Goal: Task Accomplishment & Management: Complete application form

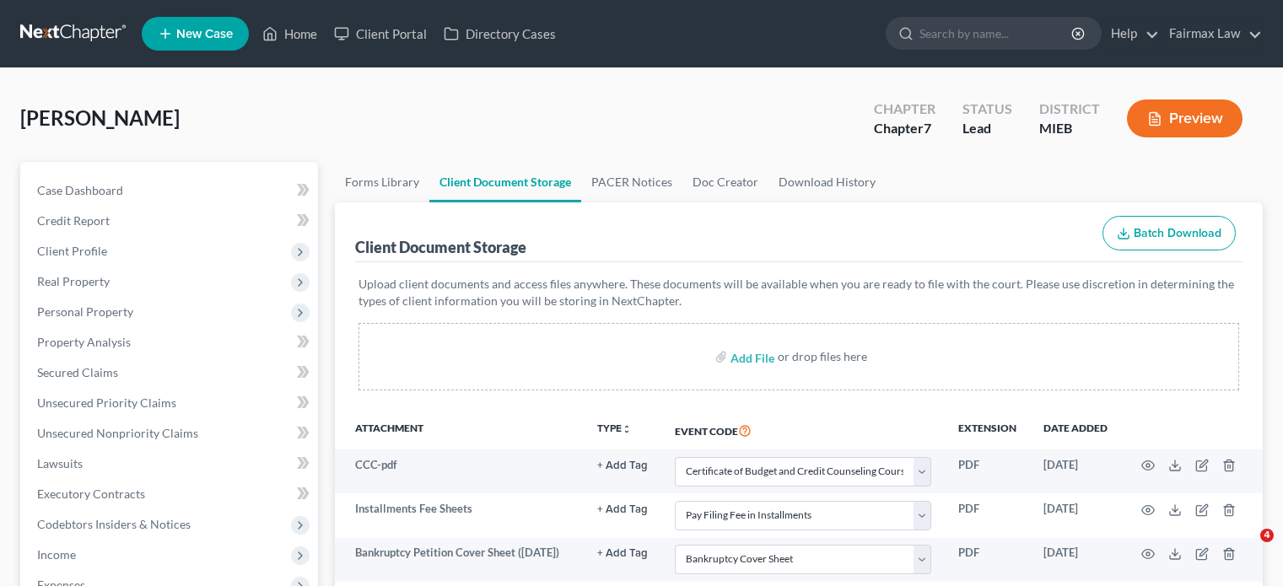
select select "7"
select select "32"
select select "6"
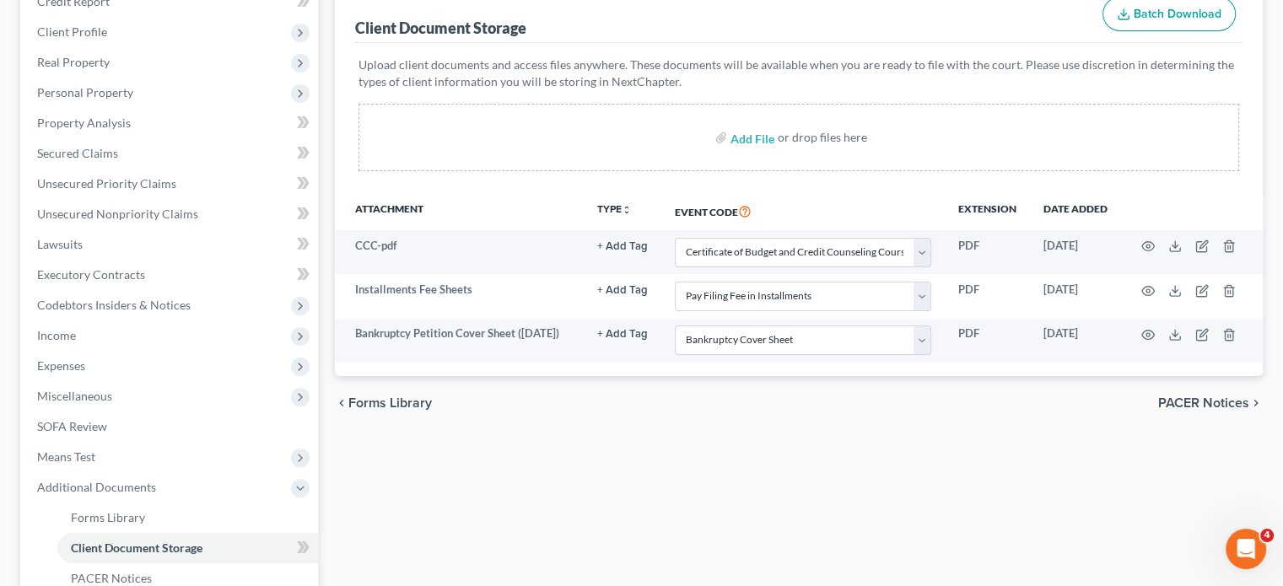
scroll to position [223, 0]
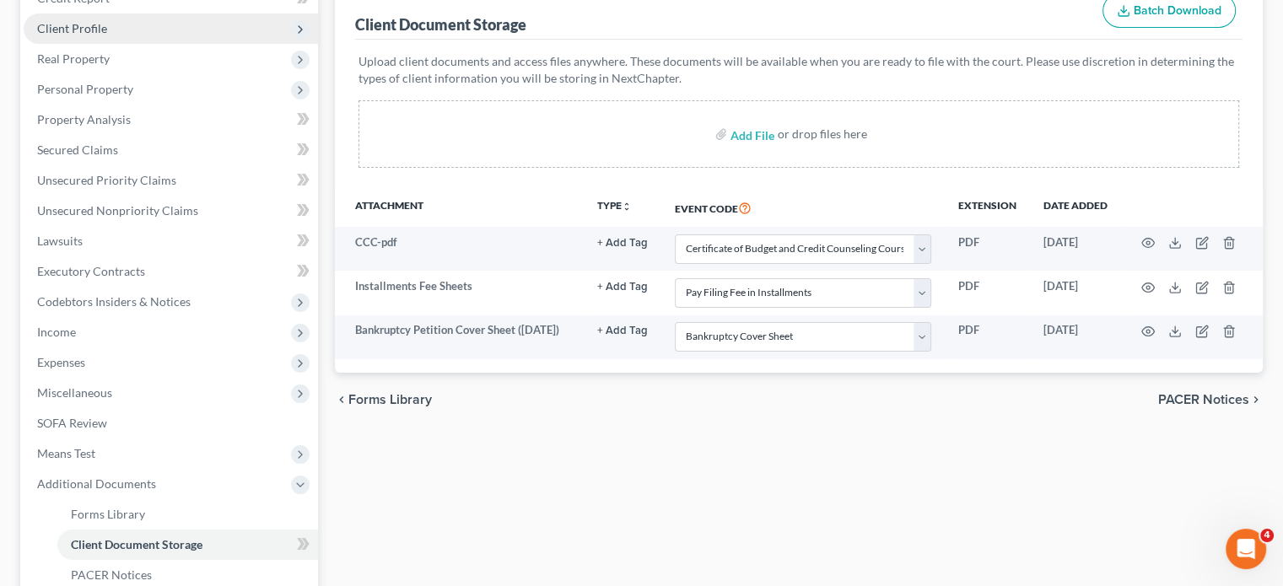
click at [91, 35] on span "Client Profile" at bounding box center [72, 28] width 70 height 14
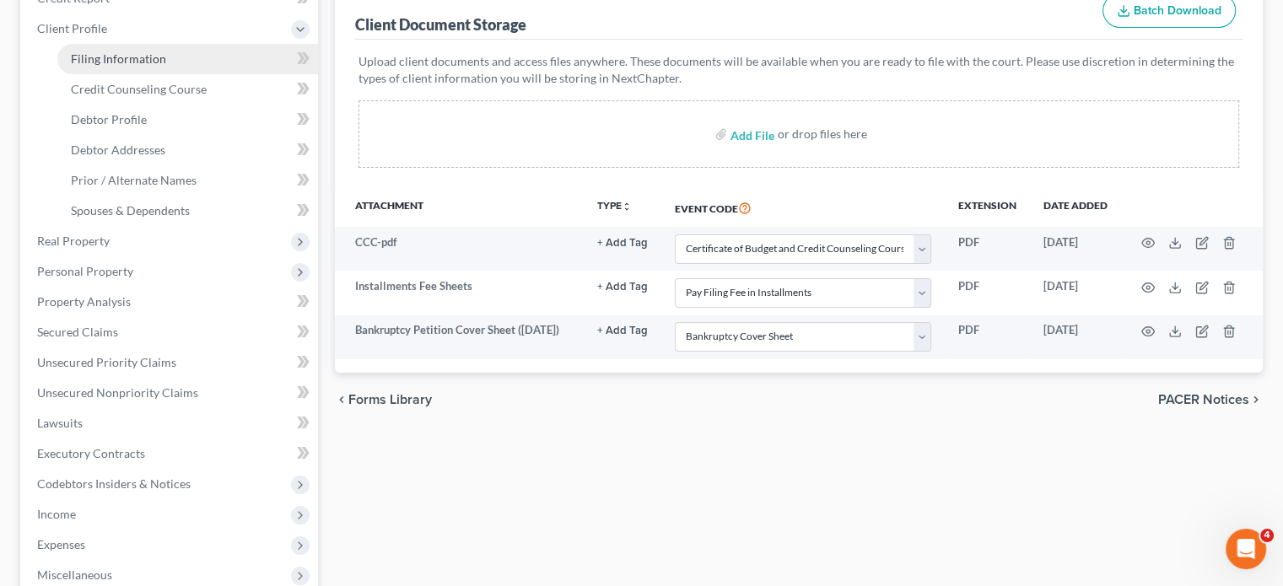
click at [190, 74] on link "Filing Information" at bounding box center [187, 59] width 261 height 30
select select "1"
select select "0"
select select "40"
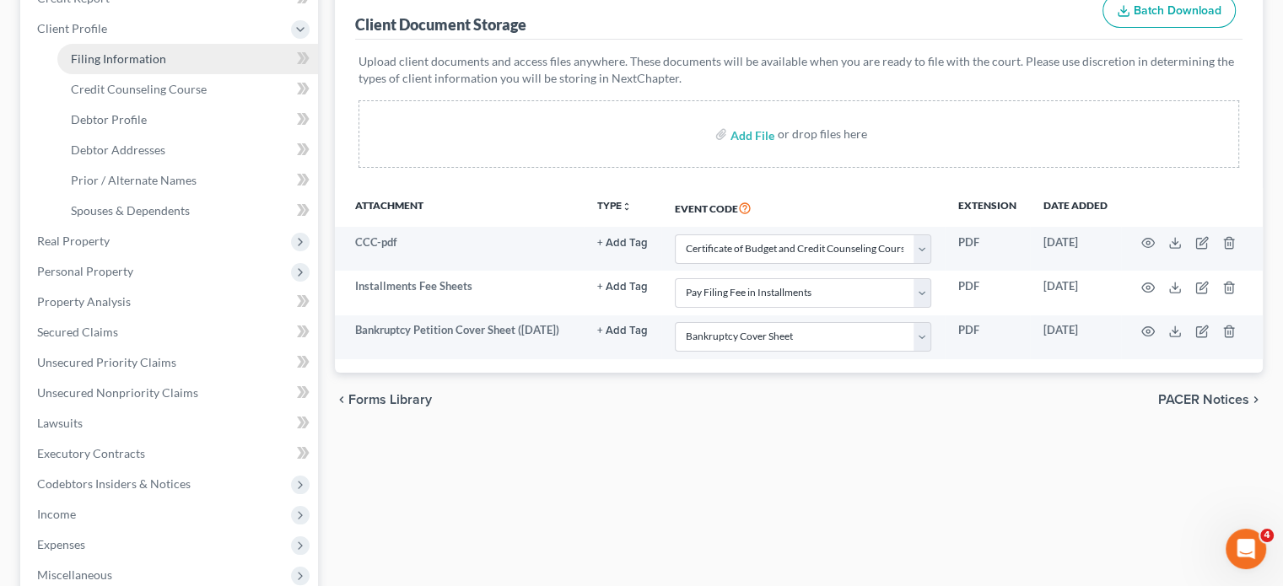
select select "0"
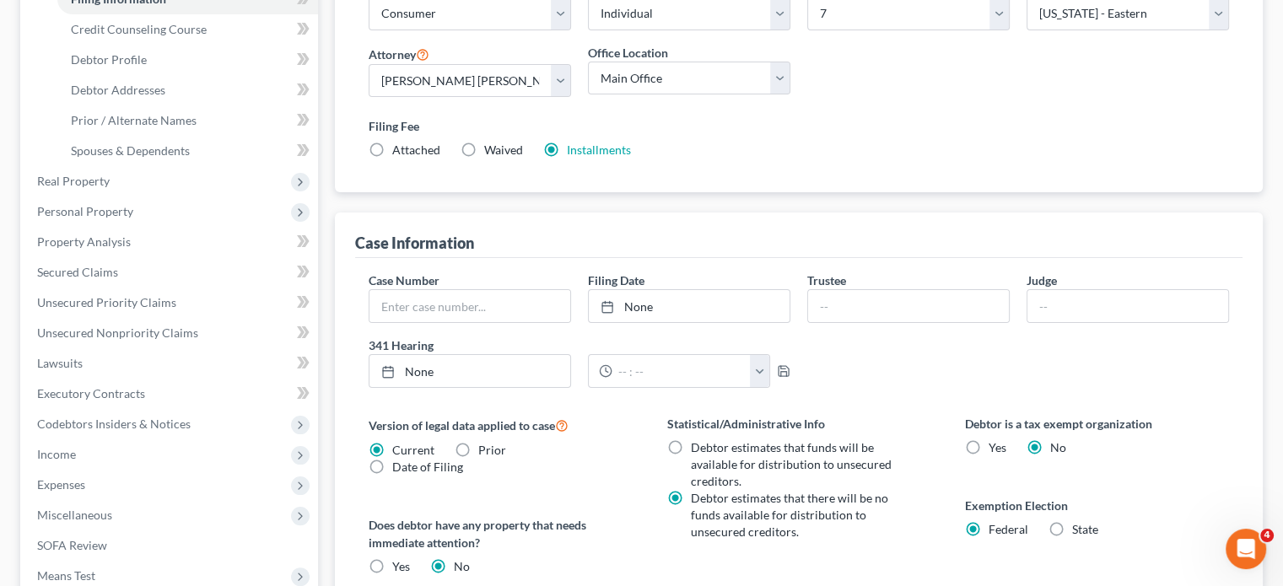
scroll to position [282, 0]
click at [133, 219] on span "Personal Property" at bounding box center [85, 212] width 96 height 14
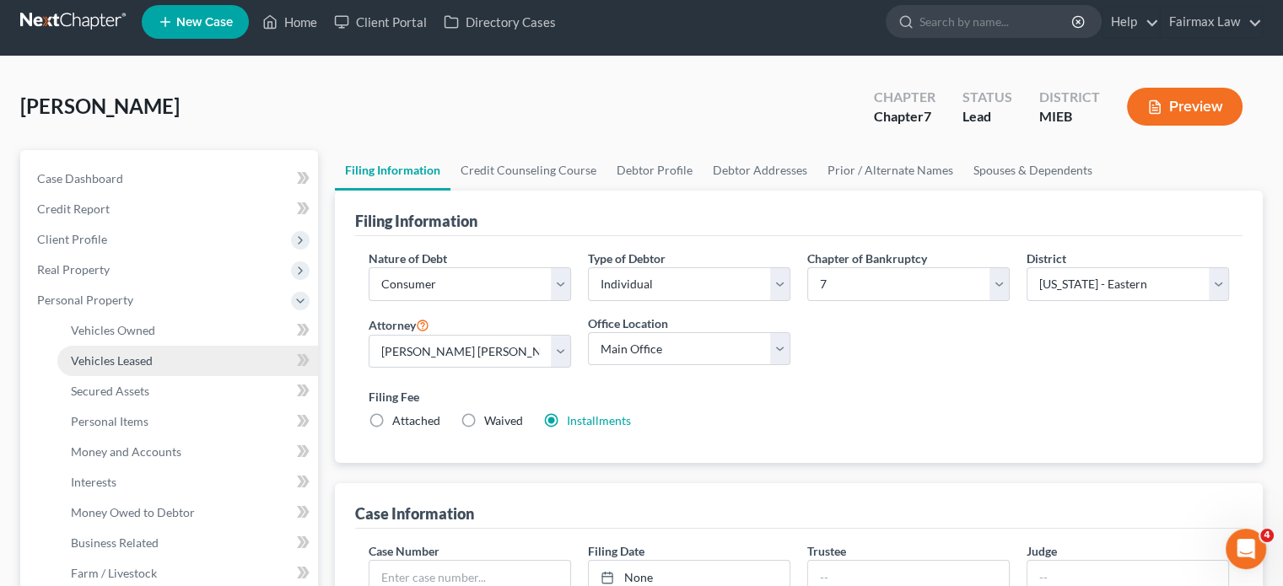
scroll to position [10, 0]
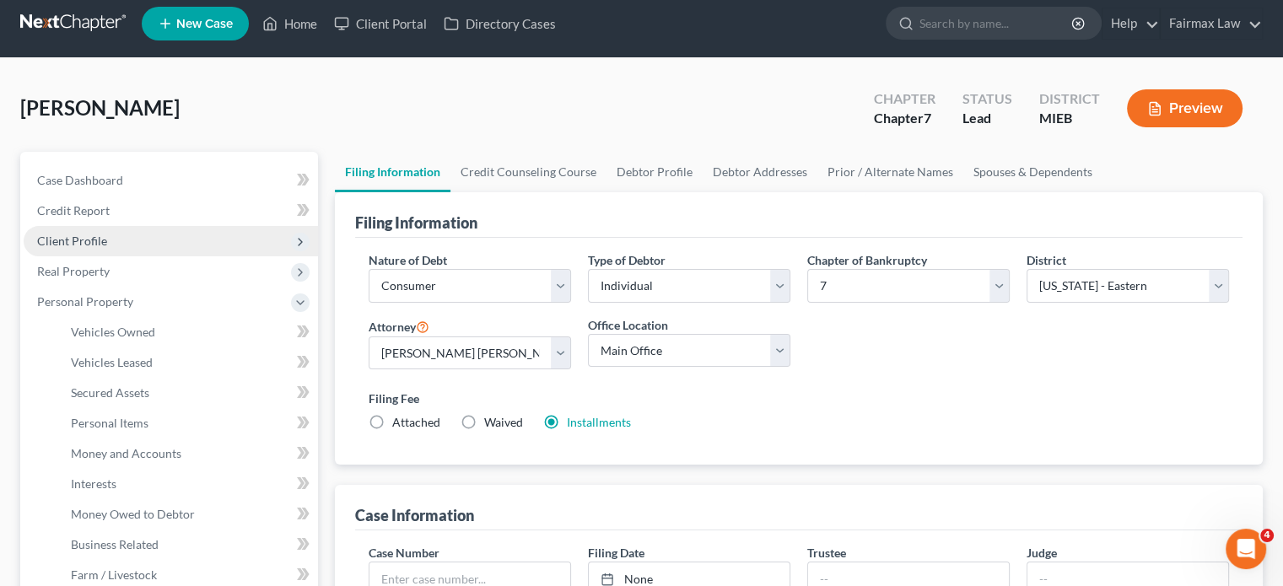
click at [165, 257] on span "Client Profile" at bounding box center [171, 241] width 294 height 30
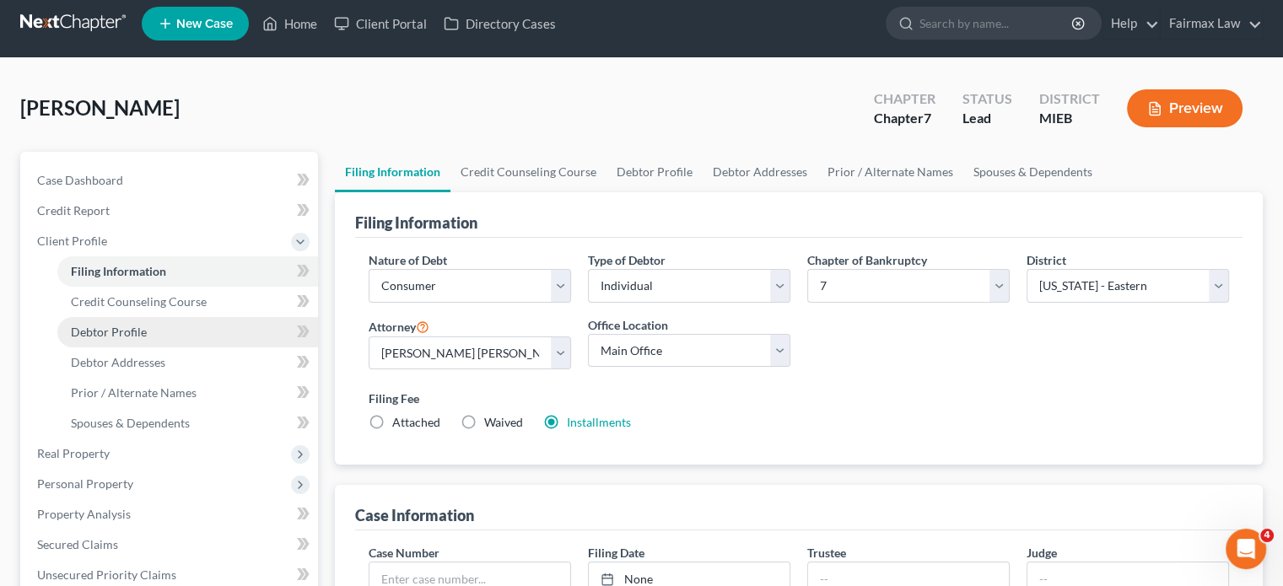
click at [146, 339] on span "Debtor Profile" at bounding box center [109, 332] width 76 height 14
select select "0"
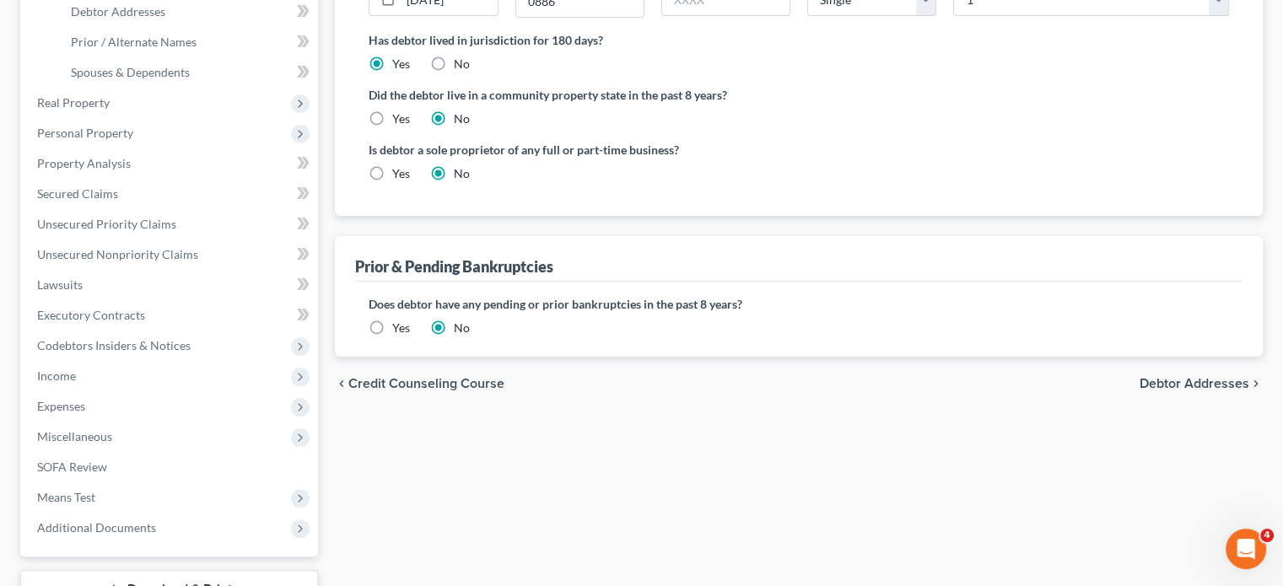
scroll to position [268, 0]
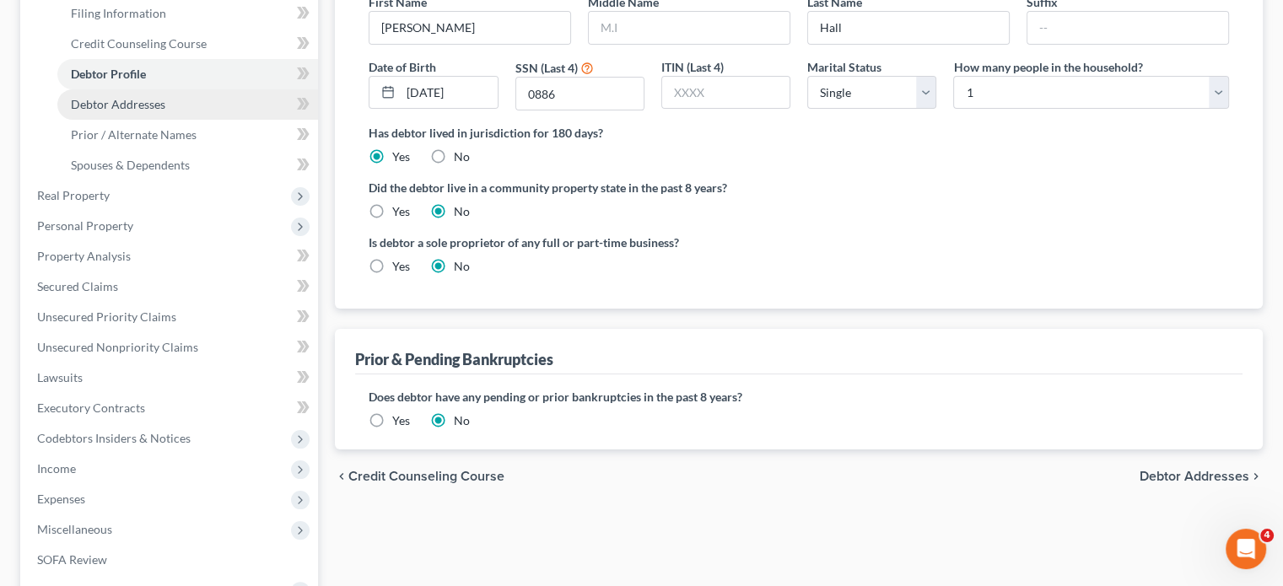
click at [162, 111] on span "Debtor Addresses" at bounding box center [118, 104] width 95 height 14
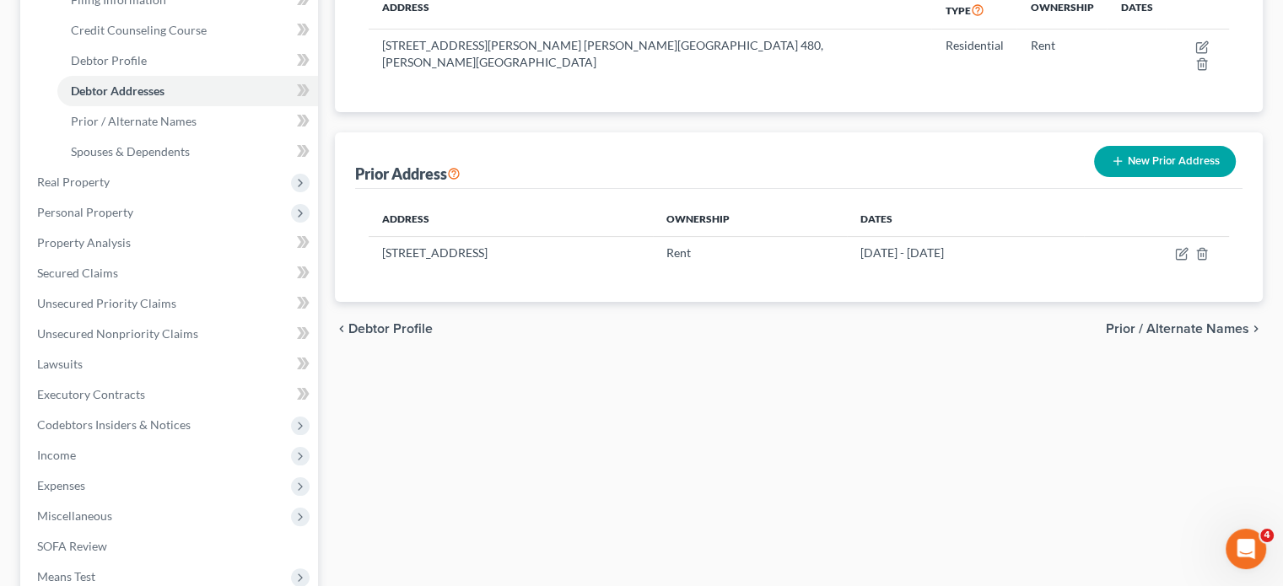
scroll to position [284, 0]
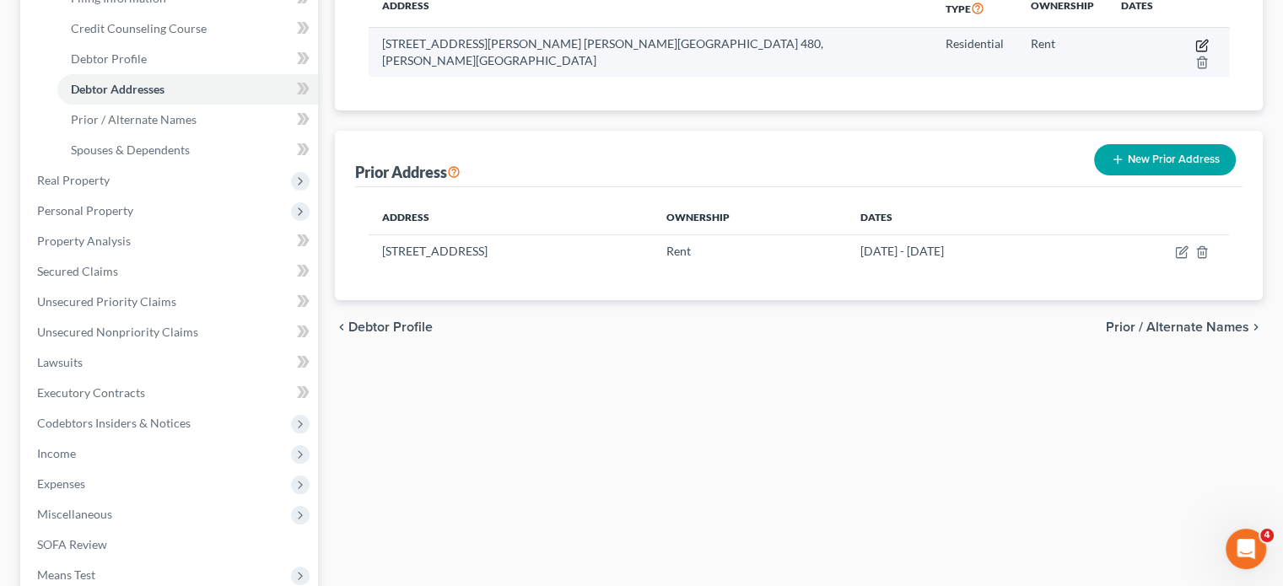
click at [1196, 52] on icon "button" at bounding box center [1203, 46] width 14 height 14
select select "23"
select select "0"
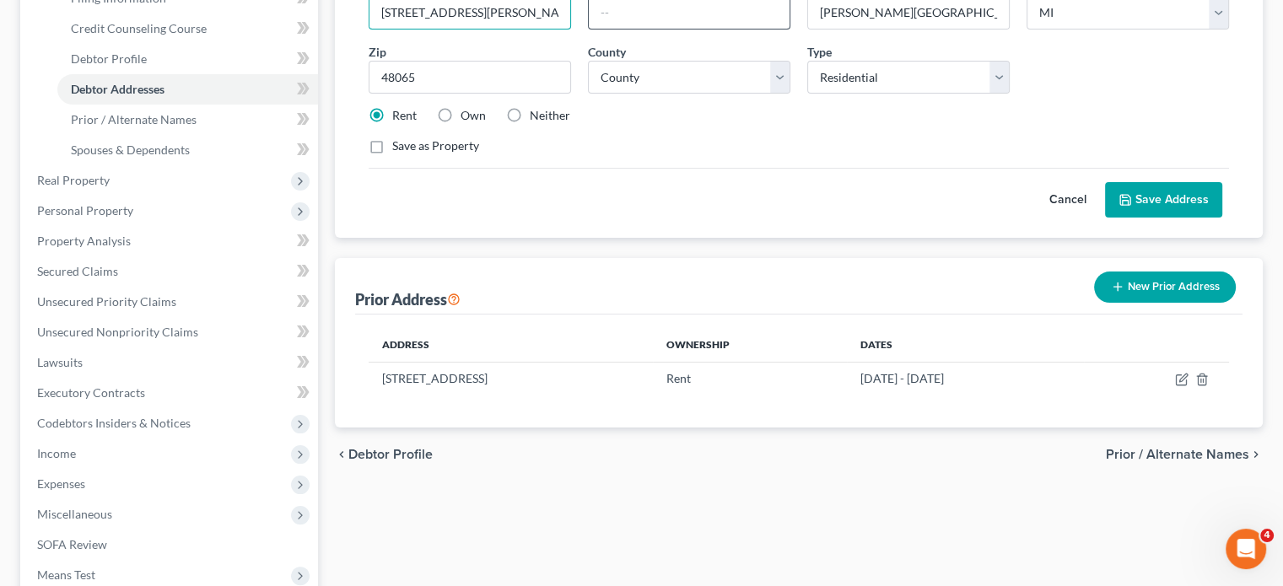
scroll to position [0, 120]
drag, startPoint x: 530, startPoint y: 127, endPoint x: 606, endPoint y: 130, distance: 76.0
click at [606, 130] on div "Street Address * [STREET_ADDRESS][PERSON_NAME] [PERSON_NAME][GEOGRAPHIC_DATA] M…" at bounding box center [799, 73] width 878 height 191
type input "[STREET_ADDRESS][PERSON_NAME]"
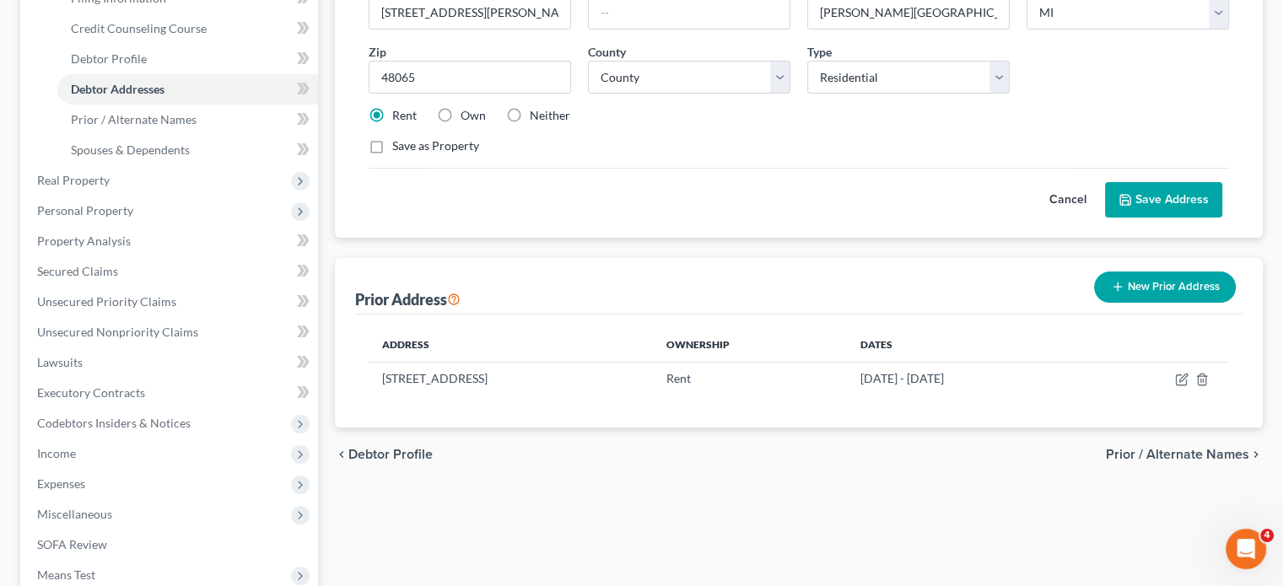
click at [1105, 218] on button "Save Address" at bounding box center [1163, 199] width 117 height 35
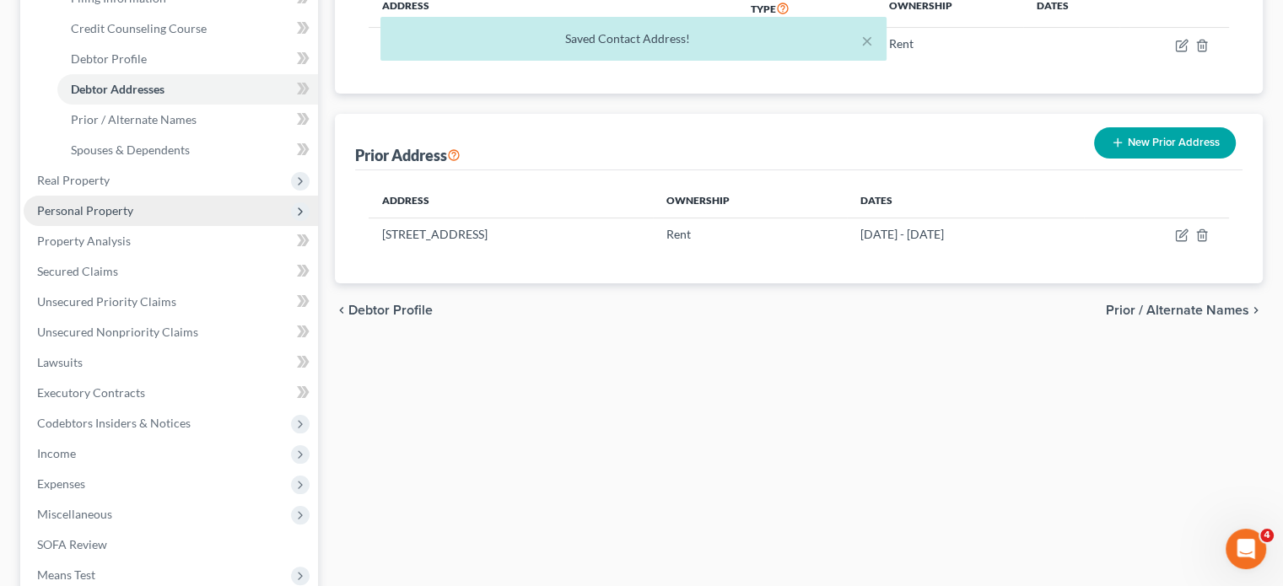
click at [133, 218] on span "Personal Property" at bounding box center [85, 210] width 96 height 14
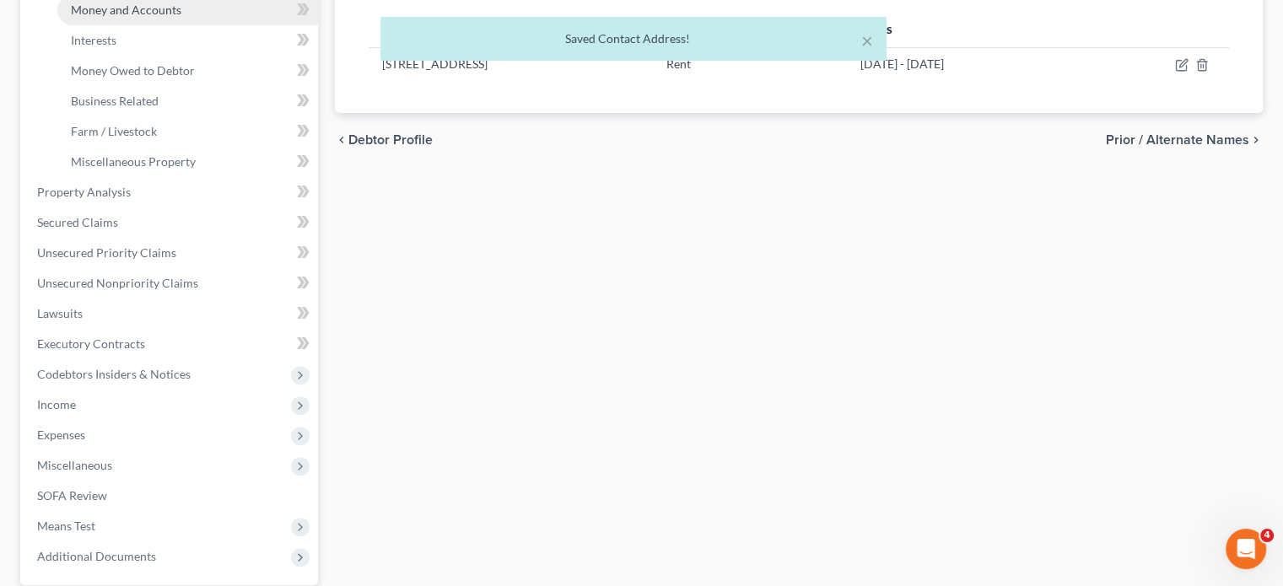
scroll to position [452, 0]
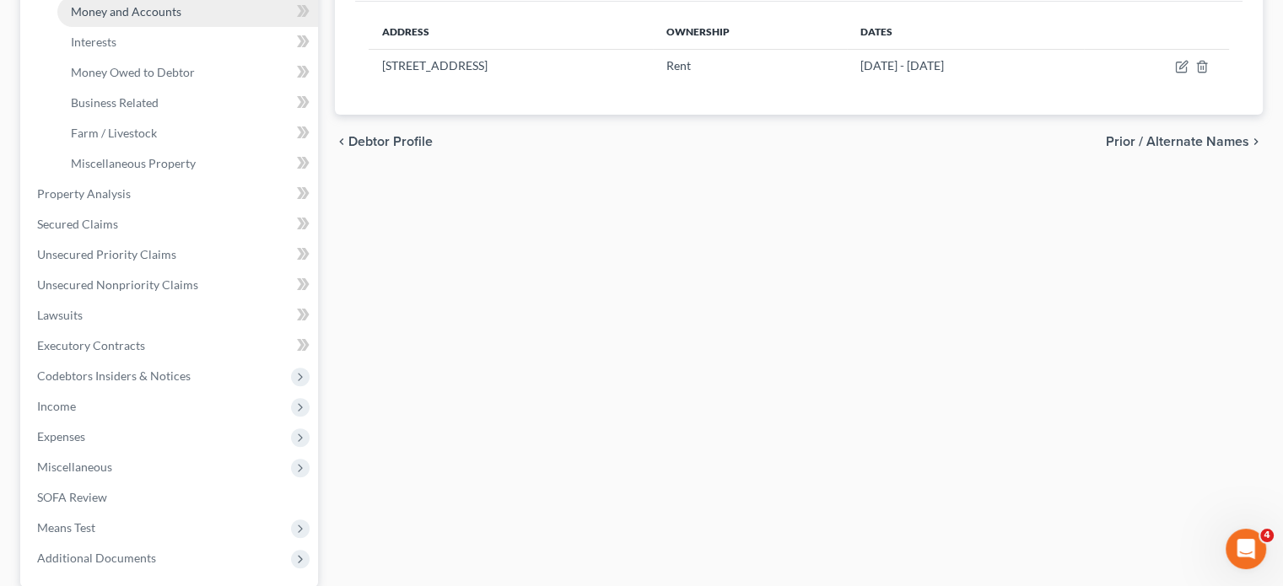
click at [219, 27] on link "Money and Accounts" at bounding box center [187, 12] width 261 height 30
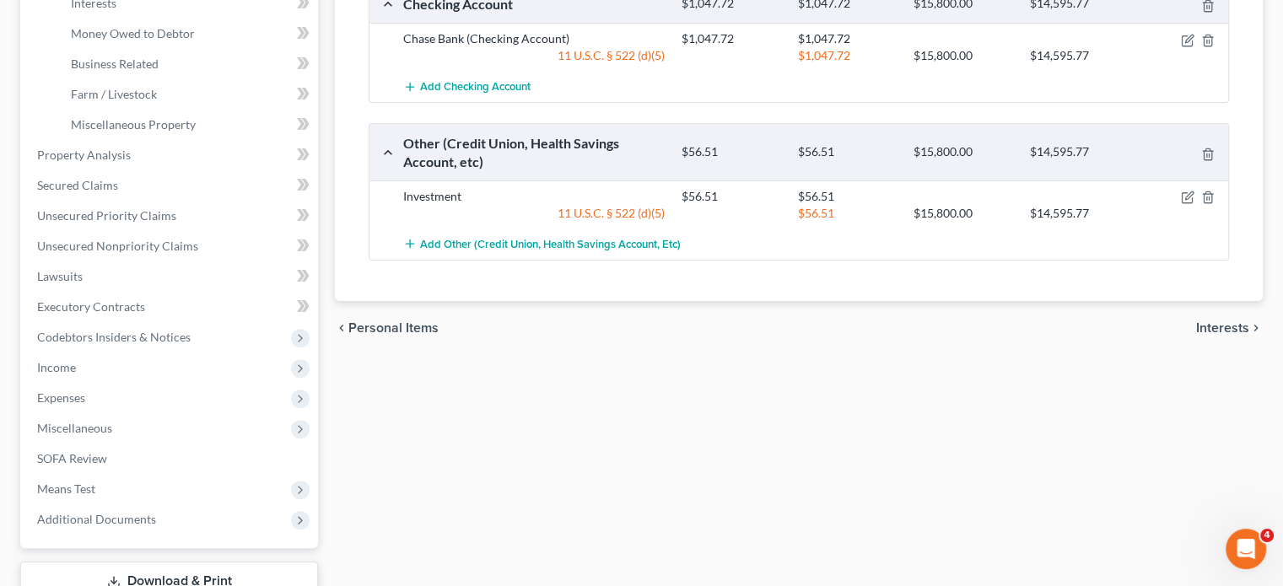
scroll to position [494, 0]
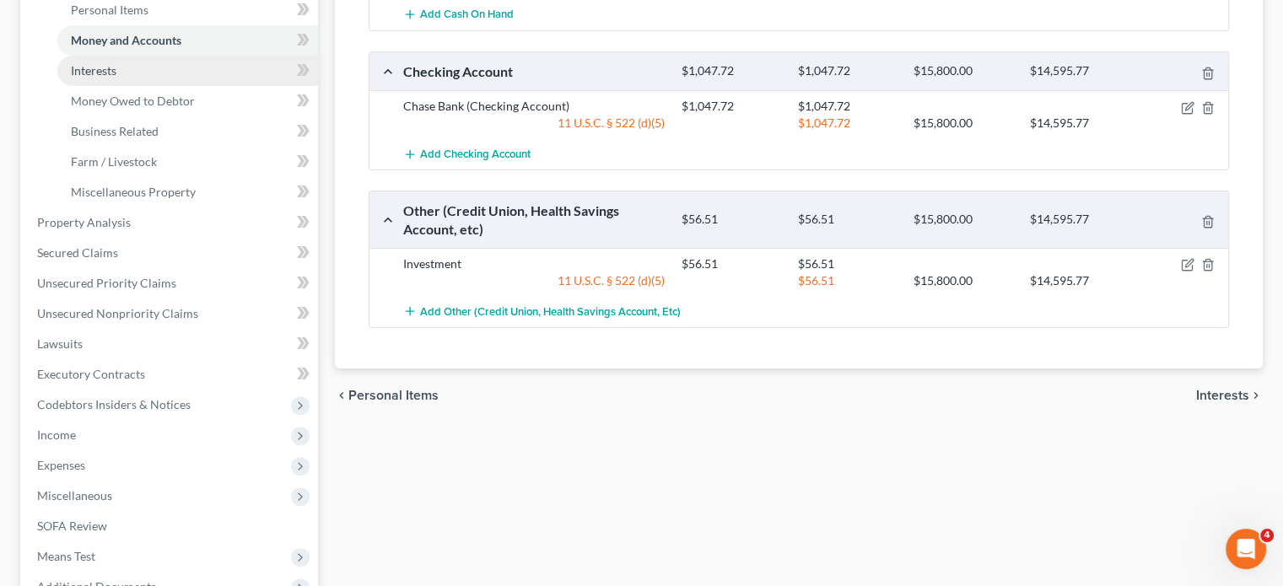
click at [181, 86] on link "Interests" at bounding box center [187, 71] width 261 height 30
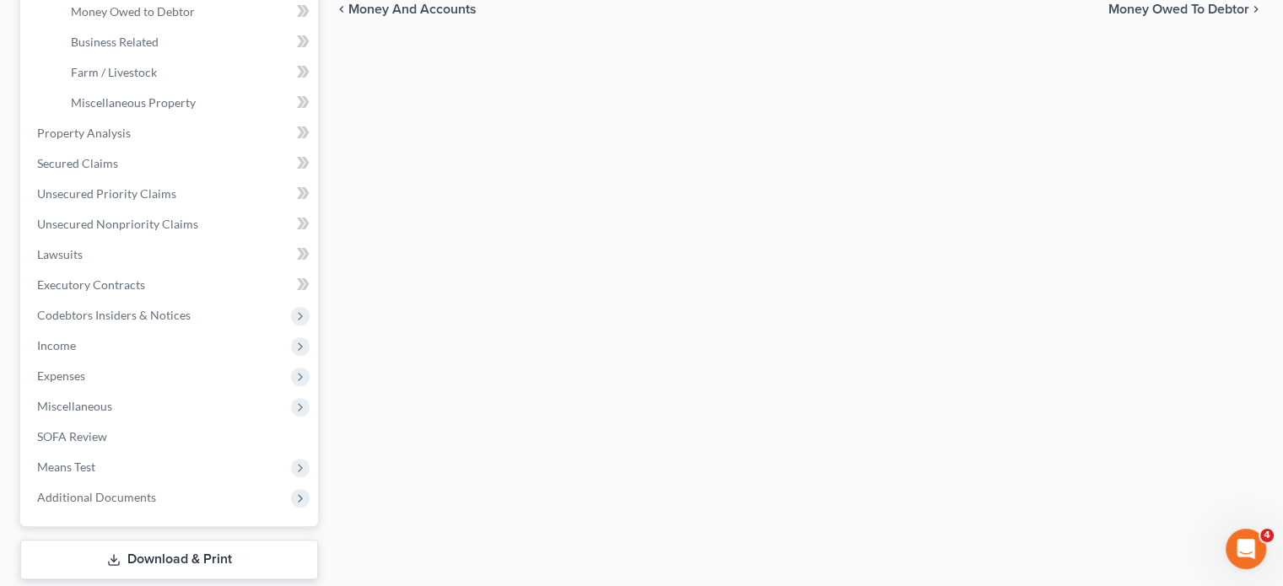
scroll to position [519, 0]
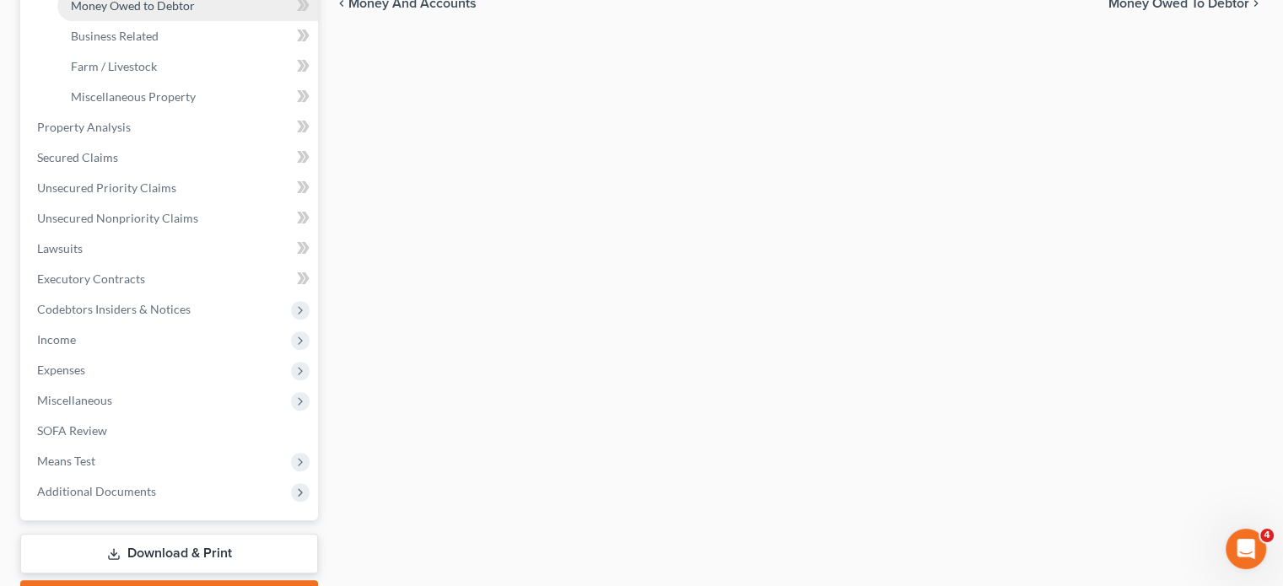
click at [176, 13] on span "Money Owed to Debtor" at bounding box center [133, 5] width 124 height 14
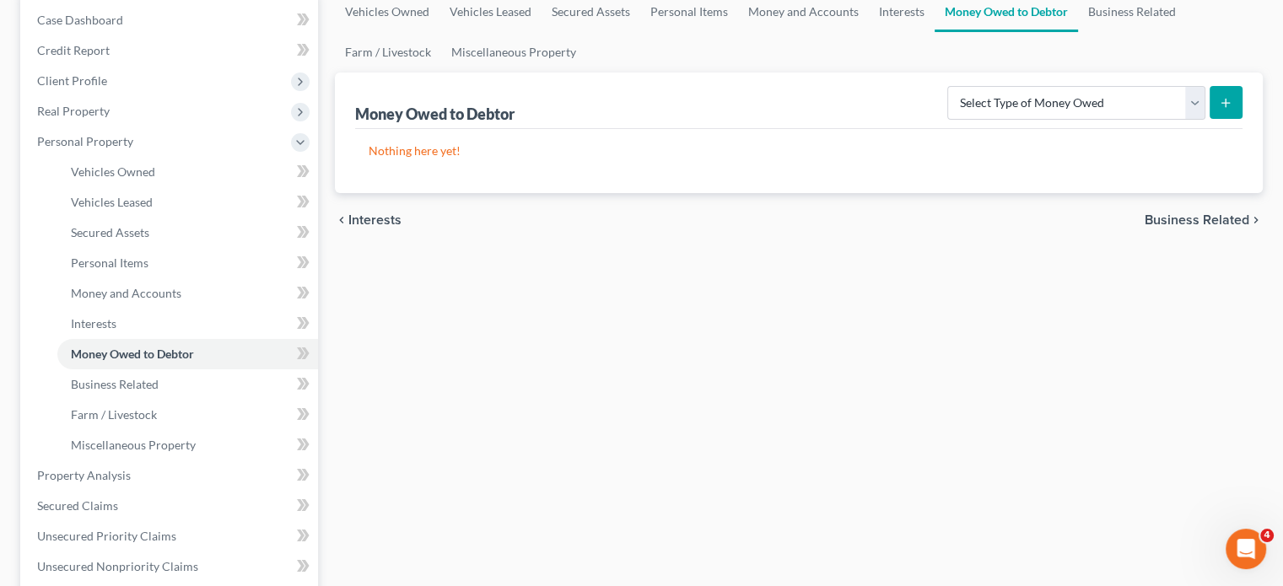
scroll to position [169, 0]
click at [152, 341] on link "Interests" at bounding box center [187, 326] width 261 height 30
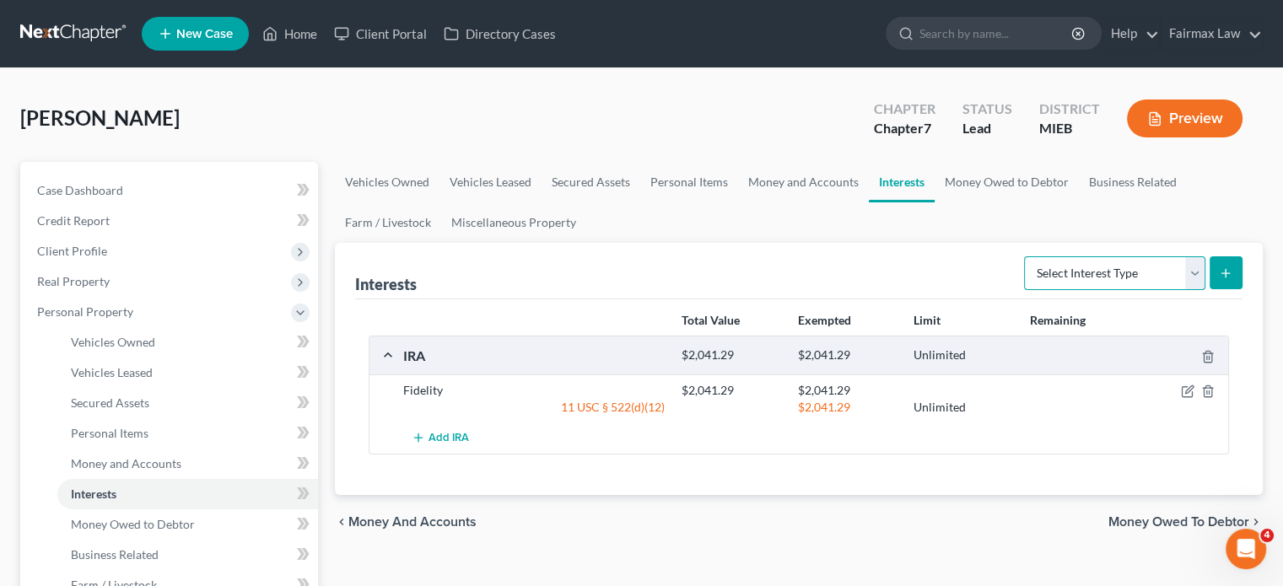
click at [1148, 290] on select "Select Interest Type 401K Annuity Bond Education IRA Government Bond Government…" at bounding box center [1114, 274] width 181 height 34
select select "term_life_insurance"
click at [1024, 290] on select "Select Interest Type 401K Annuity Bond Education IRA Government Bond Government…" at bounding box center [1114, 274] width 181 height 34
click at [1210, 289] on button "submit" at bounding box center [1226, 273] width 33 height 33
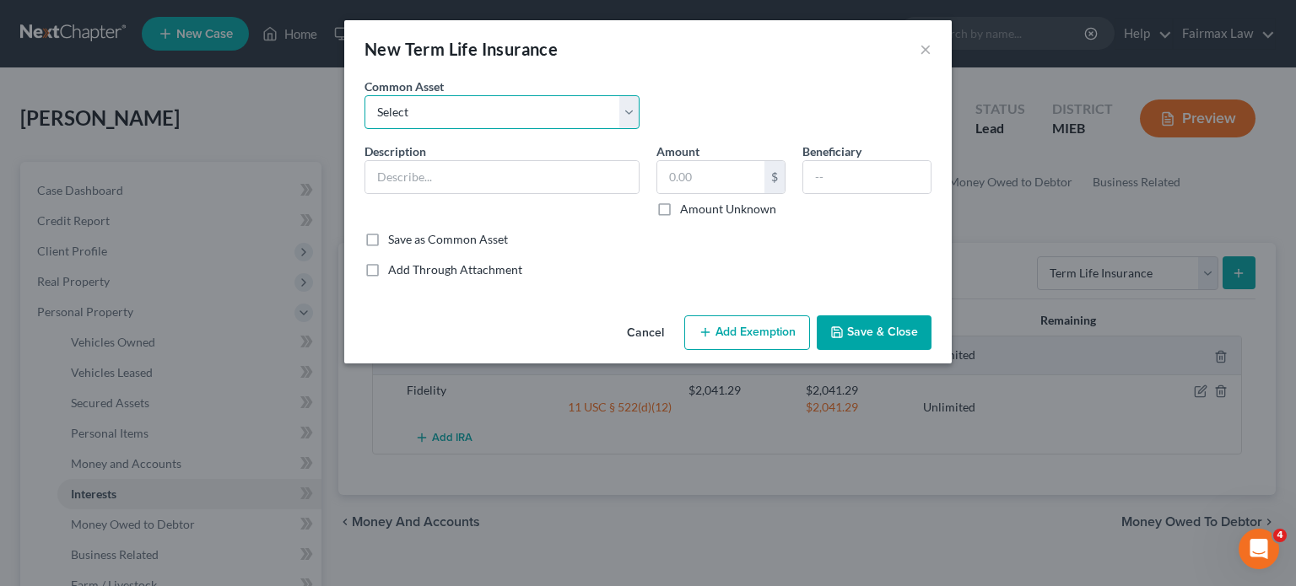
click at [595, 129] on select "Select Group Term Life Insurance through employer NEA Group Life through Work G…" at bounding box center [502, 112] width 275 height 34
select select "4"
click at [365, 119] on select "Select Group Term Life Insurance through employer NEA Group Life through Work G…" at bounding box center [502, 112] width 275 height 34
type input "Group life insurance (through employer). This term policy holds no value."
type input "0"
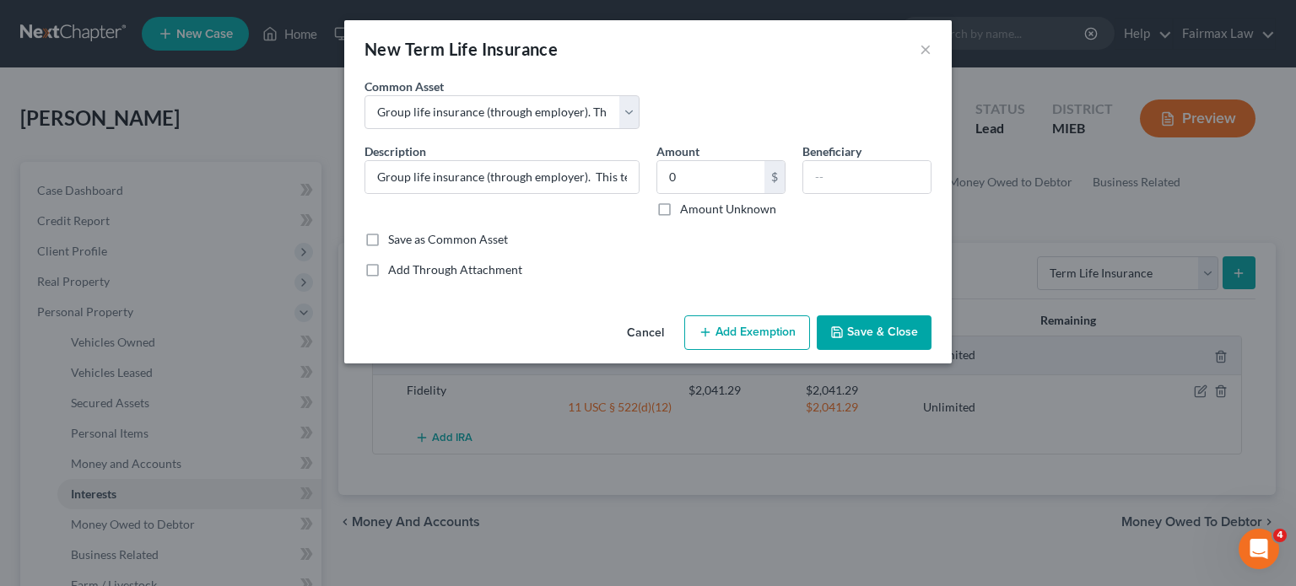
click at [766, 351] on button "Add Exemption" at bounding box center [747, 333] width 126 height 35
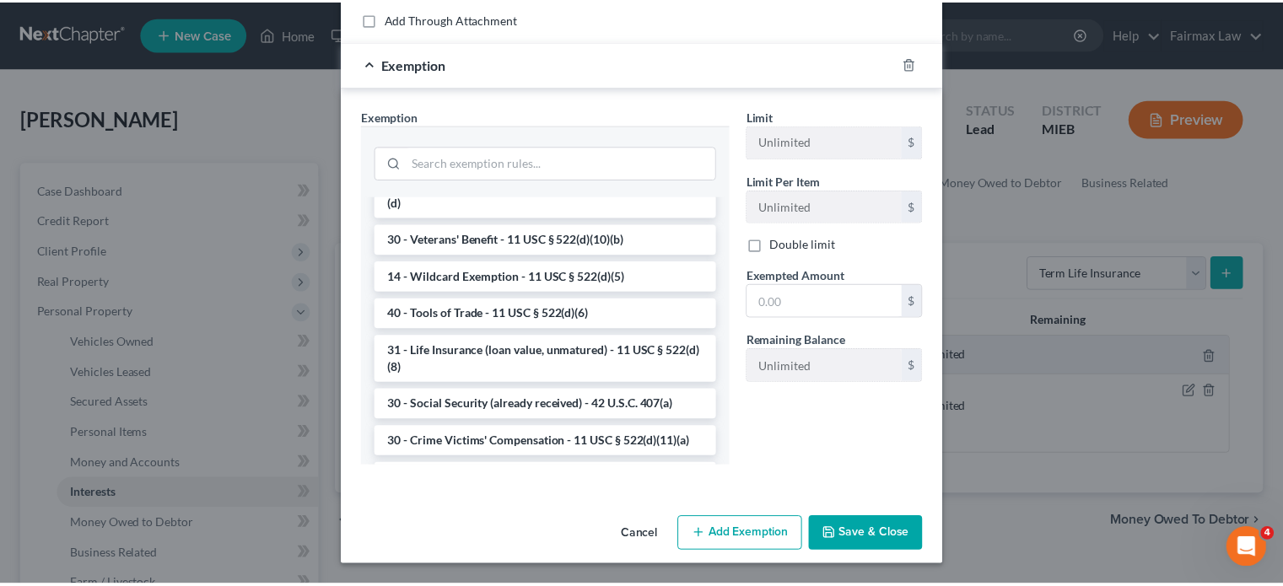
scroll to position [474, 0]
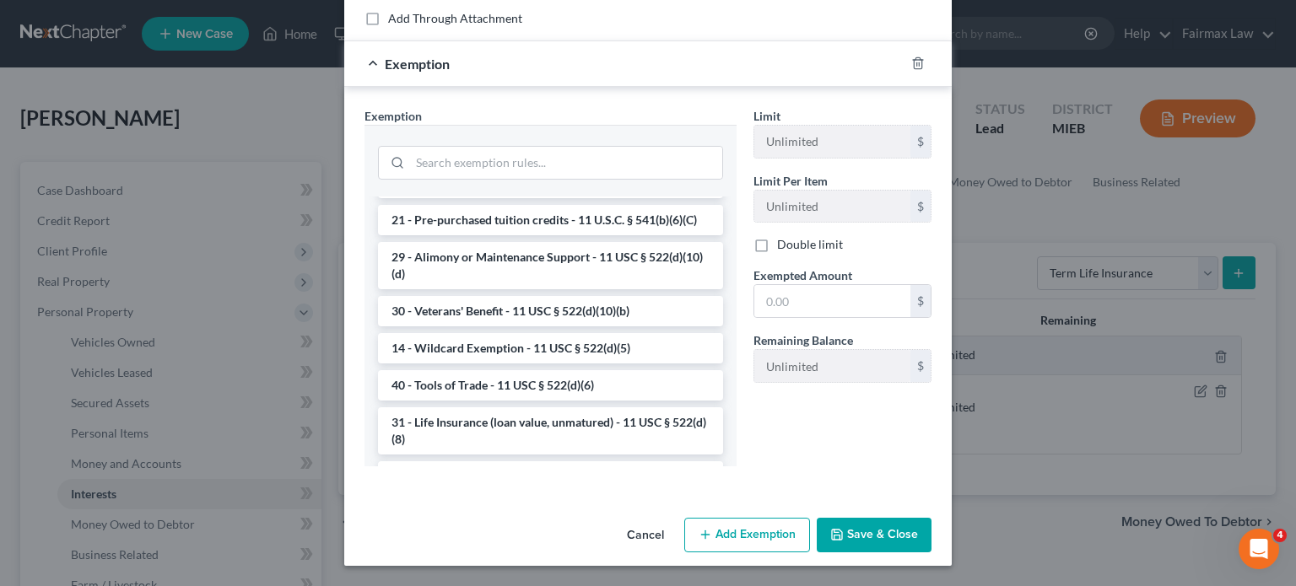
click at [510, 161] on li "31 - Life Insurance (unmatured) - 11 USC § 522(d)(7)" at bounding box center [550, 146] width 345 height 30
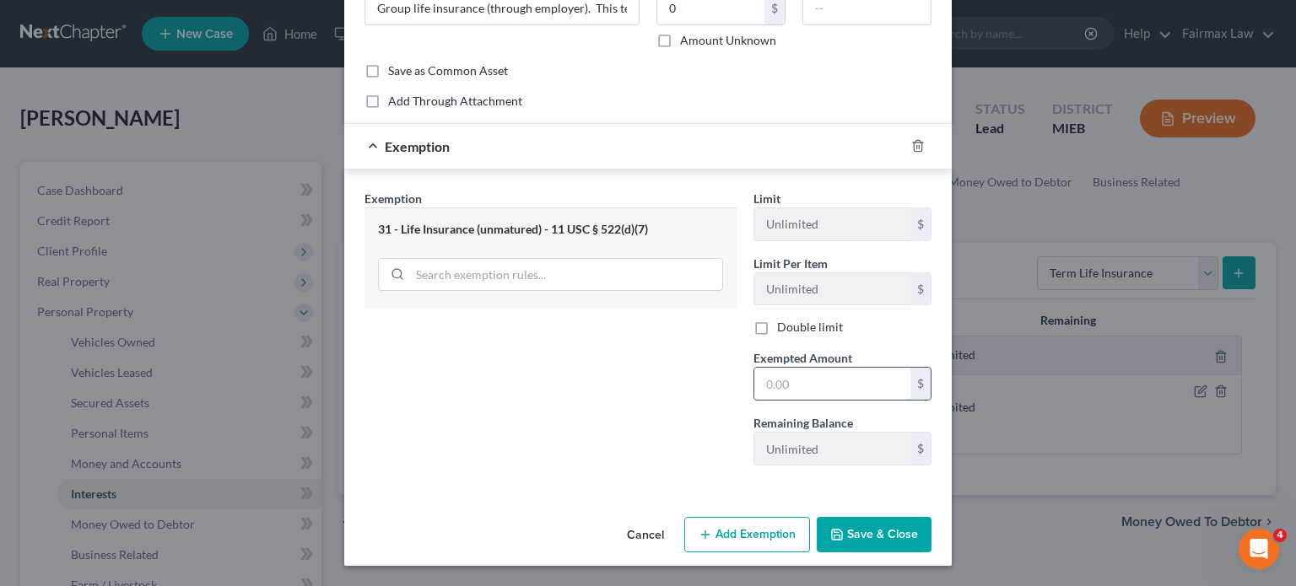
click at [849, 374] on input "text" at bounding box center [832, 384] width 156 height 32
type input "0"
click at [908, 543] on button "Save & Close" at bounding box center [874, 534] width 115 height 35
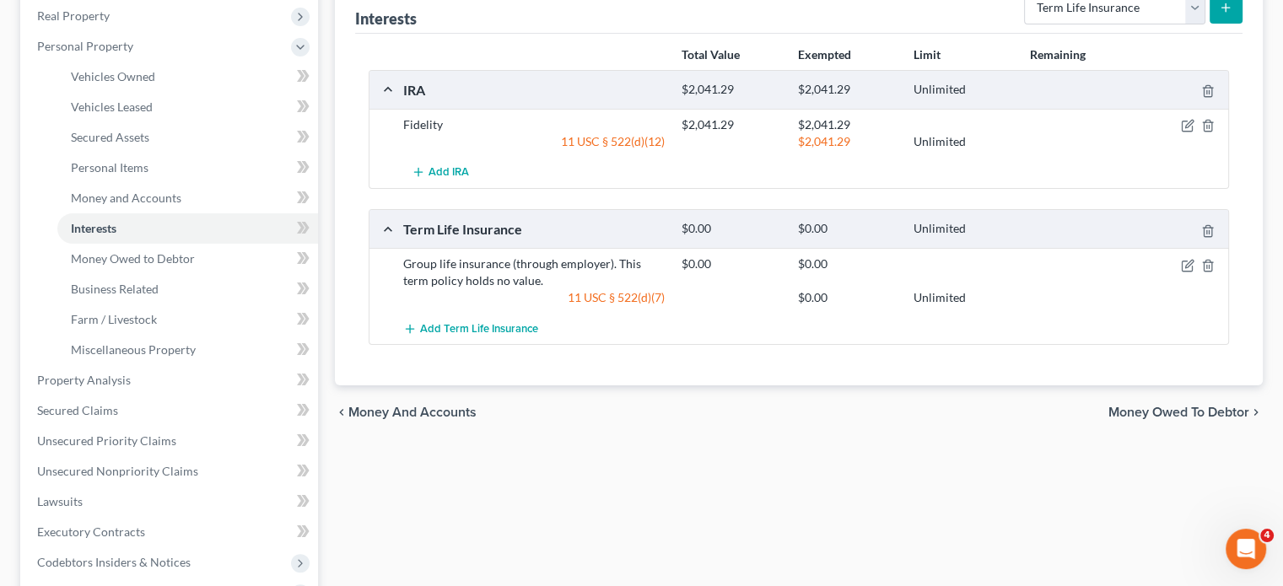
scroll to position [267, 0]
click at [195, 265] on span "Money Owed to Debtor" at bounding box center [133, 258] width 124 height 14
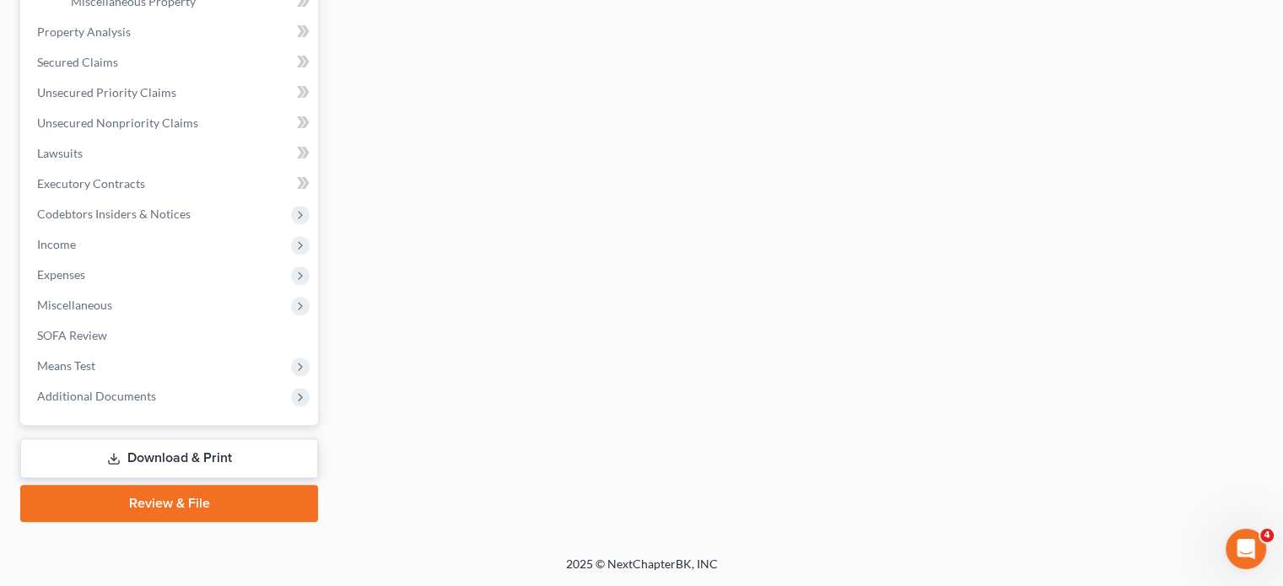
scroll to position [710, 0]
click at [132, 100] on span "Unsecured Priority Claims" at bounding box center [106, 92] width 139 height 14
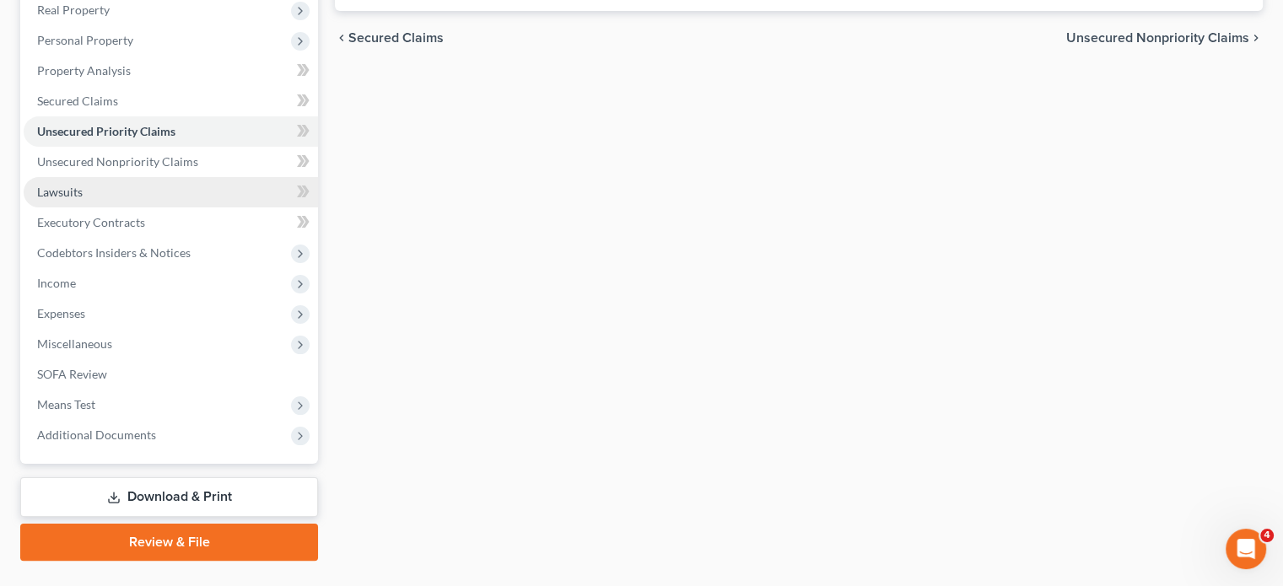
scroll to position [273, 0]
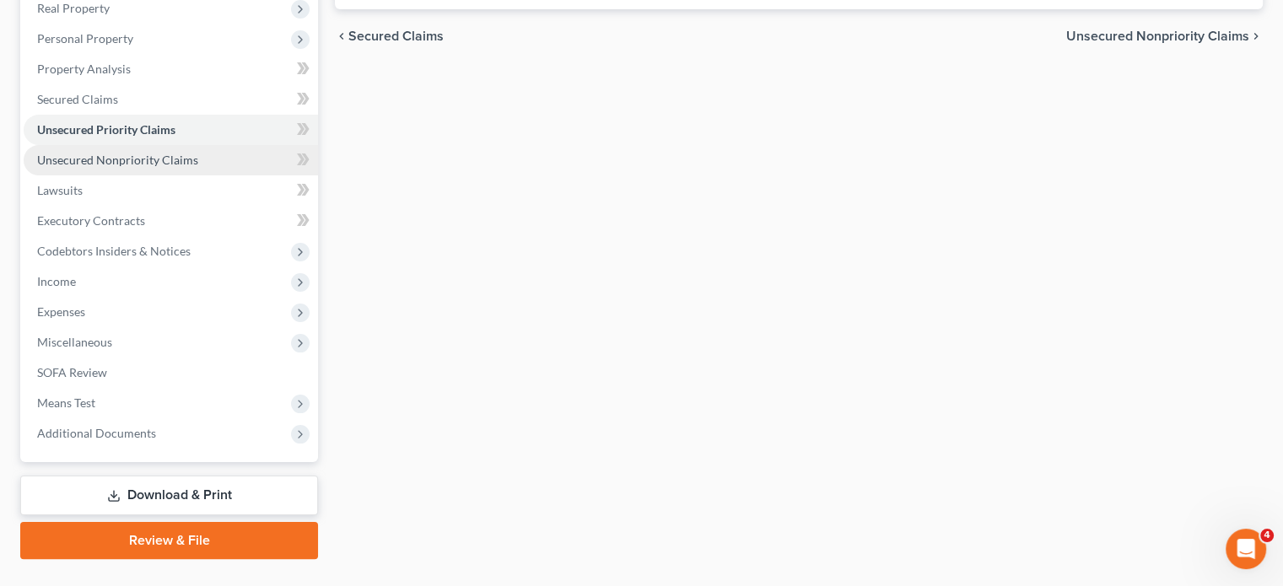
click at [141, 167] on span "Unsecured Nonpriority Claims" at bounding box center [117, 160] width 161 height 14
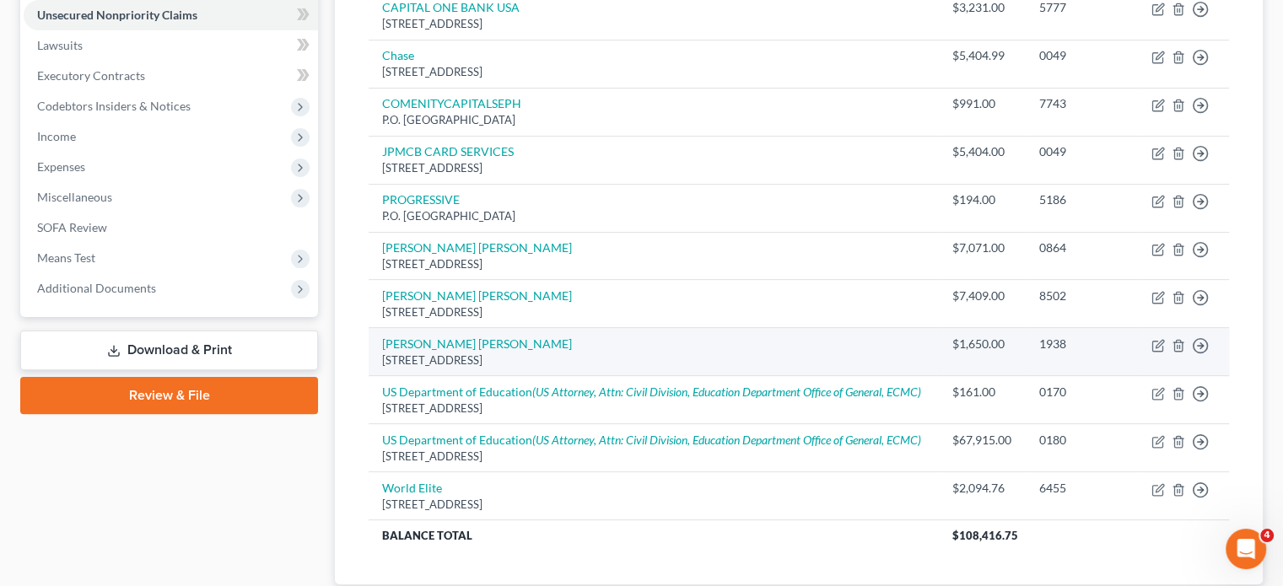
scroll to position [424, 0]
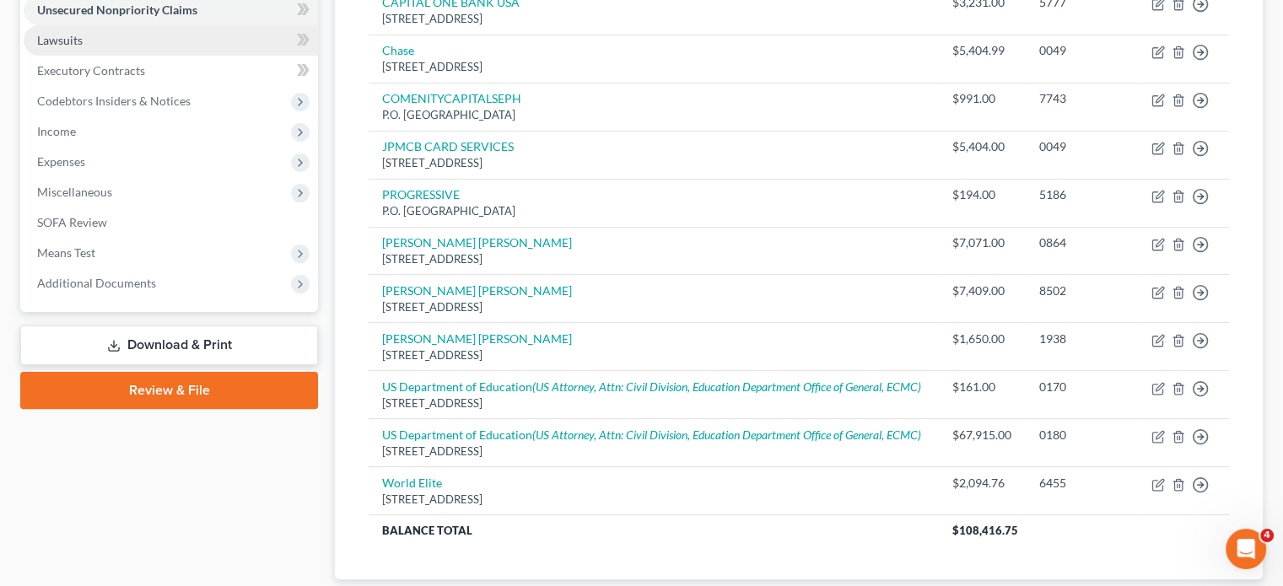
click at [111, 56] on link "Lawsuits" at bounding box center [171, 40] width 294 height 30
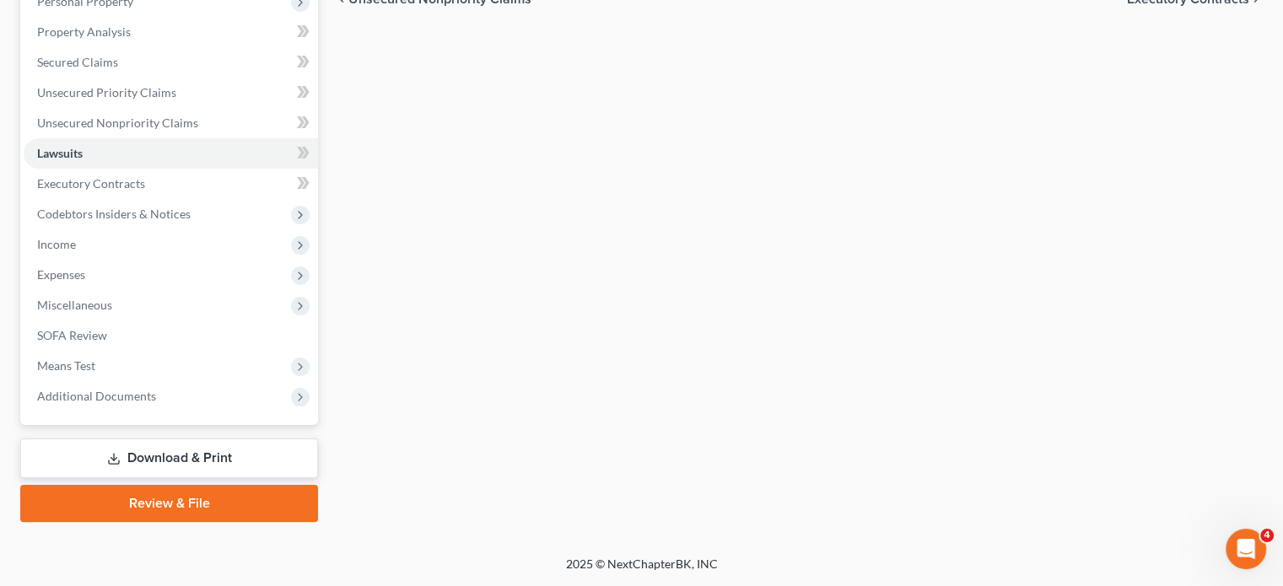
scroll to position [394, 0]
click at [145, 191] on span "Executory Contracts" at bounding box center [91, 183] width 108 height 14
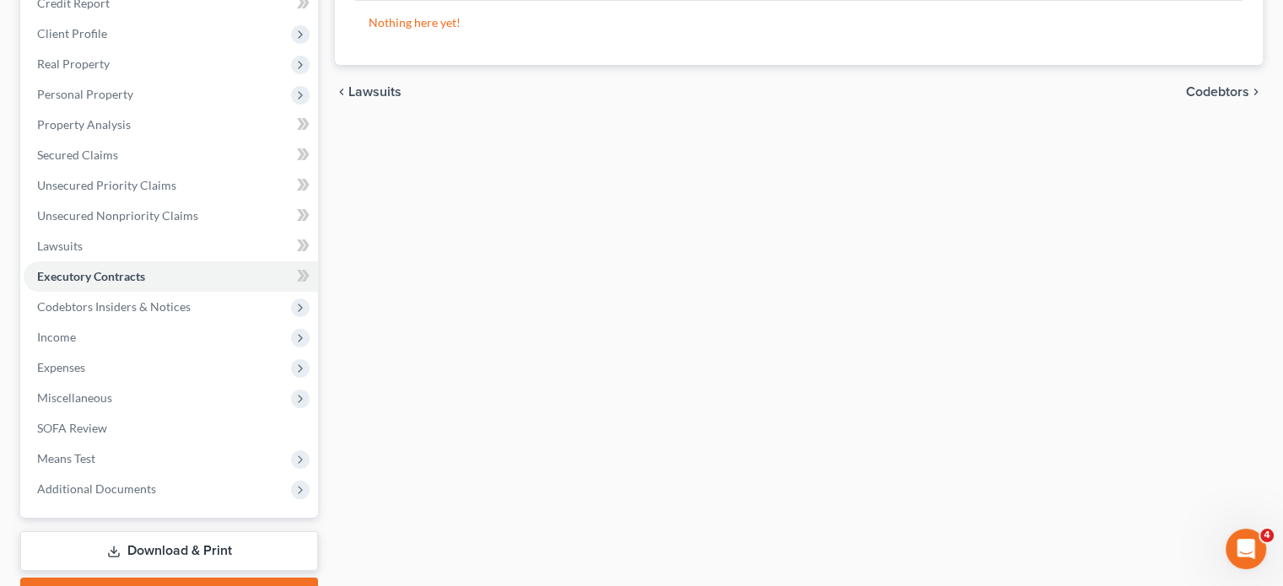
scroll to position [219, 0]
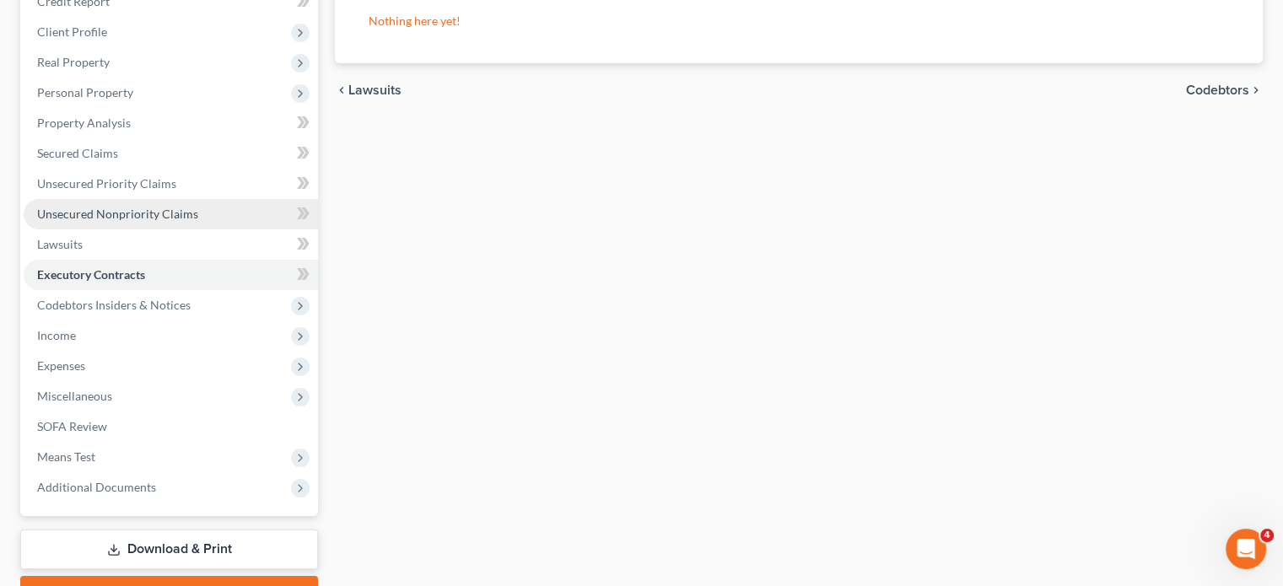
click at [137, 221] on span "Unsecured Nonpriority Claims" at bounding box center [117, 214] width 161 height 14
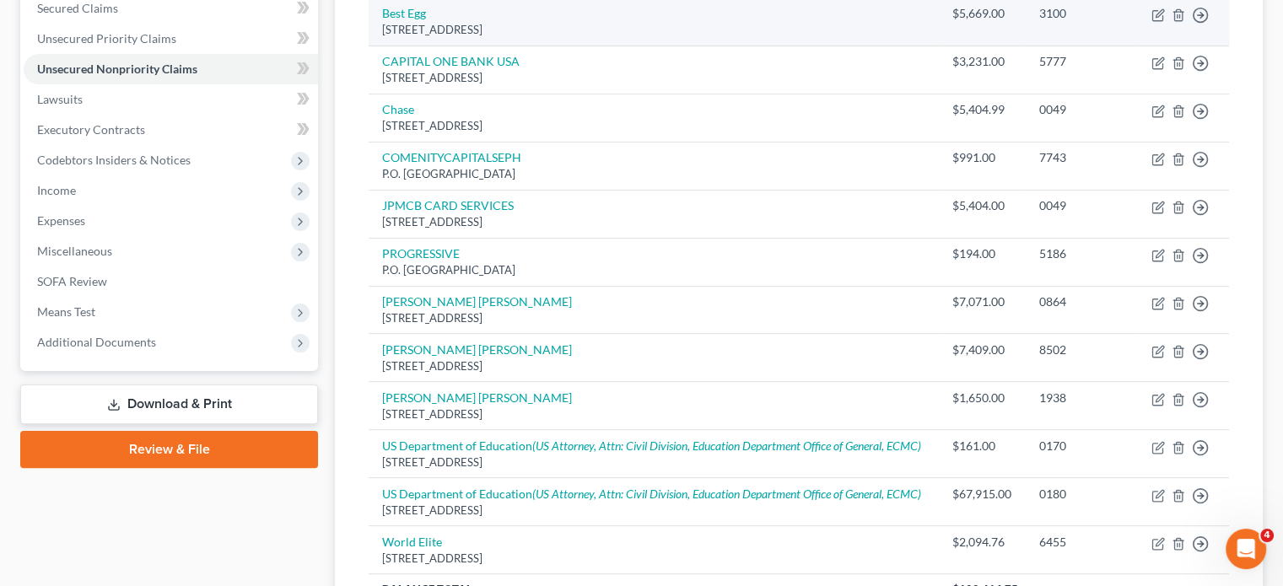
scroll to position [365, 0]
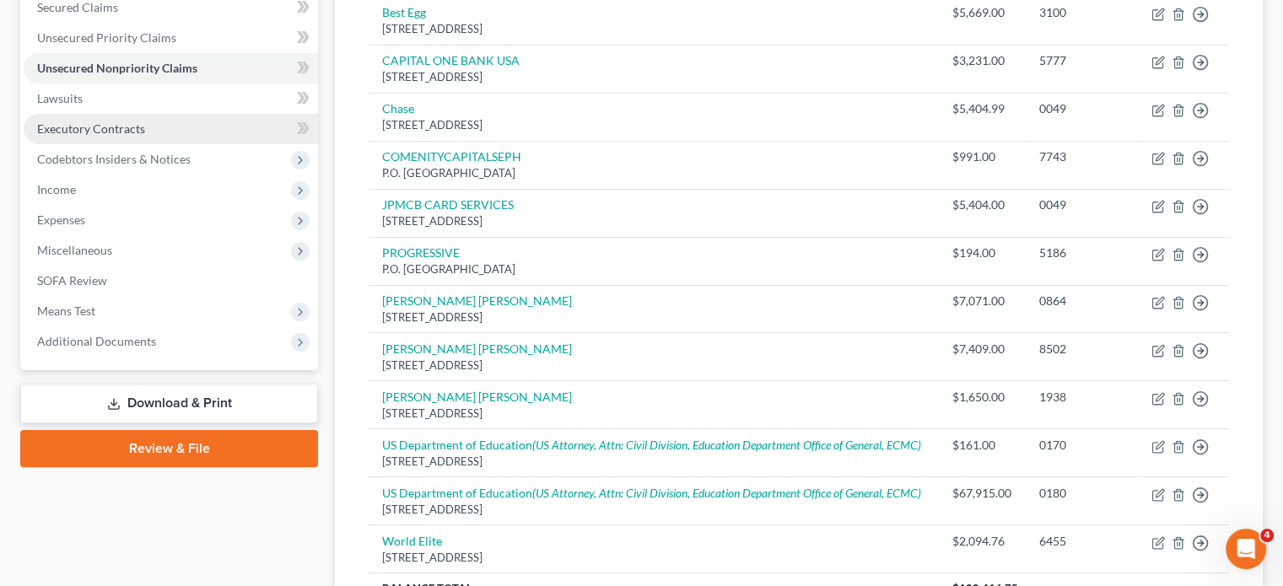
click at [111, 136] on span "Executory Contracts" at bounding box center [91, 129] width 108 height 14
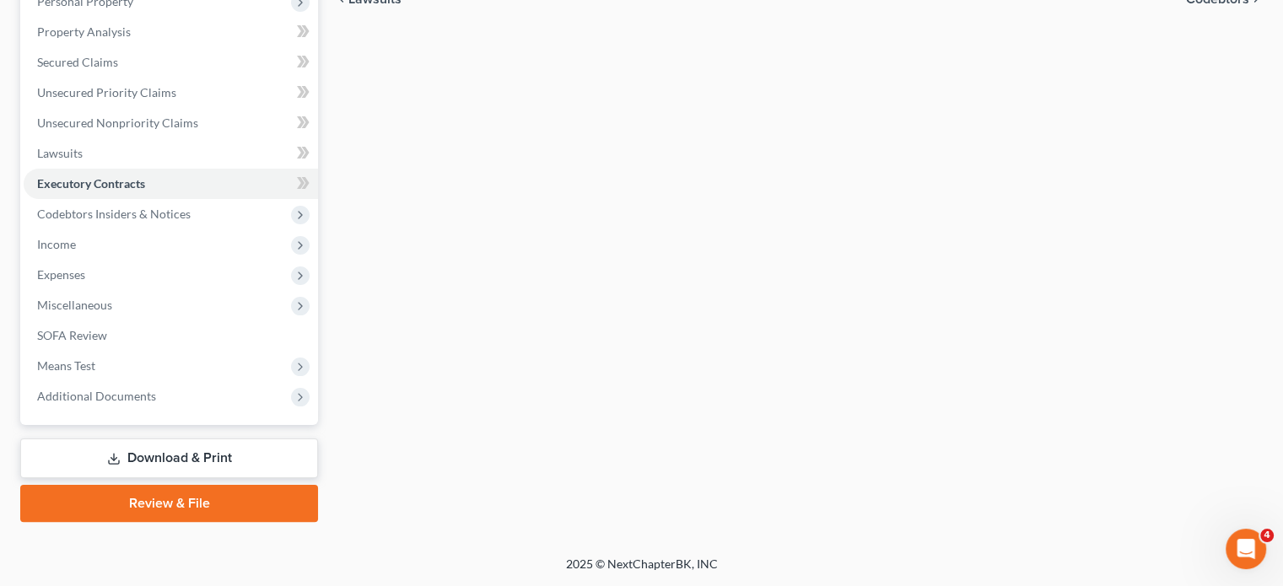
scroll to position [468, 0]
click at [166, 230] on span "Income" at bounding box center [171, 245] width 294 height 30
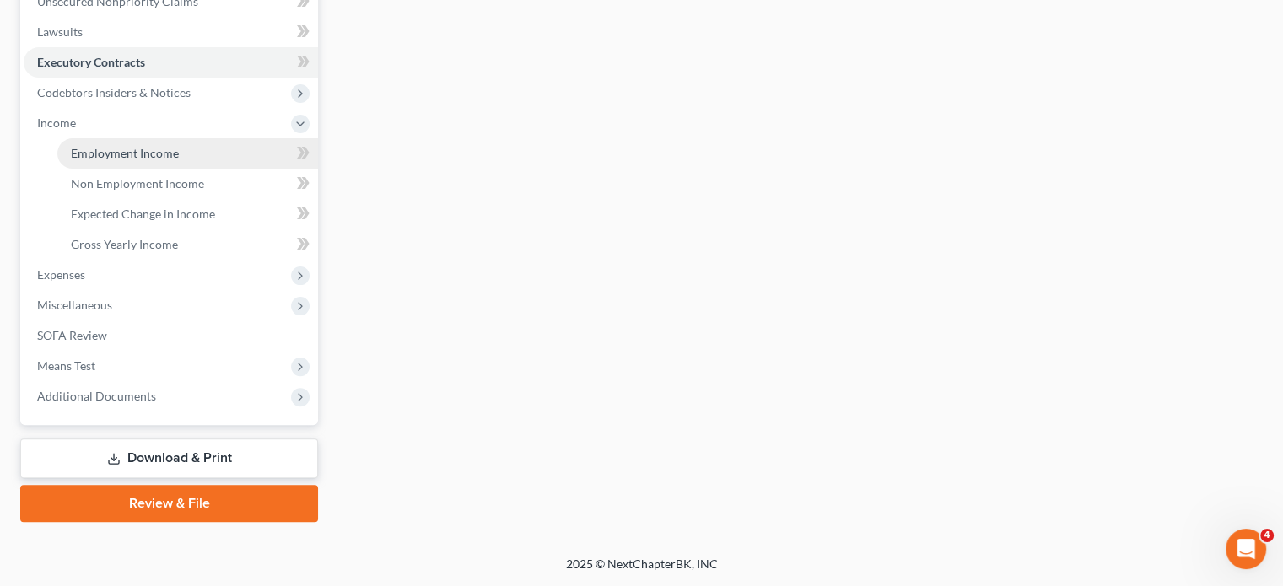
click at [142, 160] on span "Employment Income" at bounding box center [125, 153] width 108 height 14
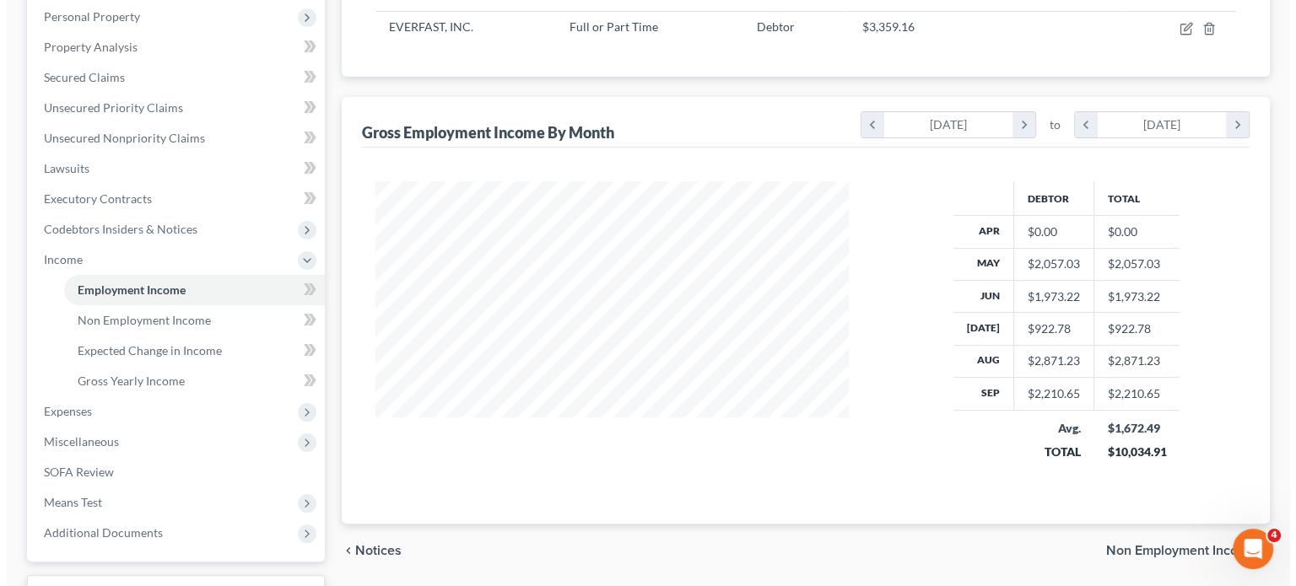
scroll to position [297, 0]
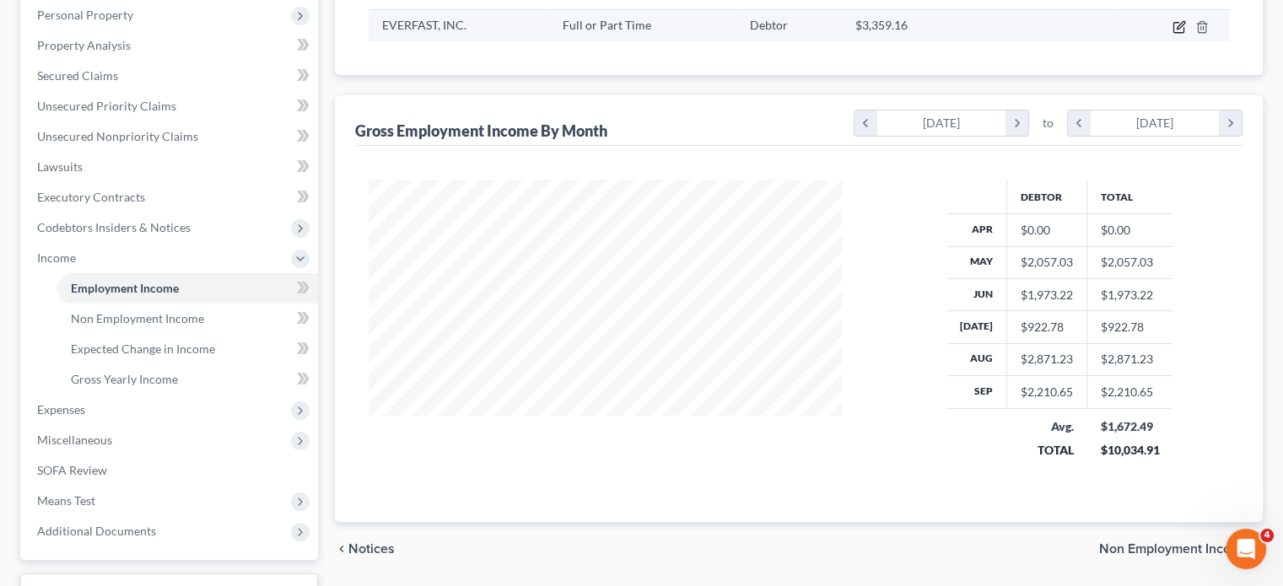
click at [1174, 33] on icon "button" at bounding box center [1179, 28] width 10 height 10
select select "0"
select select "39"
select select "2"
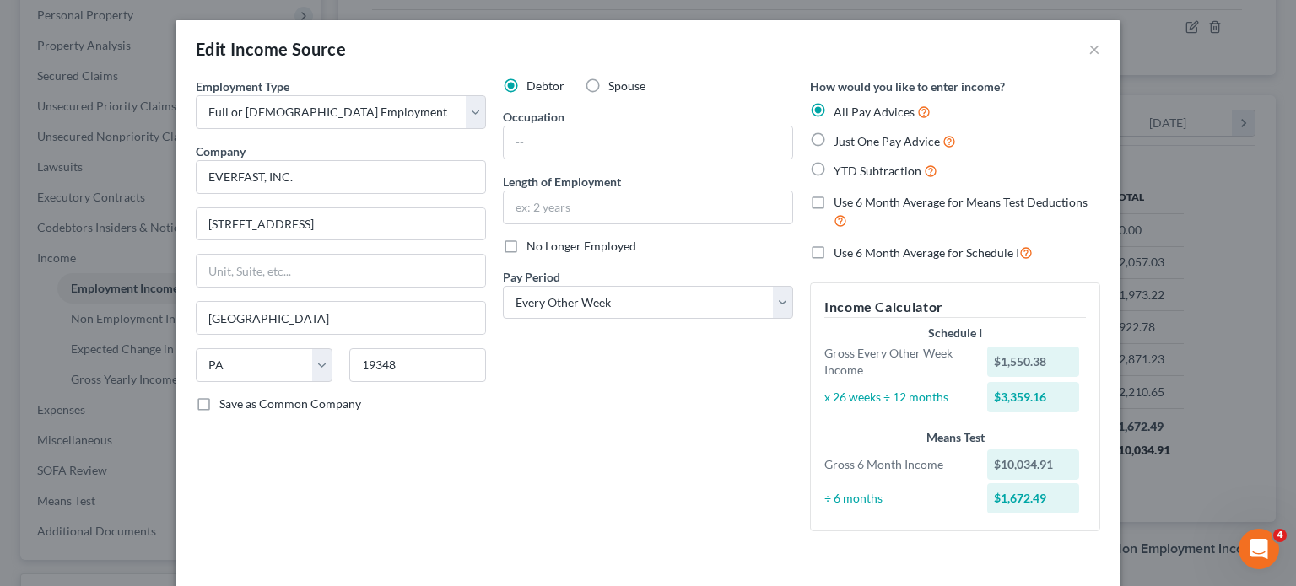
scroll to position [0, 0]
click at [504, 159] on input "text" at bounding box center [648, 143] width 289 height 32
type input "Designer"
click at [572, 191] on label "Length of Employment" at bounding box center [562, 182] width 118 height 18
click at [553, 224] on input "text" at bounding box center [648, 208] width 289 height 32
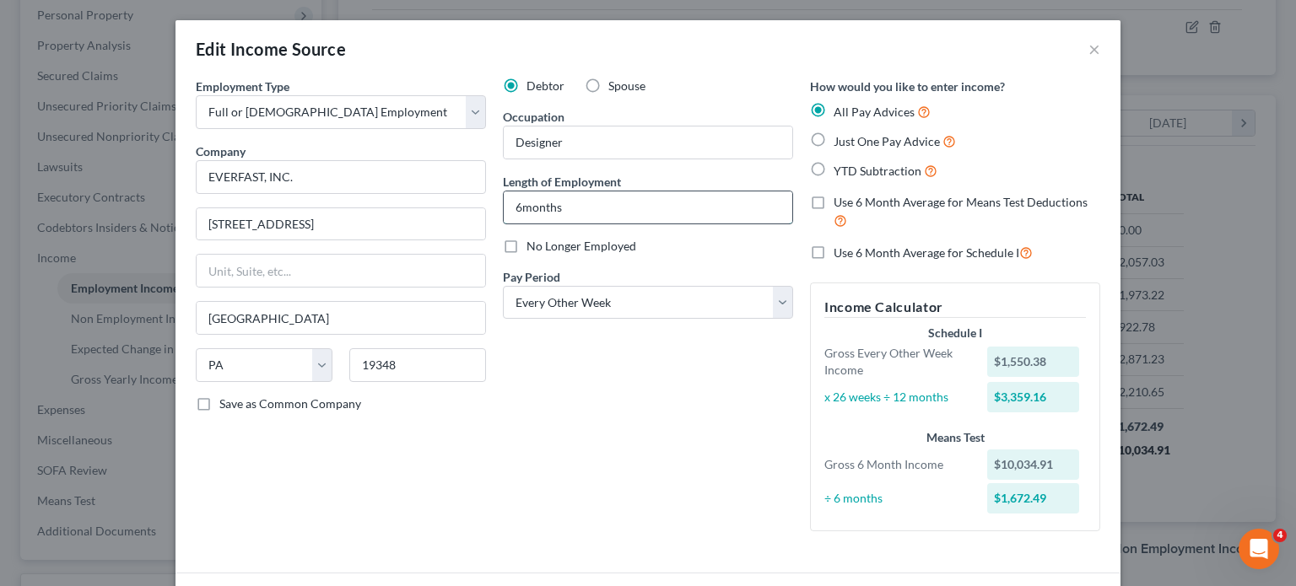
click at [504, 224] on input "6months" at bounding box center [648, 208] width 289 height 32
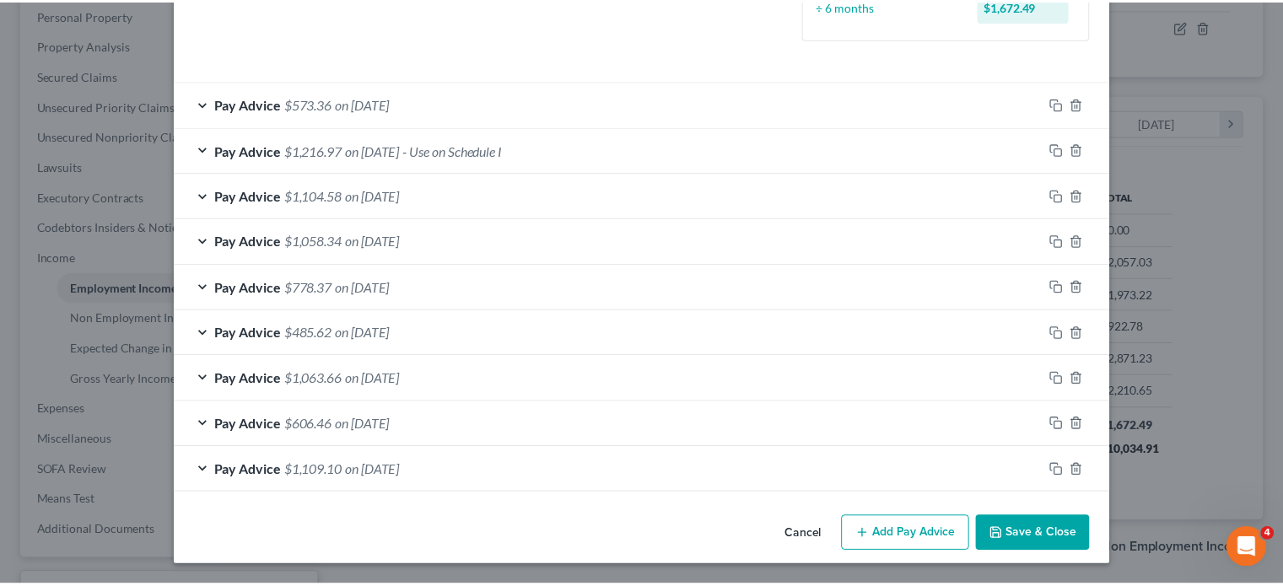
scroll to position [734, 0]
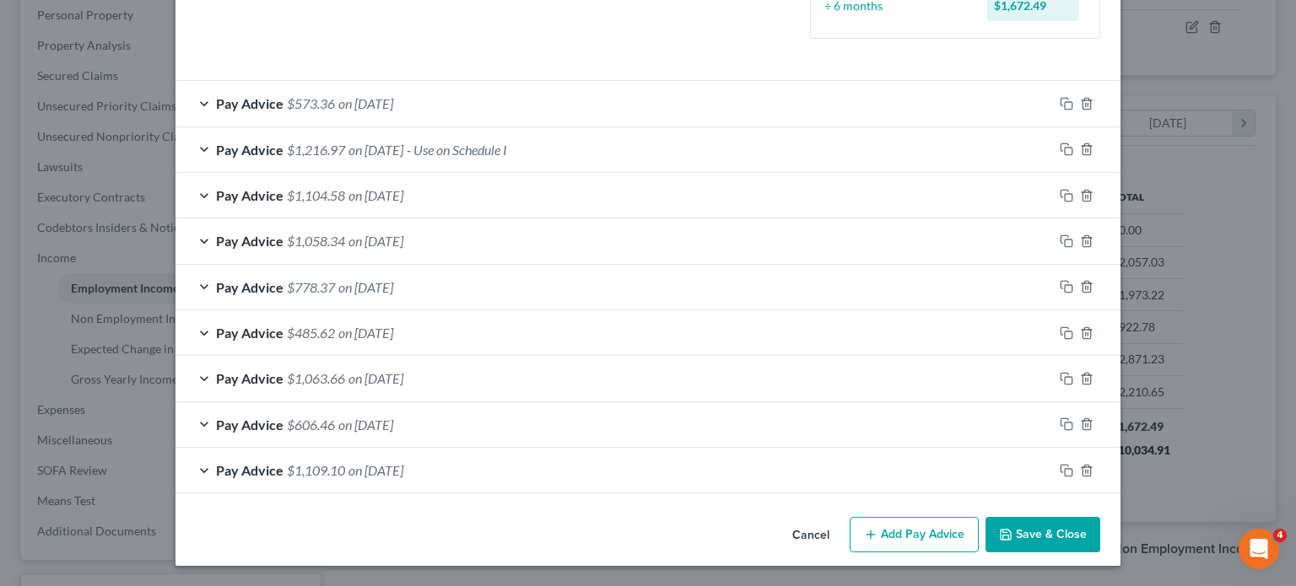
type input "6 months"
click at [1100, 517] on button "Save & Close" at bounding box center [1043, 534] width 115 height 35
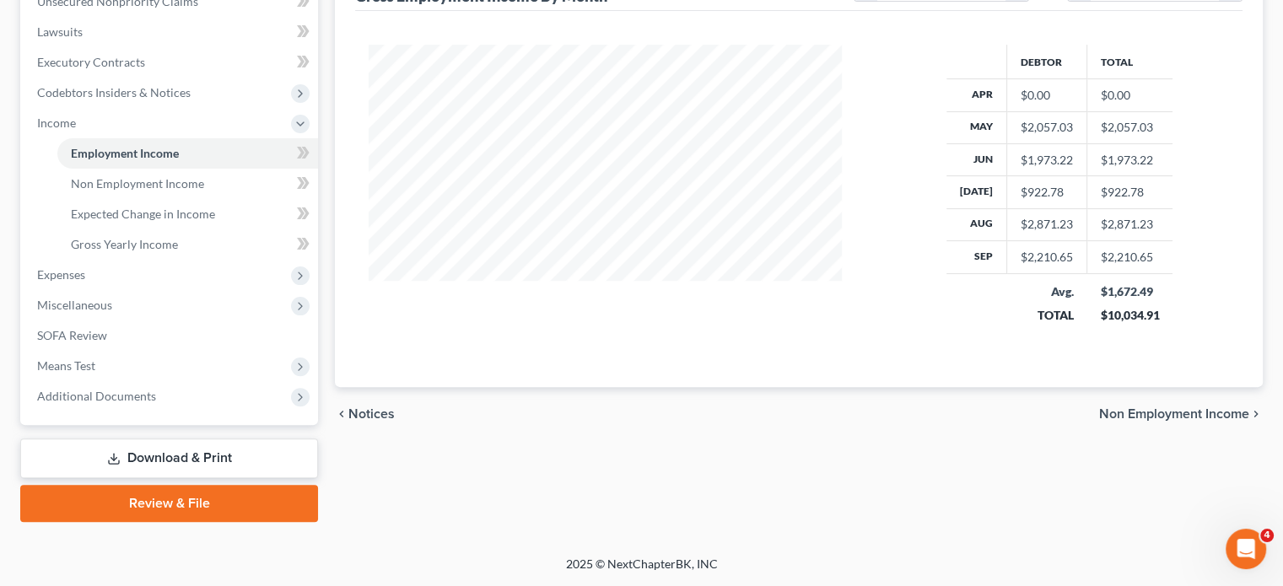
scroll to position [503, 0]
click at [193, 191] on span "Non Employment Income" at bounding box center [137, 183] width 133 height 14
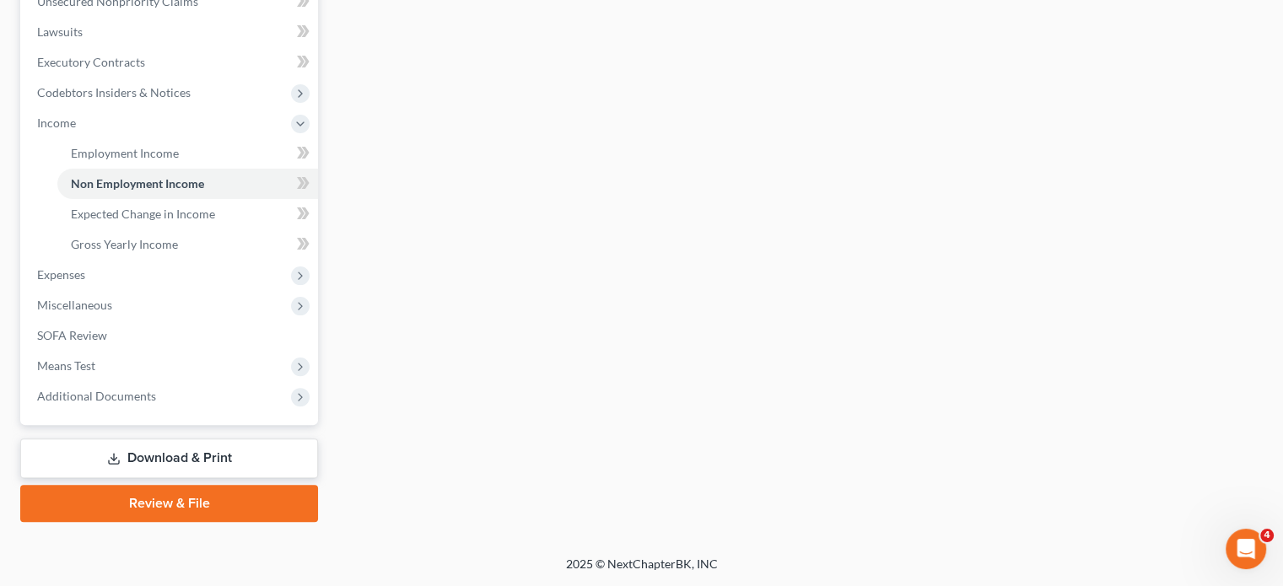
scroll to position [532, 0]
click at [196, 230] on link "Expected Change in Income" at bounding box center [187, 214] width 261 height 30
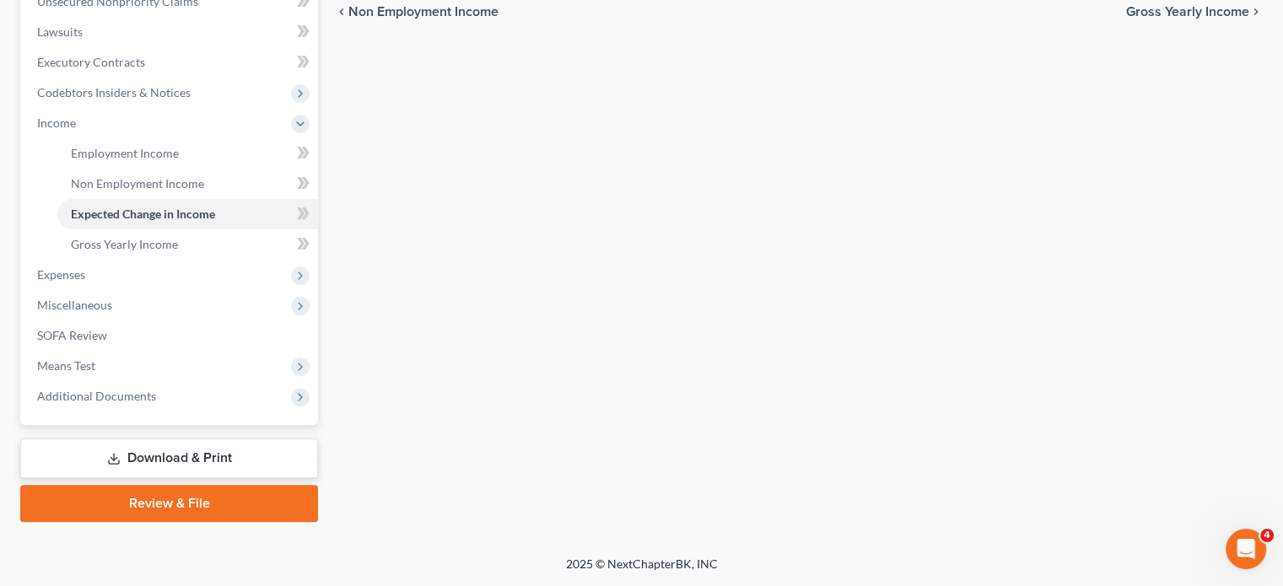
scroll to position [525, 0]
click at [153, 251] on span "Gross Yearly Income" at bounding box center [124, 244] width 107 height 14
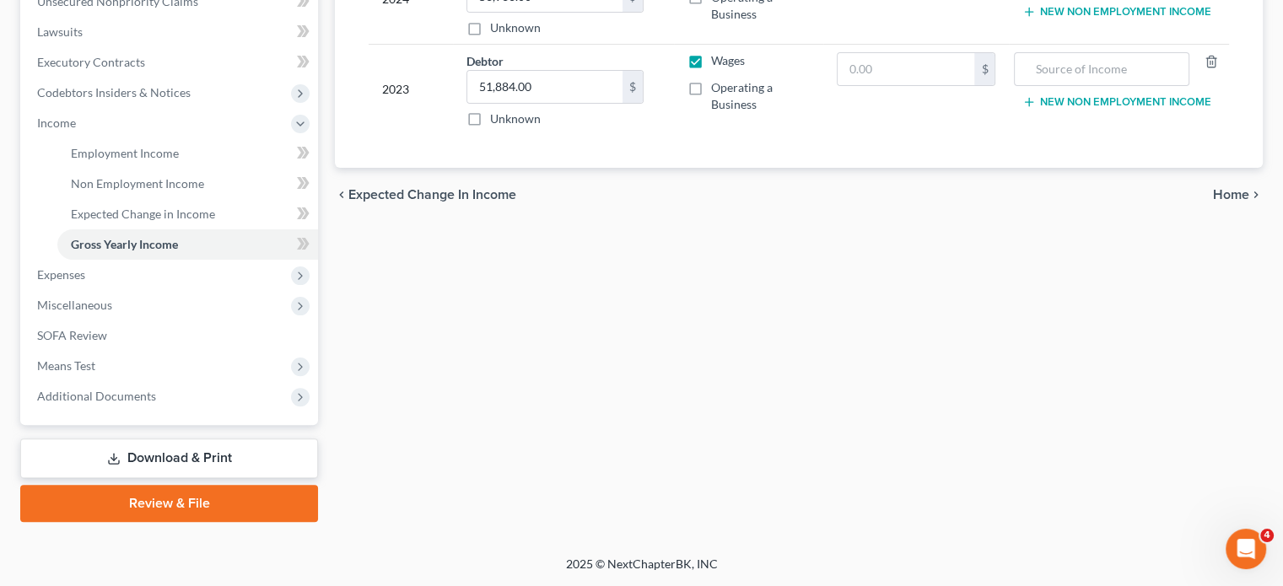
scroll to position [662, 0]
click at [132, 260] on span "Expenses" at bounding box center [171, 275] width 294 height 30
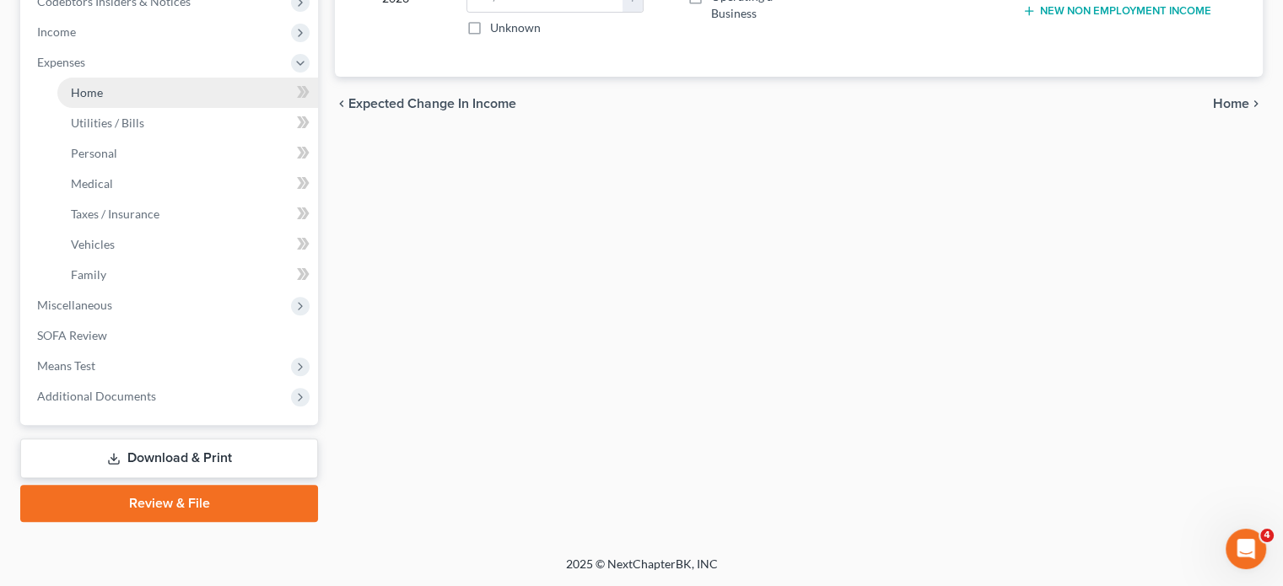
click at [122, 90] on link "Home" at bounding box center [187, 93] width 261 height 30
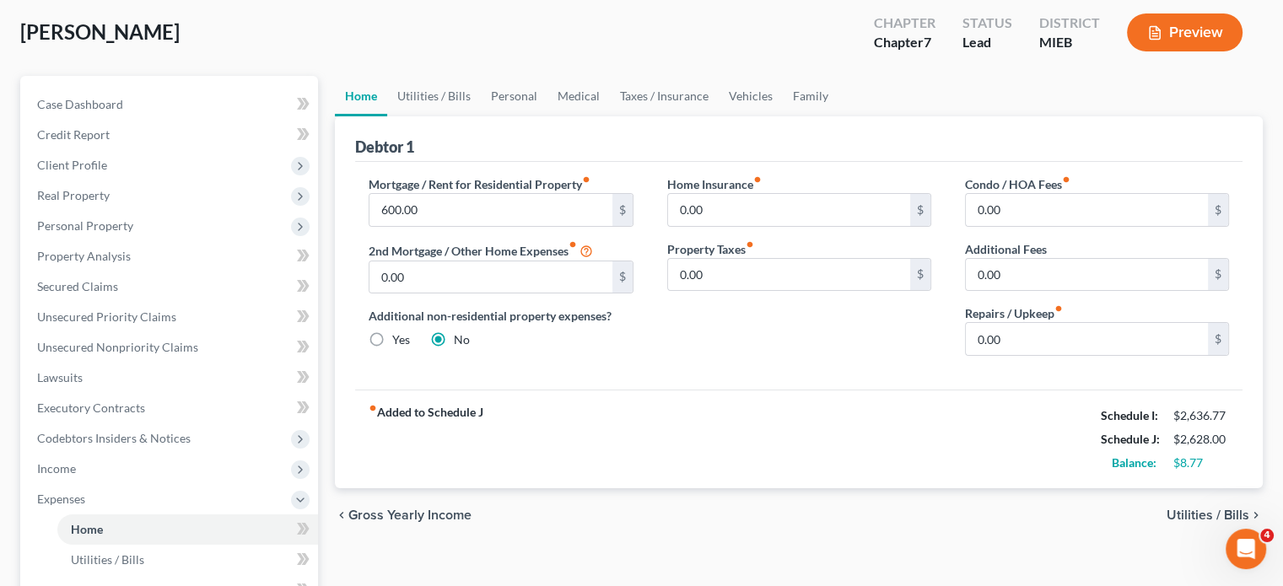
scroll to position [88, 0]
click at [467, 115] on link "Utilities / Bills" at bounding box center [434, 94] width 94 height 41
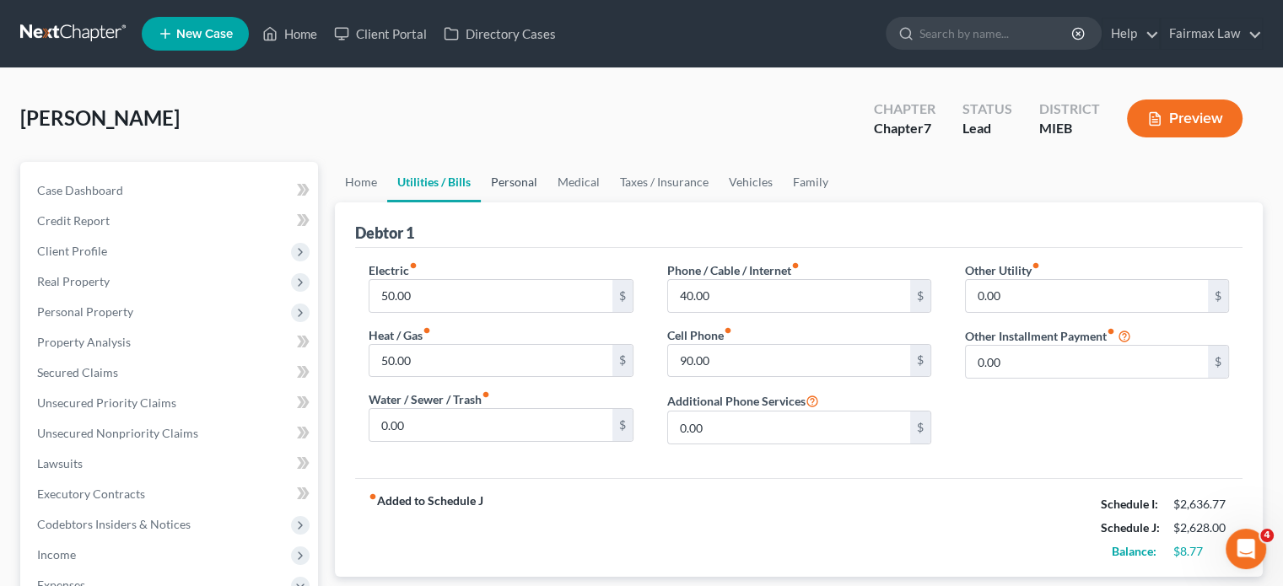
click at [548, 203] on link "Personal" at bounding box center [514, 182] width 67 height 41
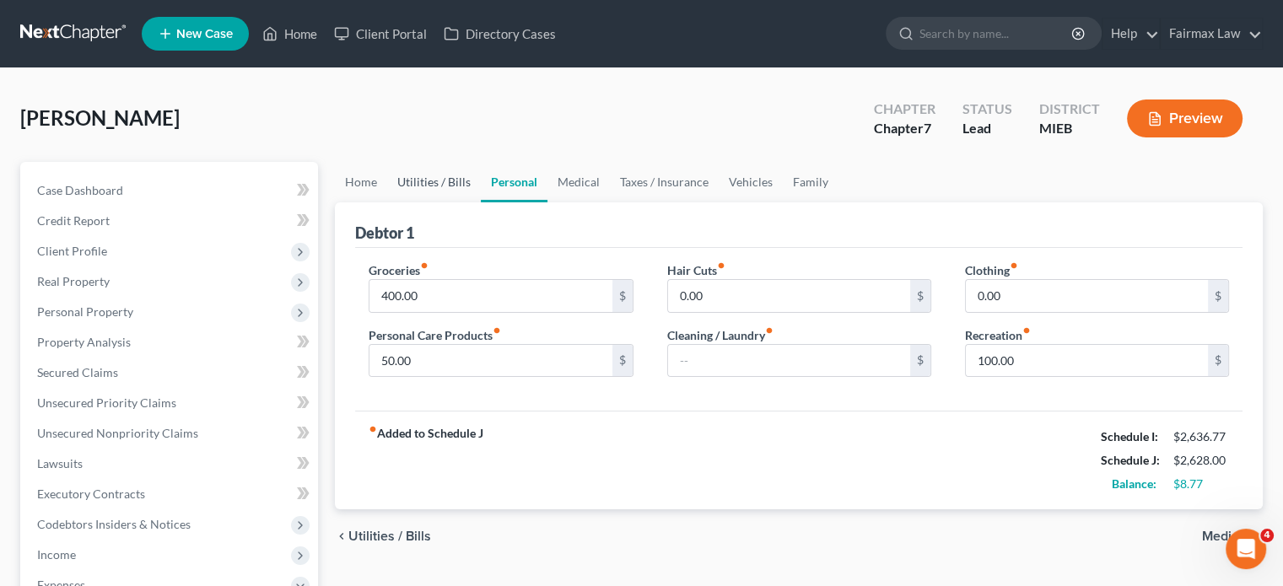
click at [465, 203] on link "Utilities / Bills" at bounding box center [434, 182] width 94 height 41
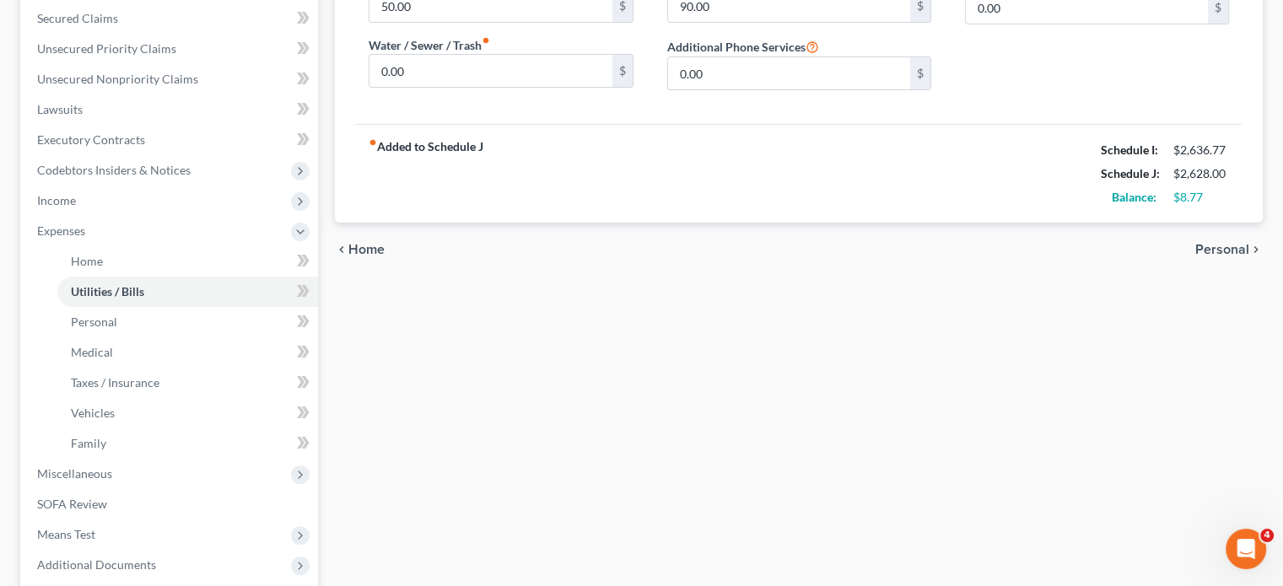
scroll to position [138, 0]
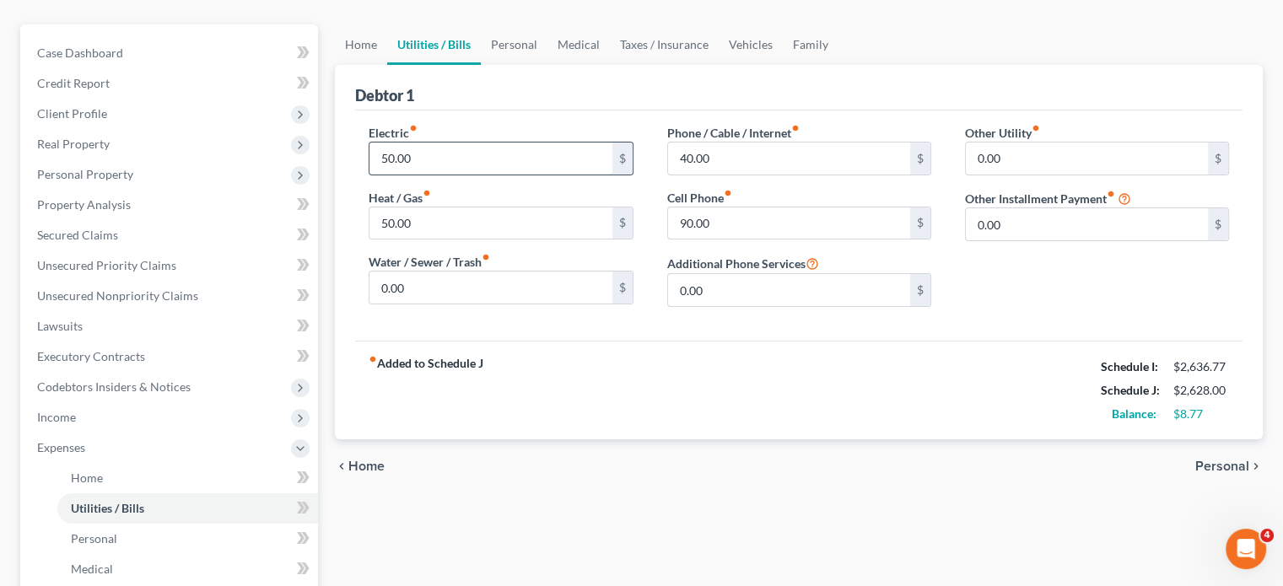
click at [435, 175] on input "50.00" at bounding box center [491, 159] width 242 height 32
click at [429, 240] on input "50.00" at bounding box center [491, 224] width 242 height 32
click at [739, 175] on input "40.00" at bounding box center [789, 159] width 242 height 32
click at [548, 65] on link "Personal" at bounding box center [514, 44] width 67 height 41
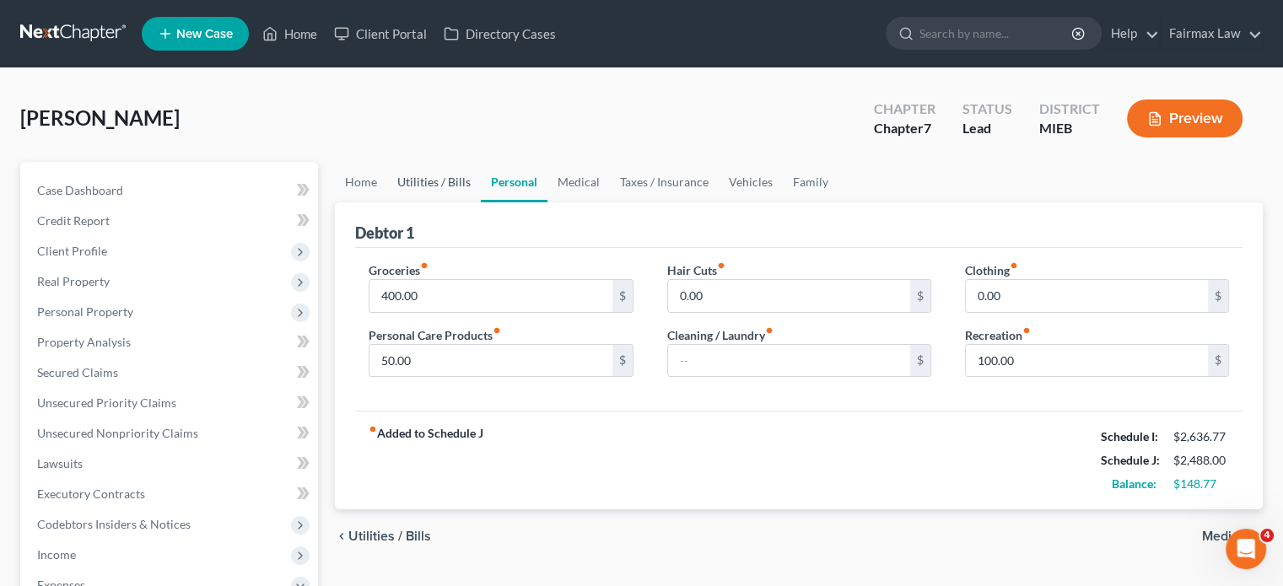
click at [481, 203] on link "Utilities / Bills" at bounding box center [434, 182] width 94 height 41
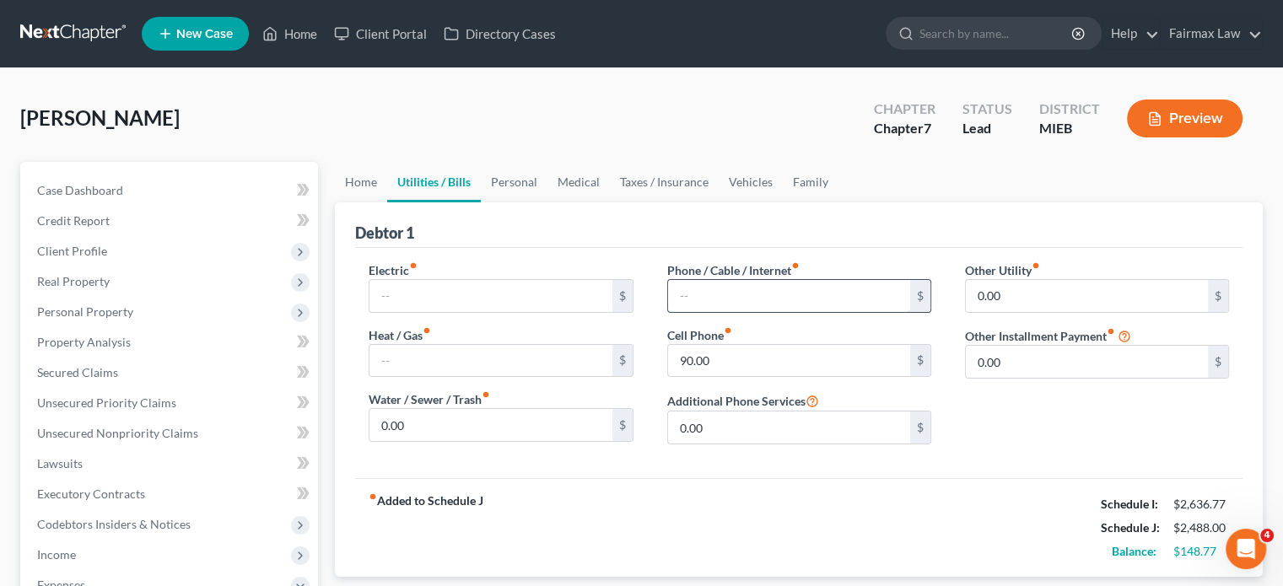
click at [686, 312] on input "text" at bounding box center [789, 296] width 242 height 32
type input "40"
click at [548, 203] on link "Personal" at bounding box center [514, 182] width 67 height 41
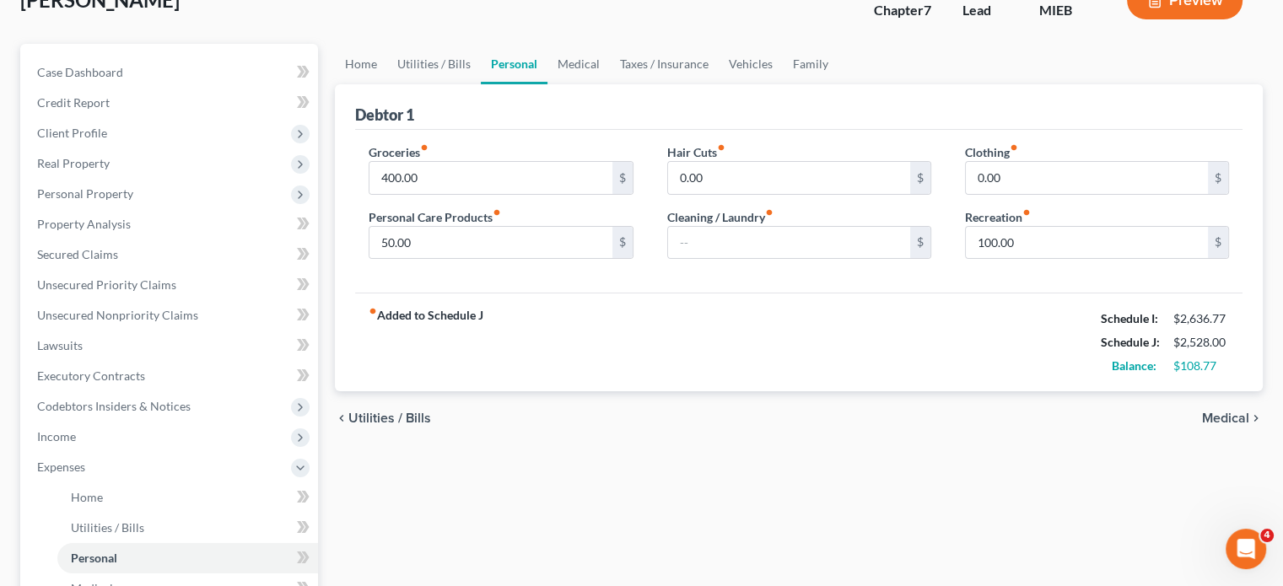
scroll to position [117, 0]
click at [1029, 195] on input "0.00" at bounding box center [1087, 179] width 242 height 32
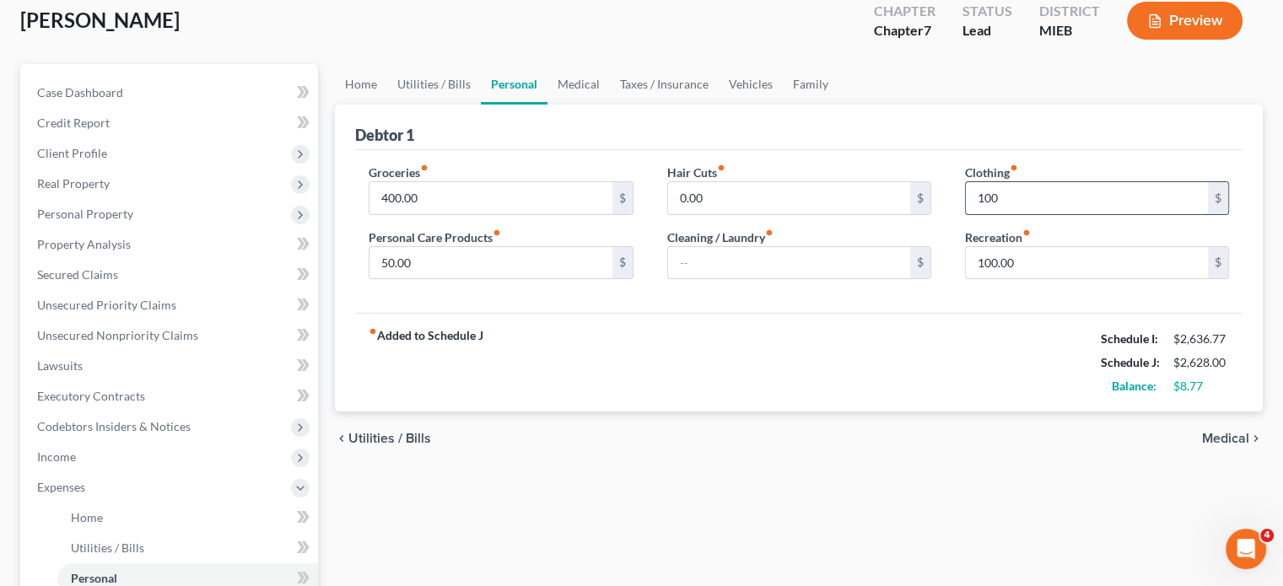
scroll to position [98, 0]
type input "100"
click at [783, 105] on link "Vehicles" at bounding box center [751, 84] width 64 height 41
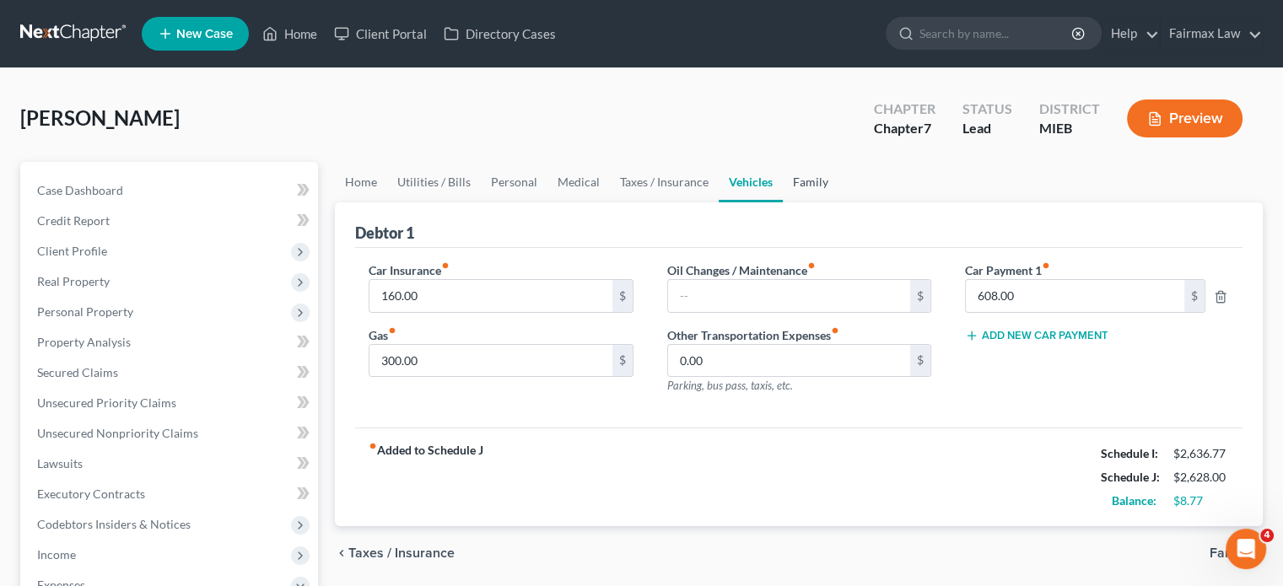
click at [839, 203] on link "Family" at bounding box center [811, 182] width 56 height 41
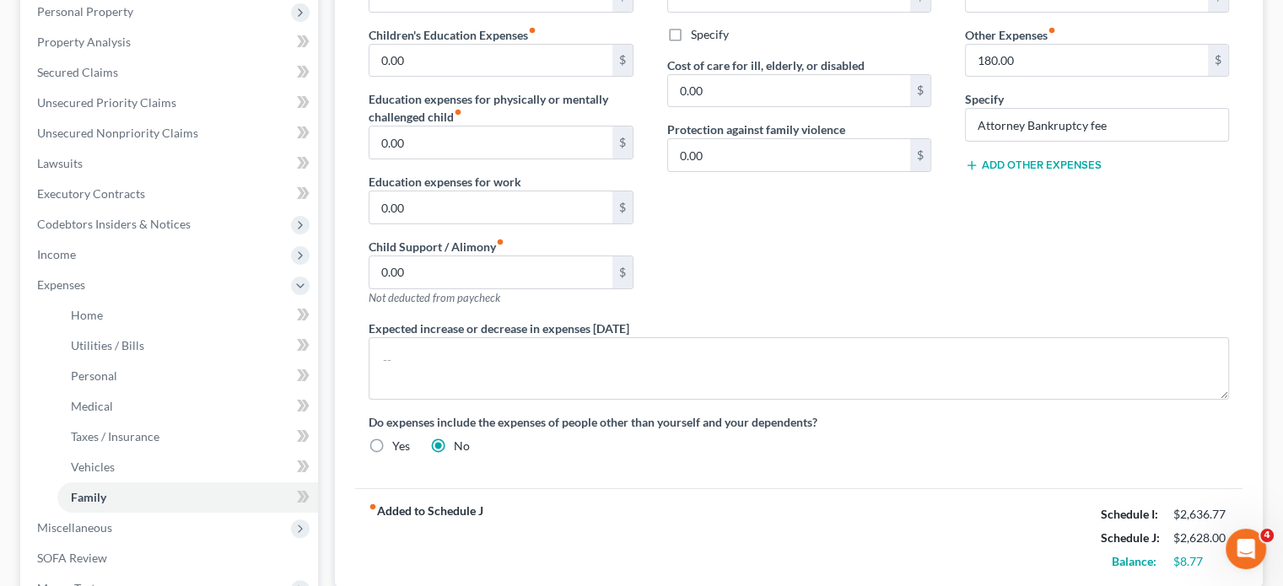
scroll to position [448, 0]
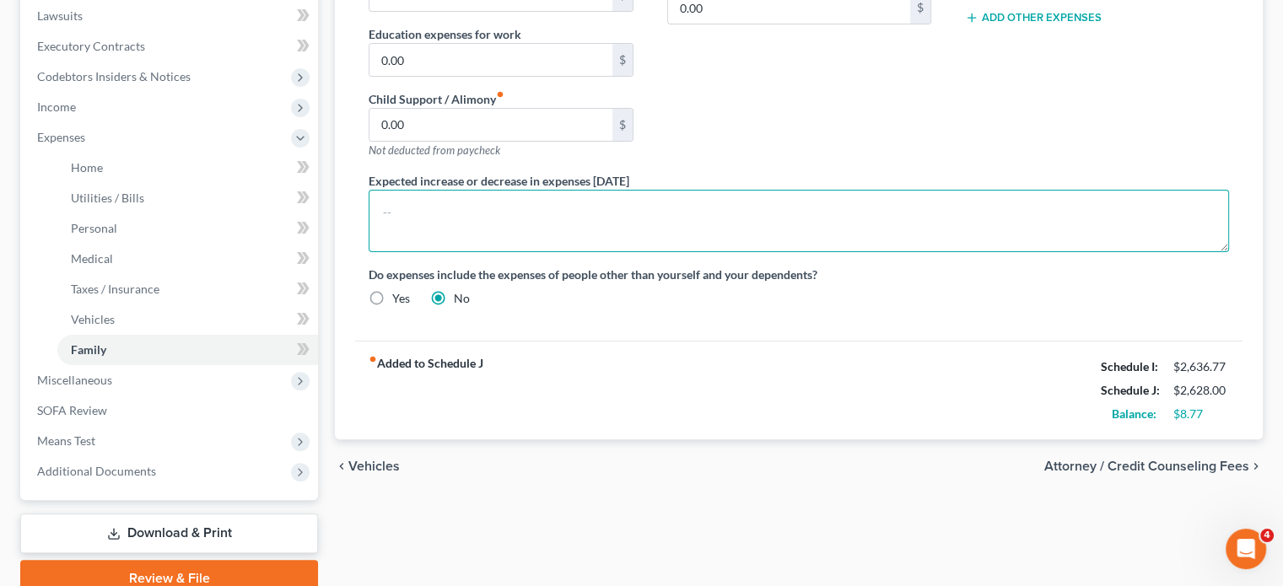
click at [483, 252] on textarea at bounding box center [799, 221] width 861 height 62
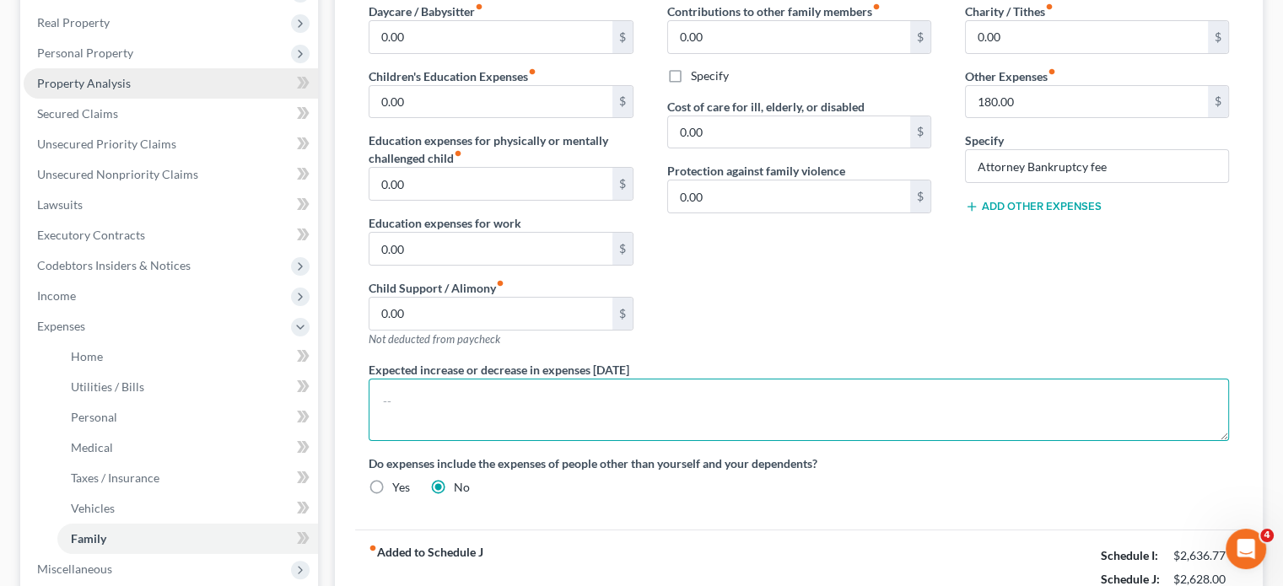
scroll to position [262, 0]
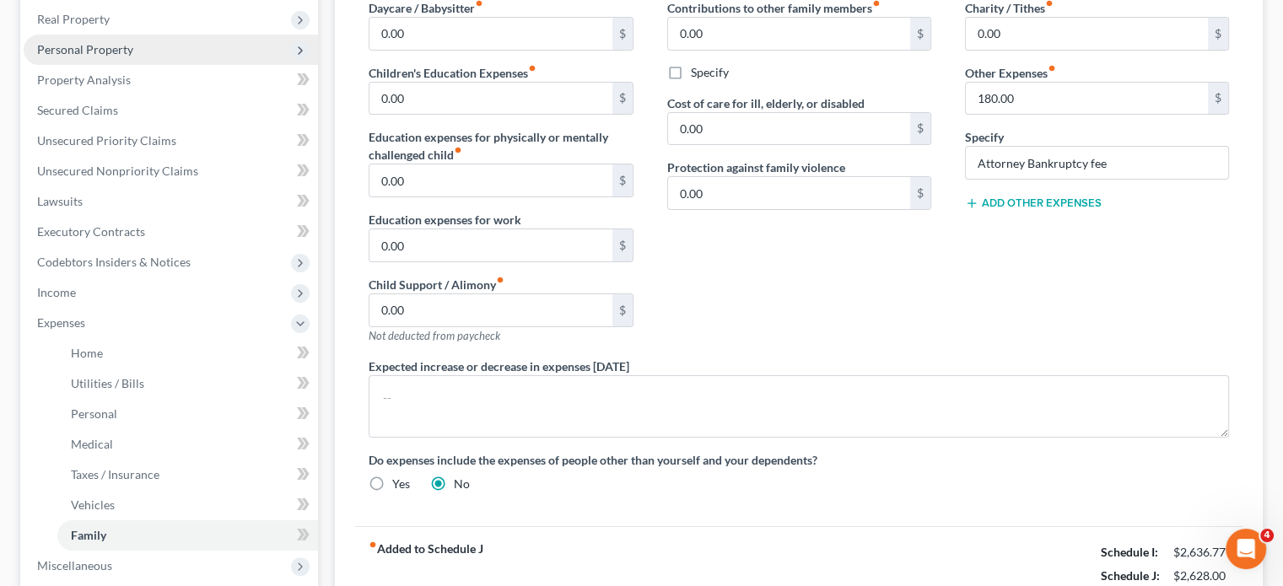
drag, startPoint x: 123, startPoint y: 122, endPoint x: 165, endPoint y: 131, distance: 43.0
click at [123, 57] on span "Personal Property" at bounding box center [85, 49] width 96 height 14
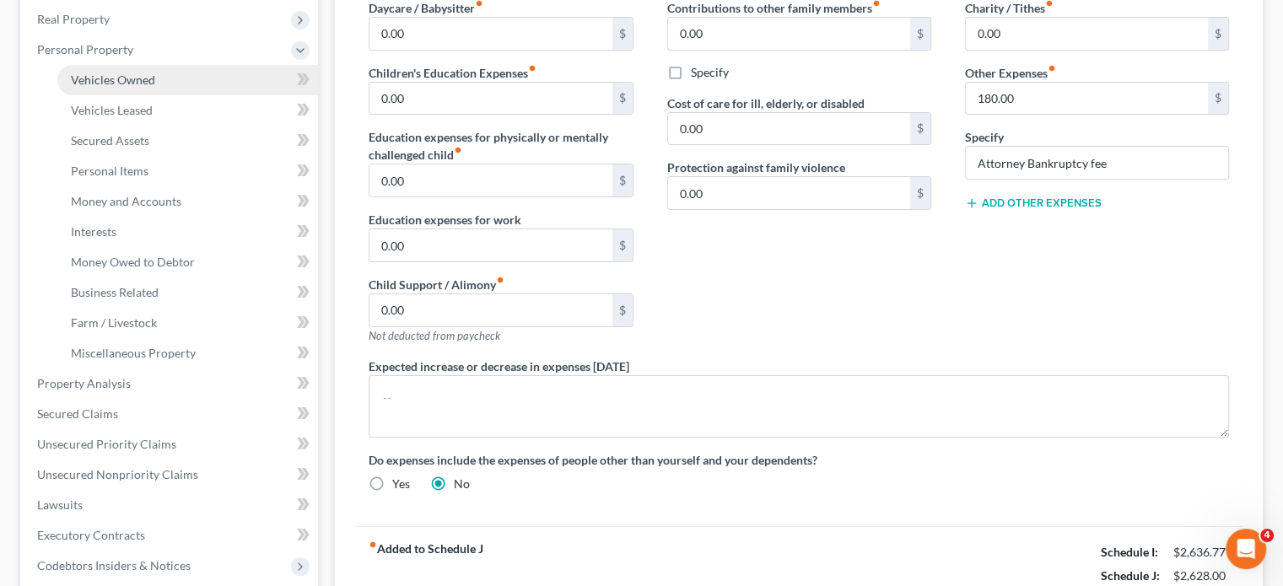
click at [138, 87] on span "Vehicles Owned" at bounding box center [113, 80] width 84 height 14
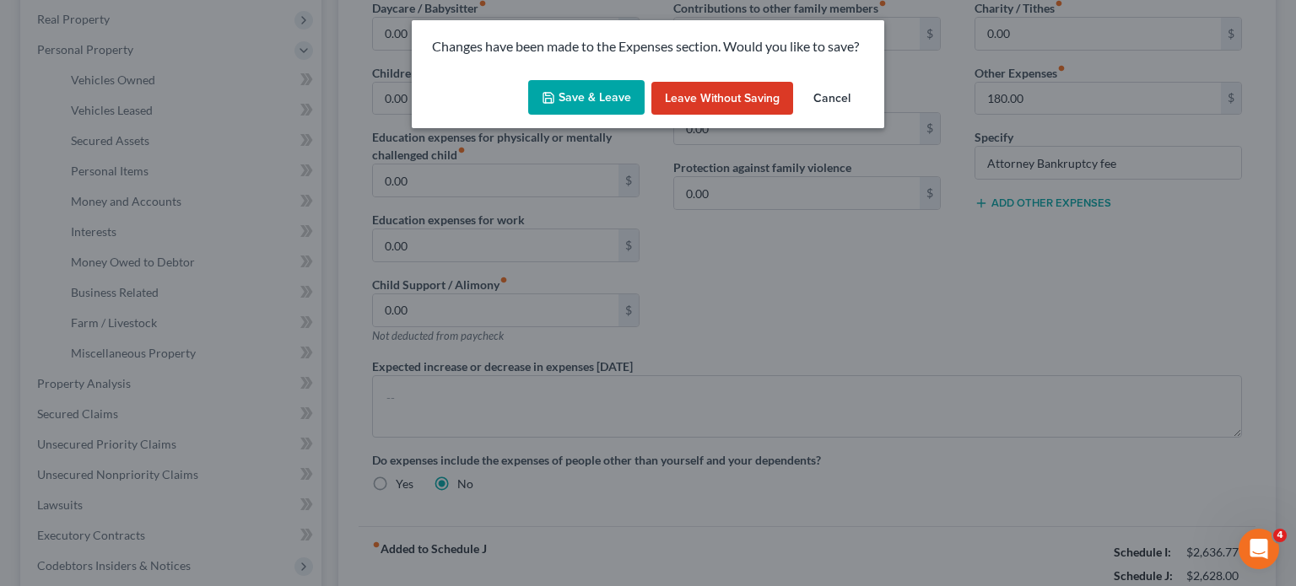
click at [580, 116] on button "Save & Leave" at bounding box center [586, 97] width 116 height 35
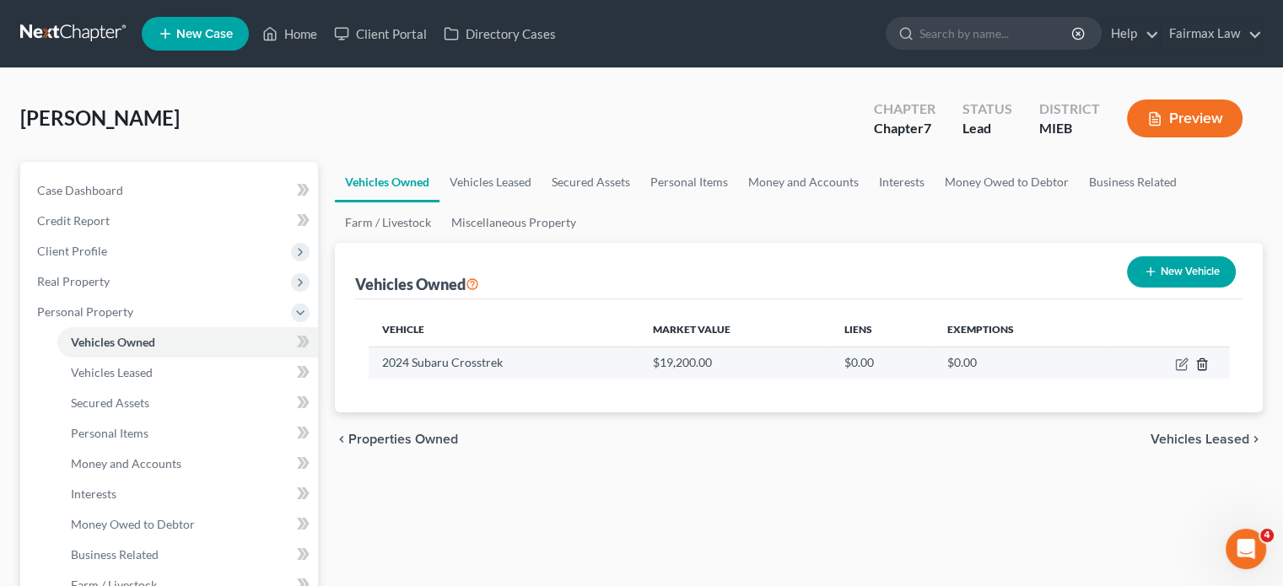
click at [1198, 370] on icon "button" at bounding box center [1202, 364] width 8 height 11
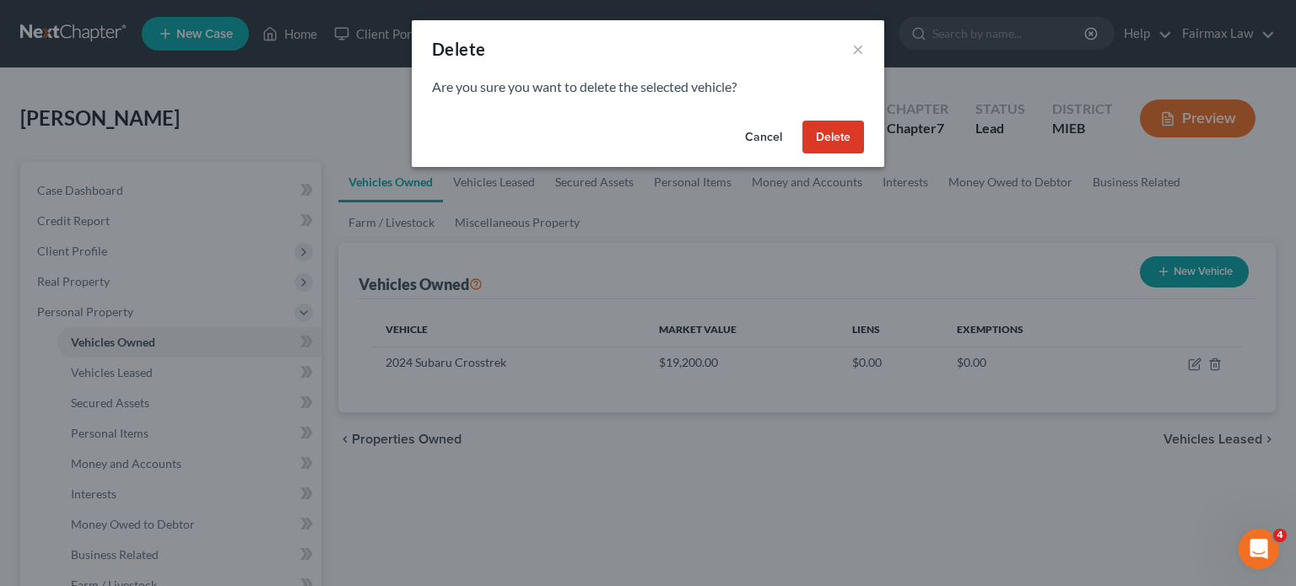
click at [862, 154] on button "Delete" at bounding box center [833, 138] width 62 height 34
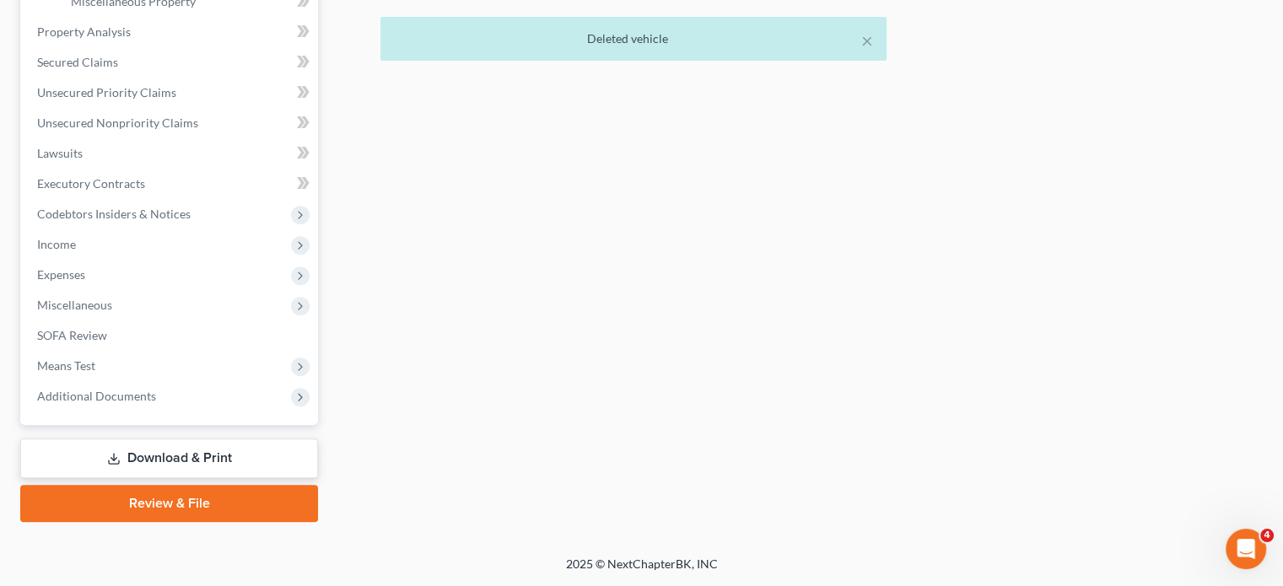
scroll to position [910, 0]
click at [134, 260] on span "Expenses" at bounding box center [171, 275] width 294 height 30
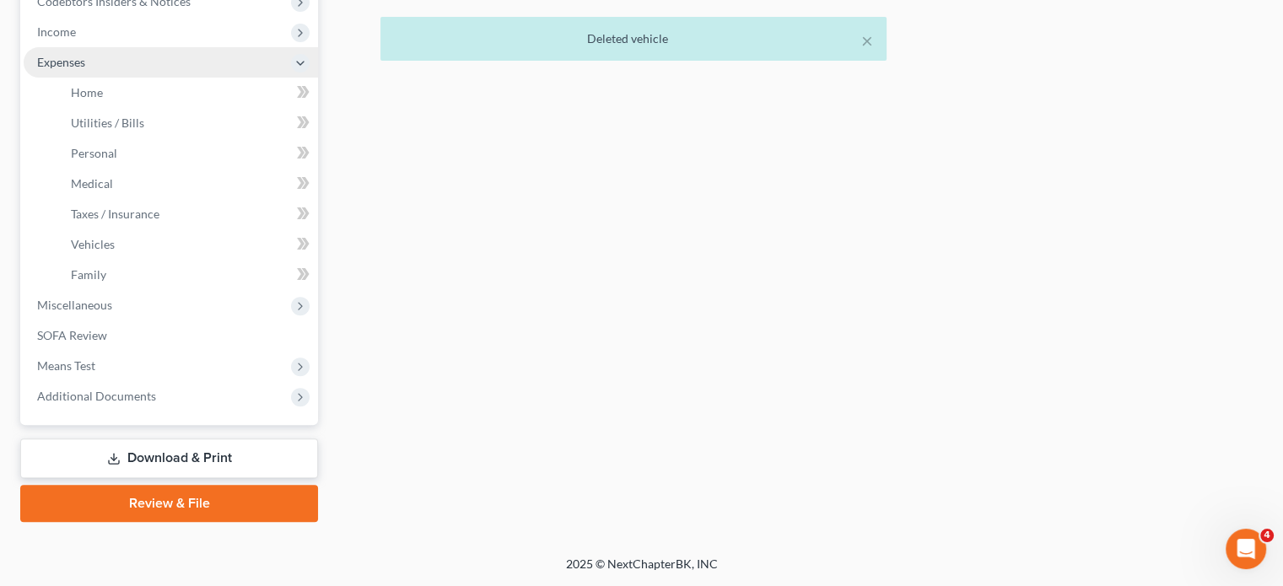
scroll to position [530, 0]
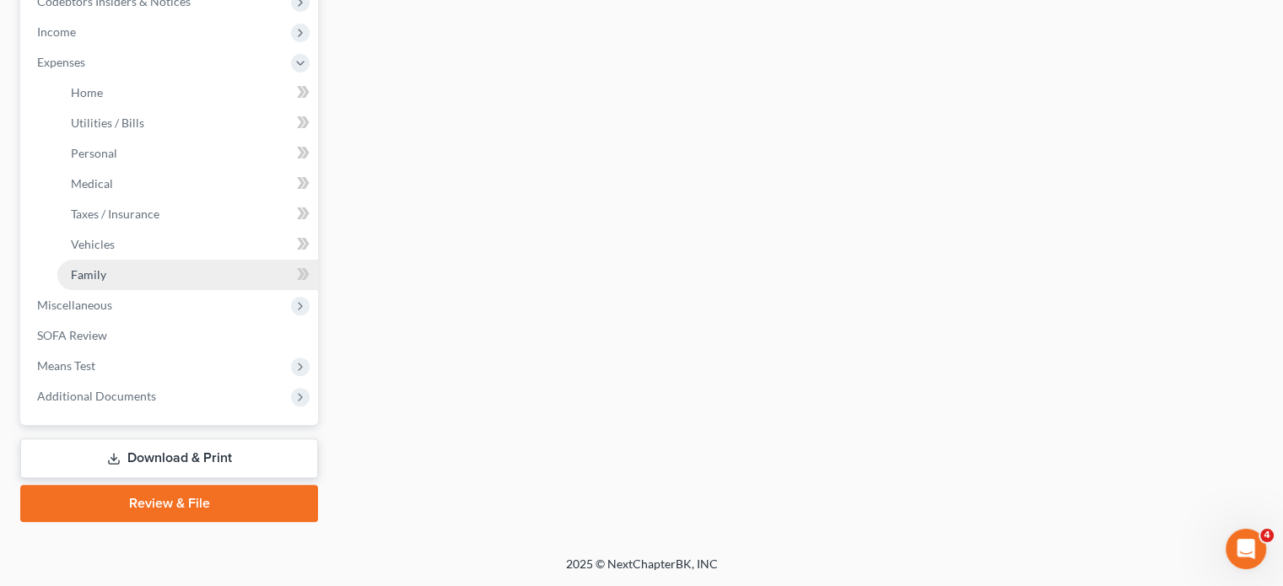
click at [122, 290] on link "Family" at bounding box center [187, 275] width 261 height 30
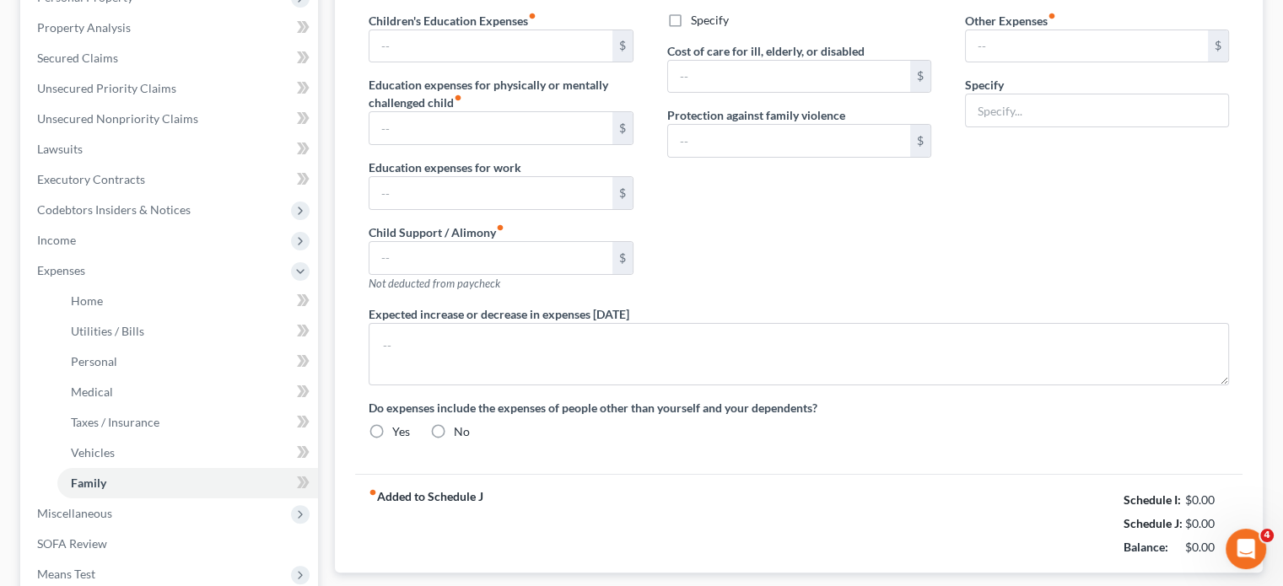
type input "0.00"
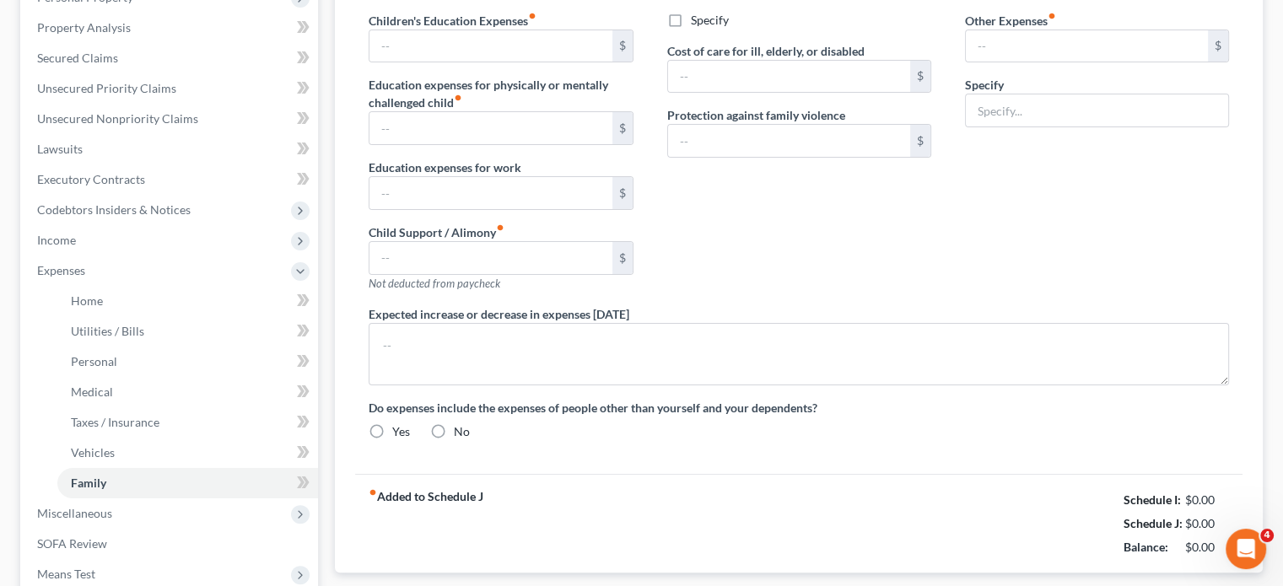
type input "0.00"
type input "180.00"
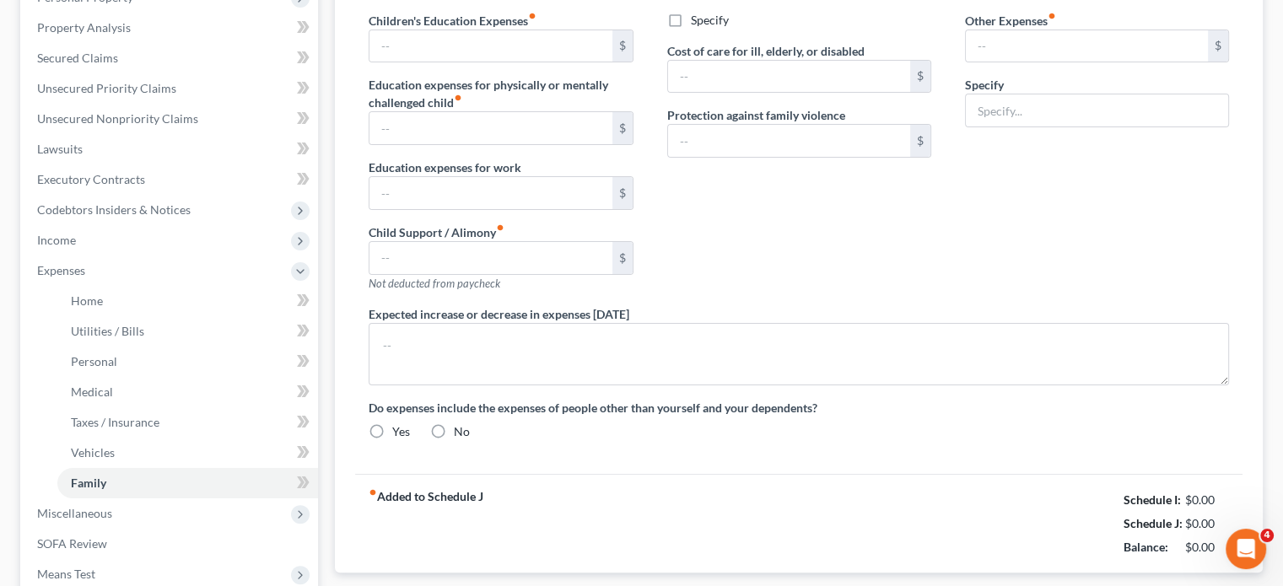
type input "Attorney Bankruptcy fee"
radio input "true"
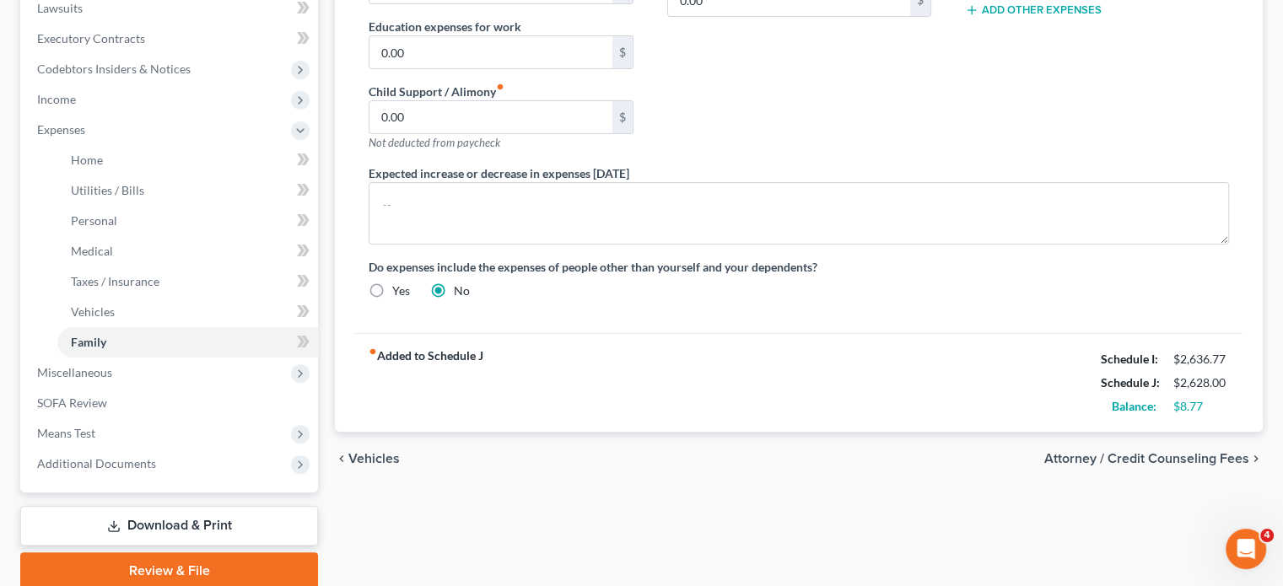
scroll to position [452, 0]
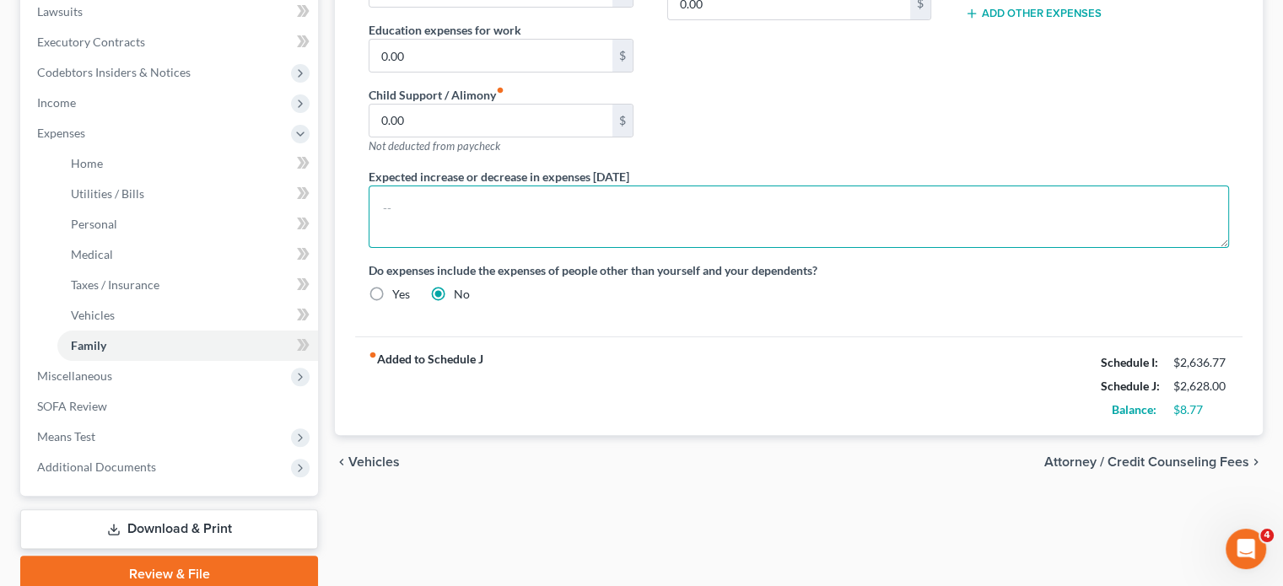
click at [470, 248] on textarea at bounding box center [799, 217] width 861 height 62
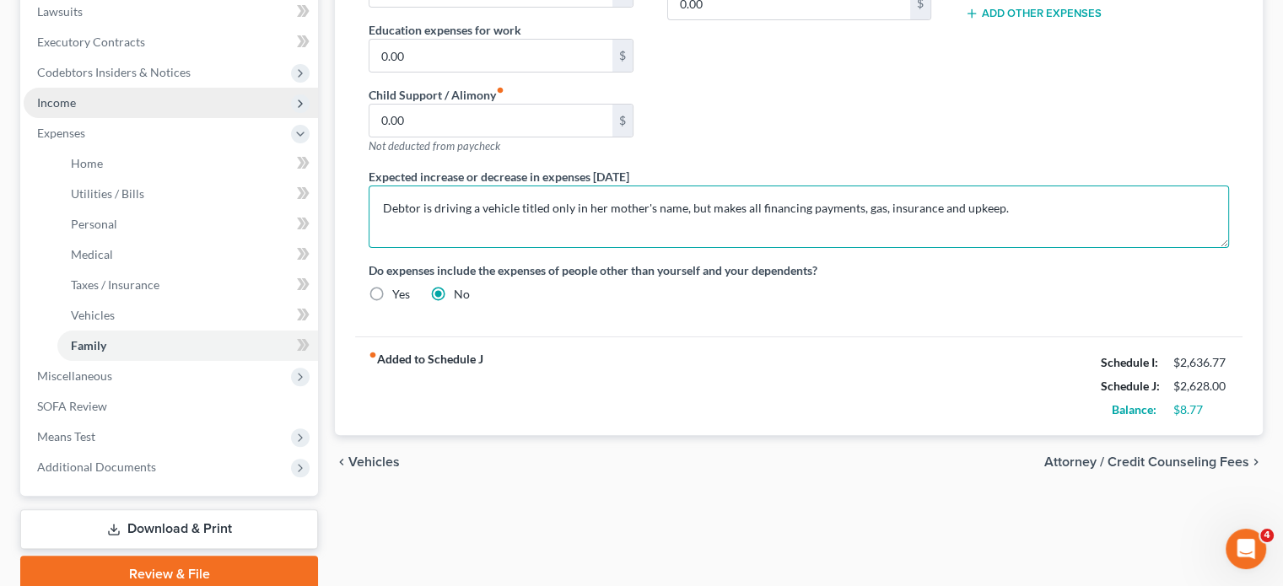
type textarea "Debtor is driving a vehicle titled only in her mother's name, but makes all fin…"
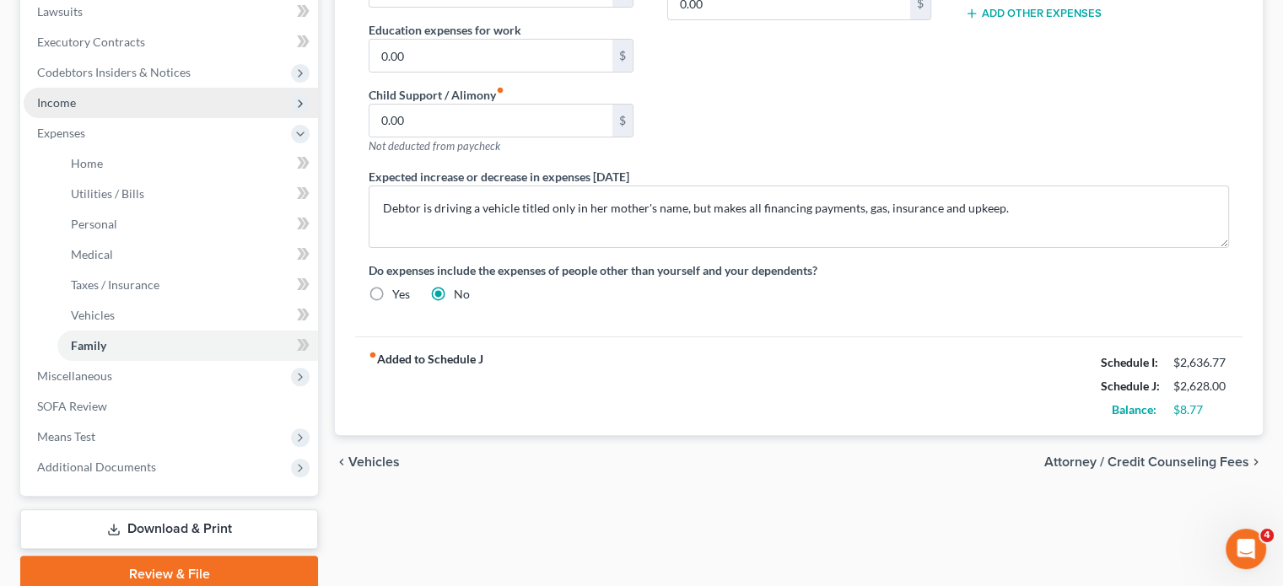
drag, startPoint x: 81, startPoint y: 230, endPoint x: 113, endPoint y: 228, distance: 32.2
click at [76, 110] on span "Income" at bounding box center [56, 102] width 39 height 14
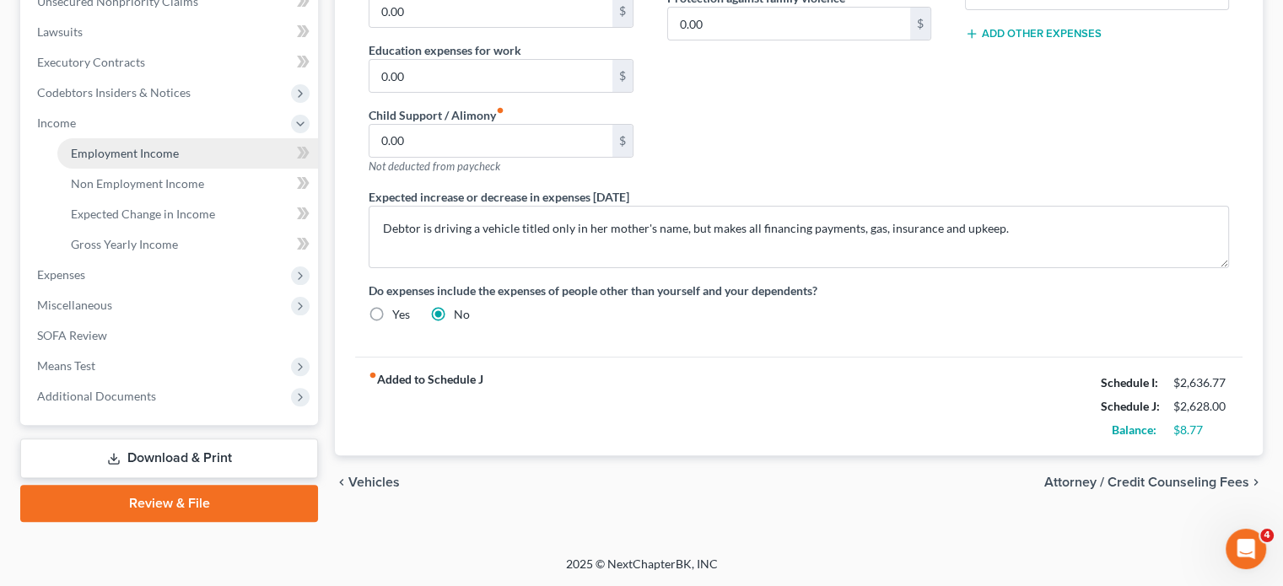
click at [142, 169] on link "Employment Income" at bounding box center [187, 153] width 261 height 30
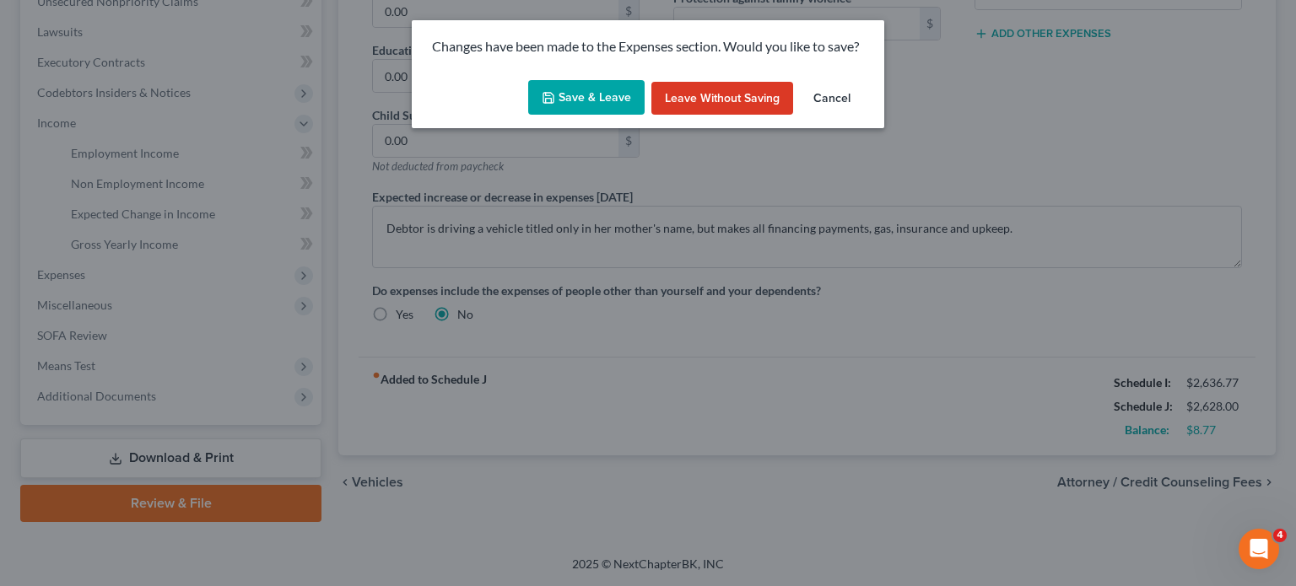
click at [557, 116] on button "Save & Leave" at bounding box center [586, 97] width 116 height 35
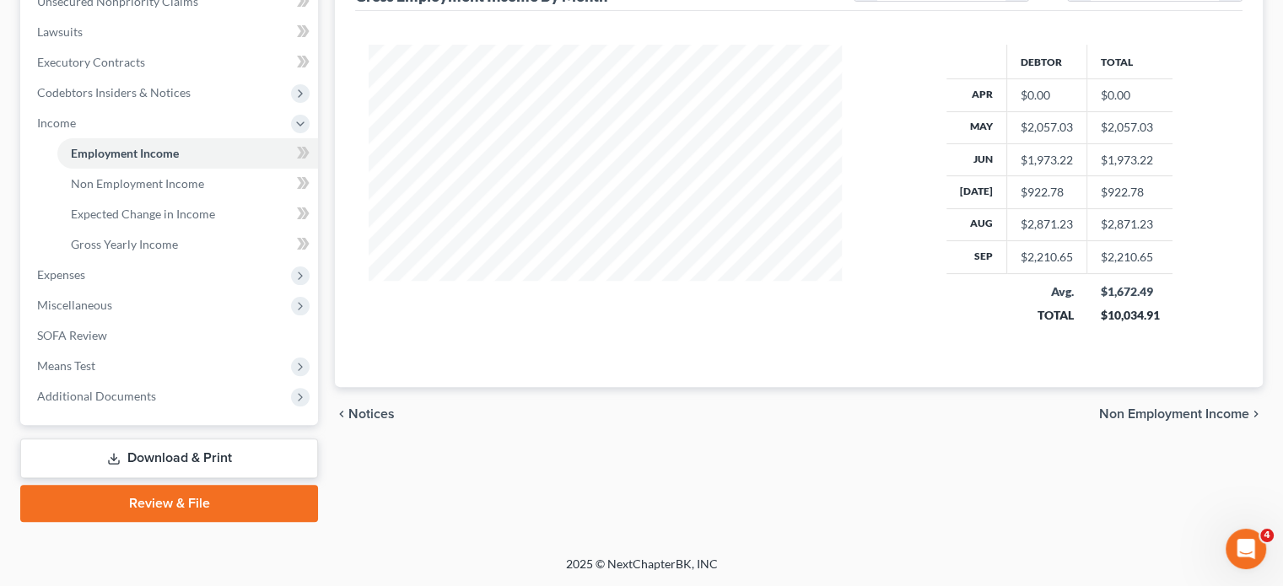
scroll to position [682, 0]
click at [122, 260] on span "Expenses" at bounding box center [171, 275] width 294 height 30
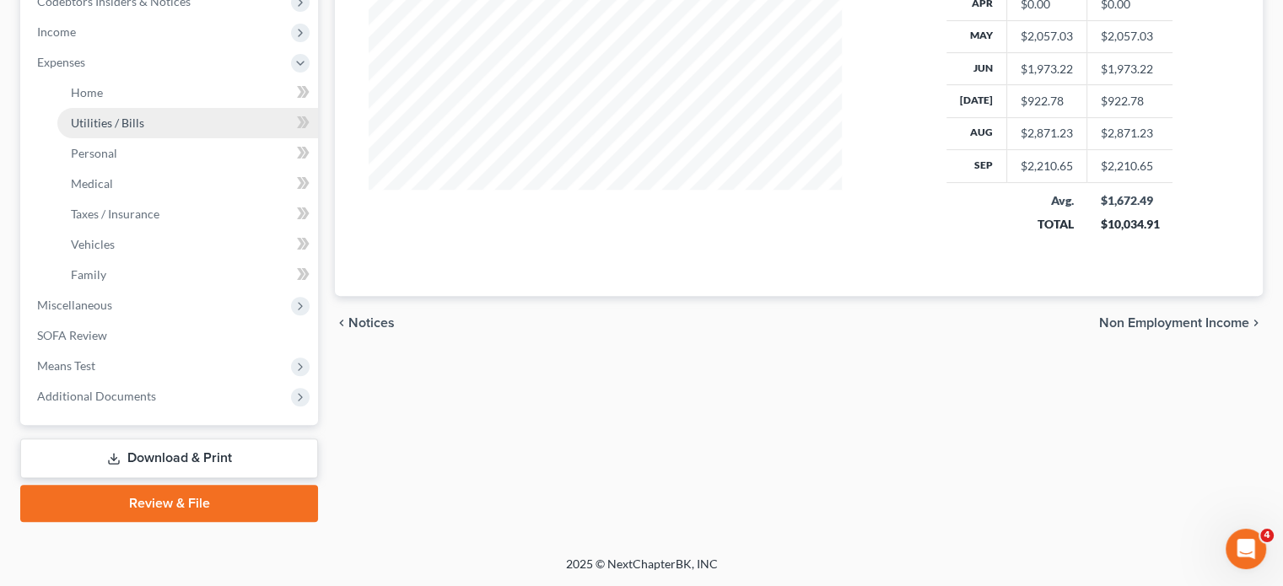
click at [209, 112] on link "Utilities / Bills" at bounding box center [187, 123] width 261 height 30
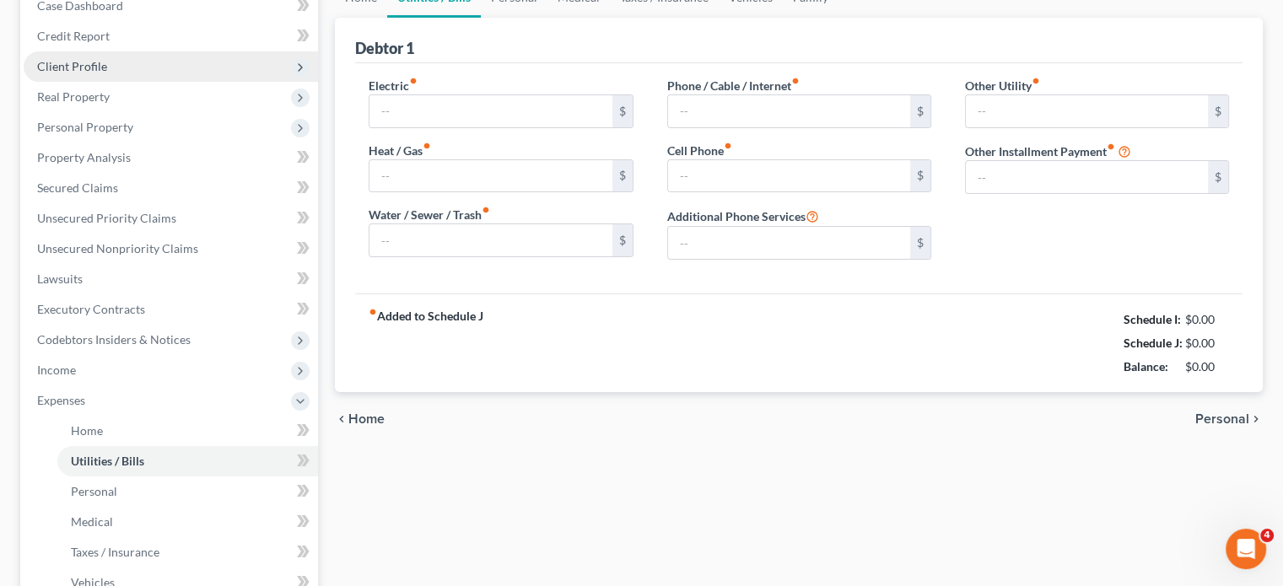
type input "0.00"
type input "40.00"
type input "90.00"
type input "0.00"
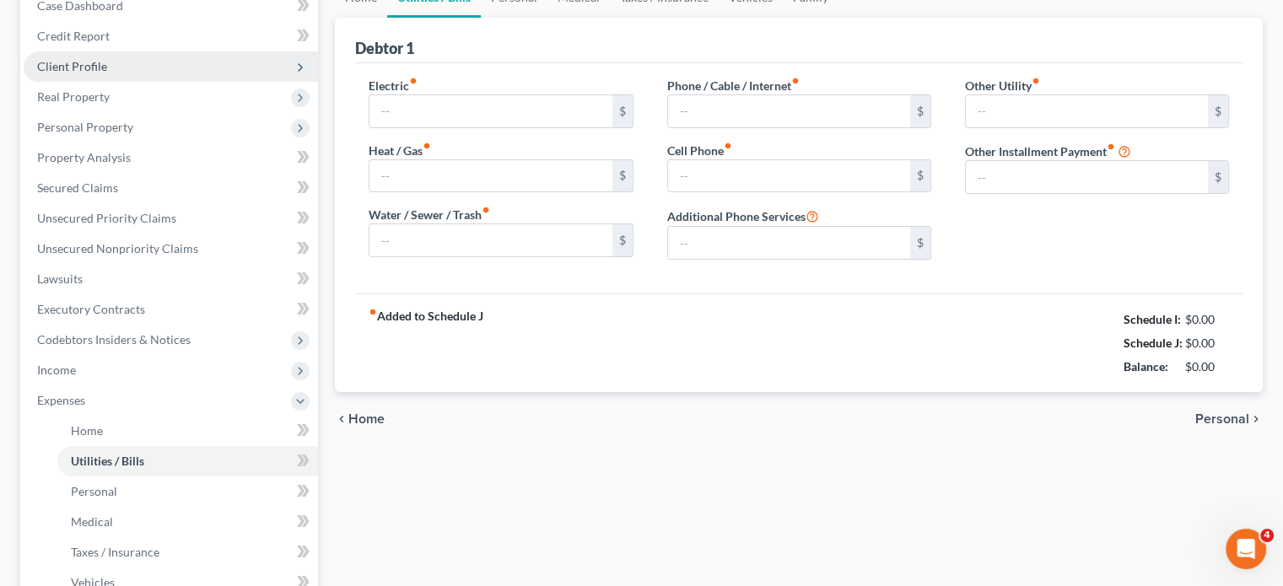
type input "0.00"
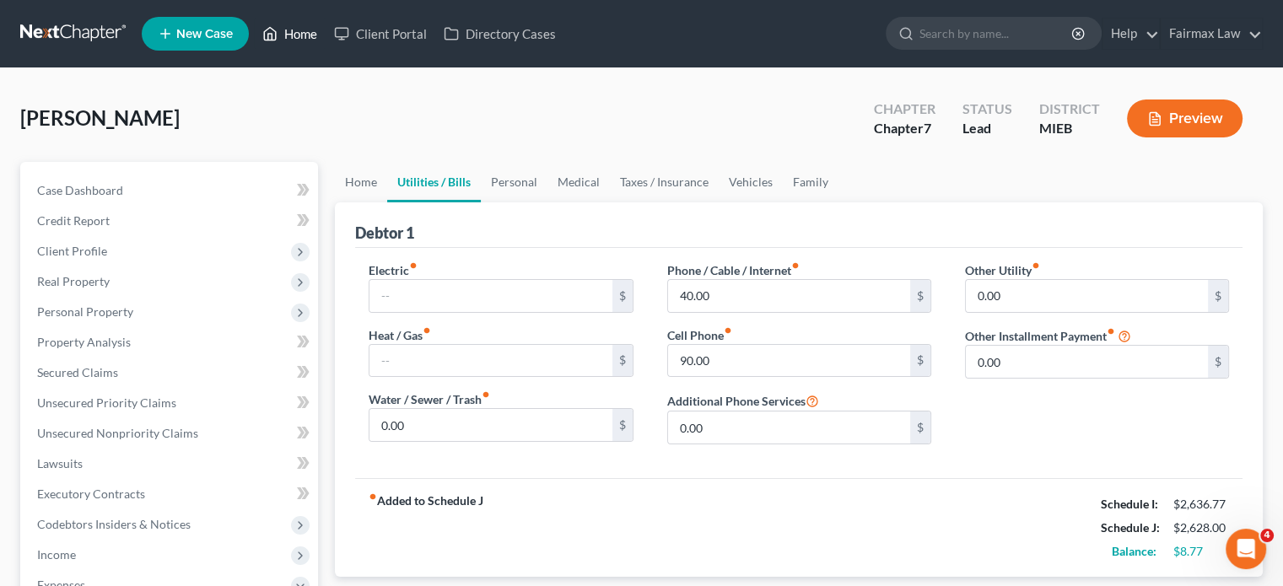
click at [326, 38] on link "Home" at bounding box center [290, 34] width 72 height 30
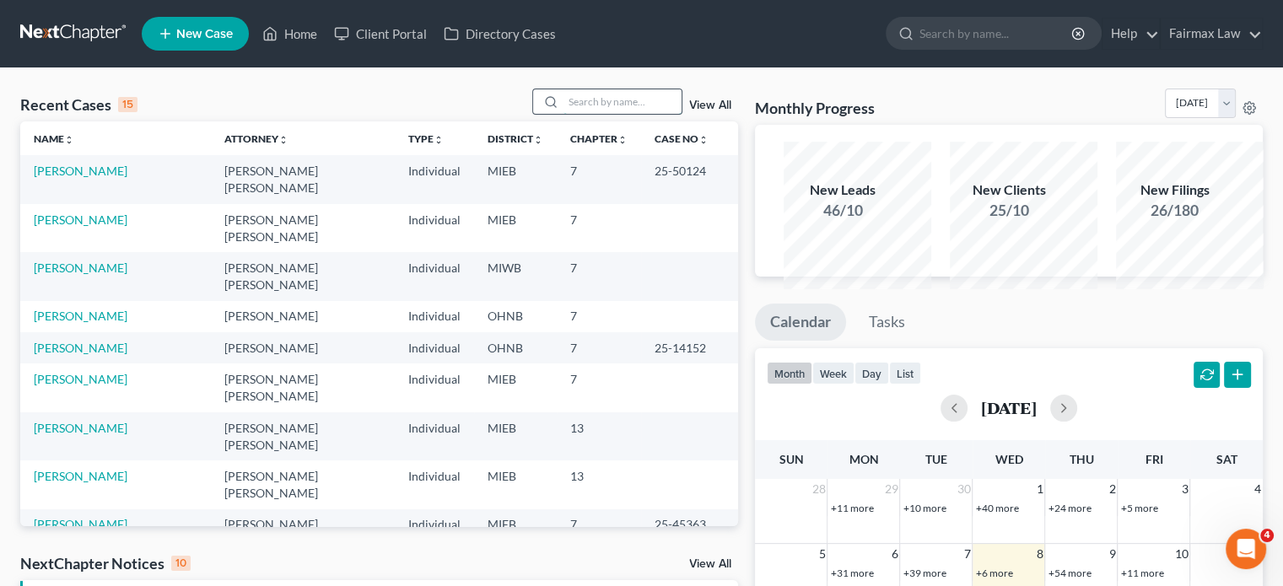
click at [564, 114] on input "search" at bounding box center [623, 101] width 118 height 24
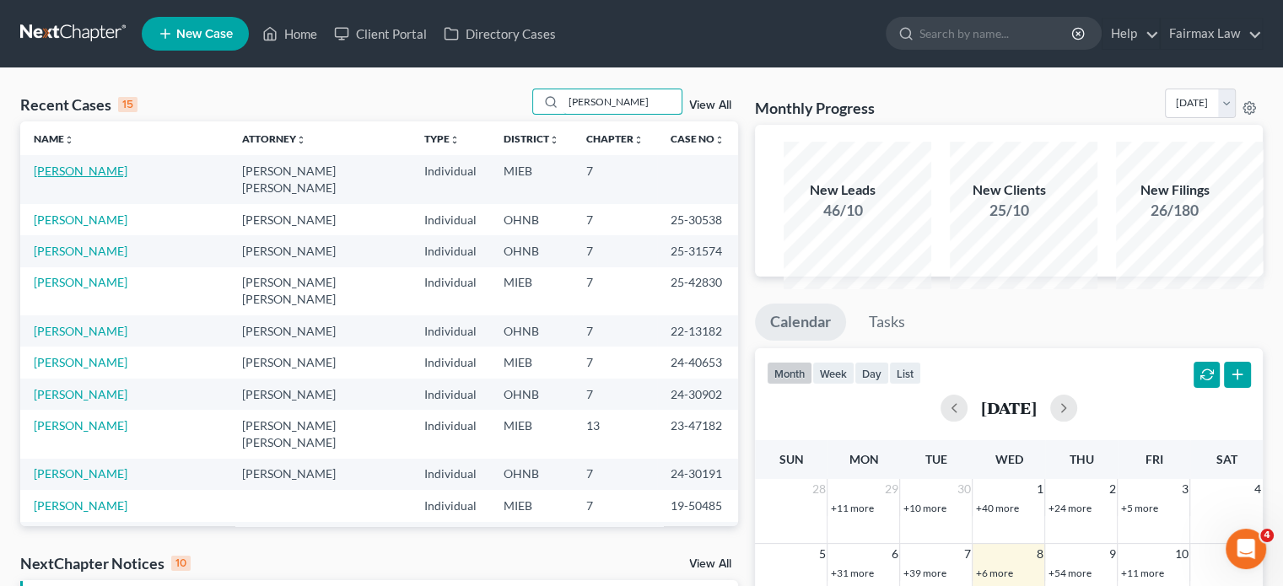
type input "[PERSON_NAME]"
click at [74, 178] on link "[PERSON_NAME]" at bounding box center [81, 171] width 94 height 14
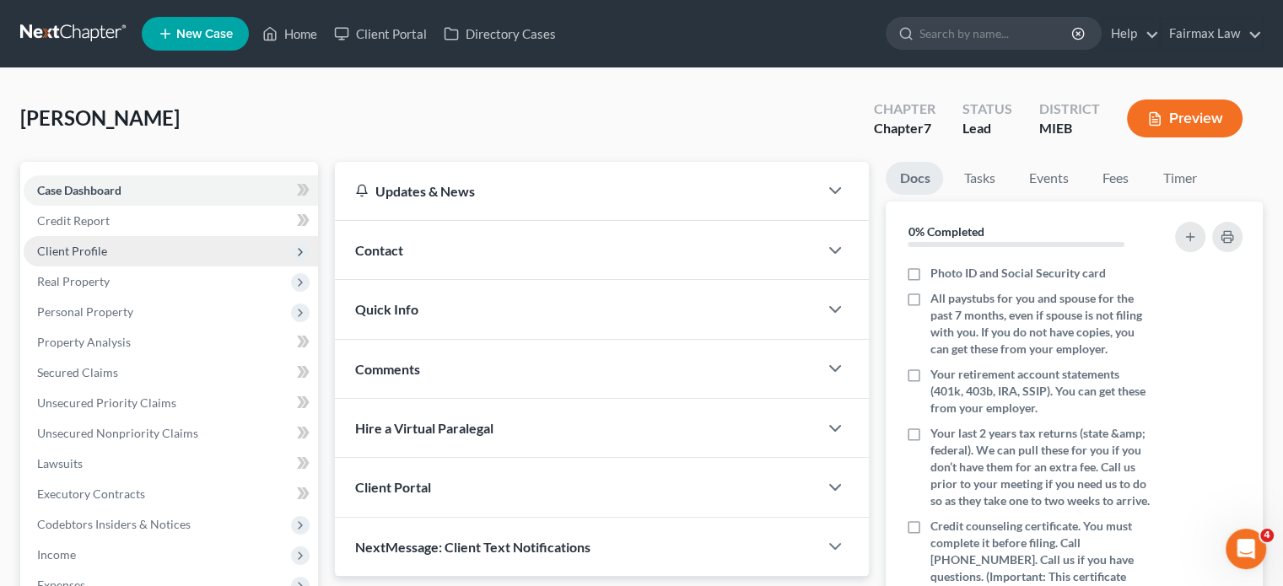
click at [162, 267] on span "Client Profile" at bounding box center [171, 251] width 294 height 30
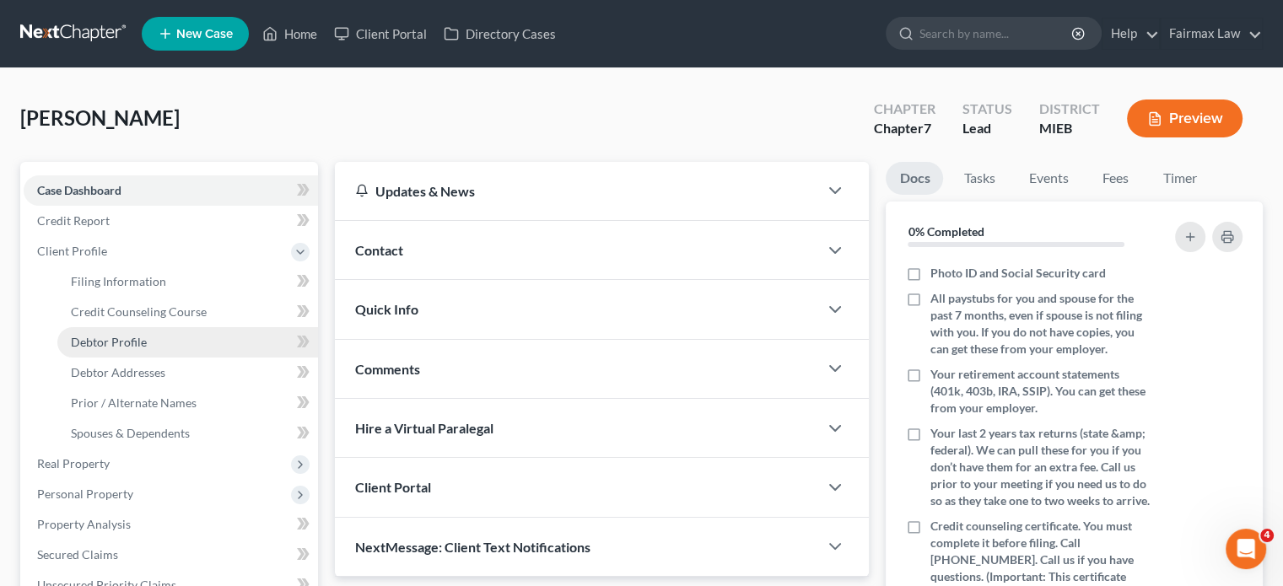
click at [162, 358] on link "Debtor Profile" at bounding box center [187, 342] width 261 height 30
select select "0"
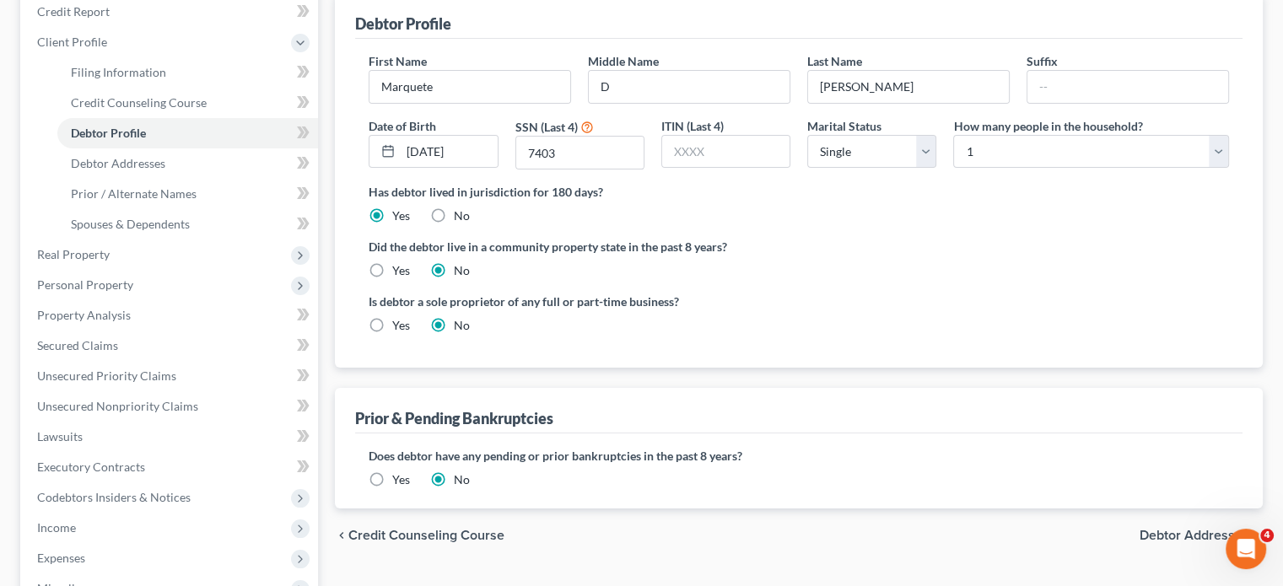
scroll to position [213, 0]
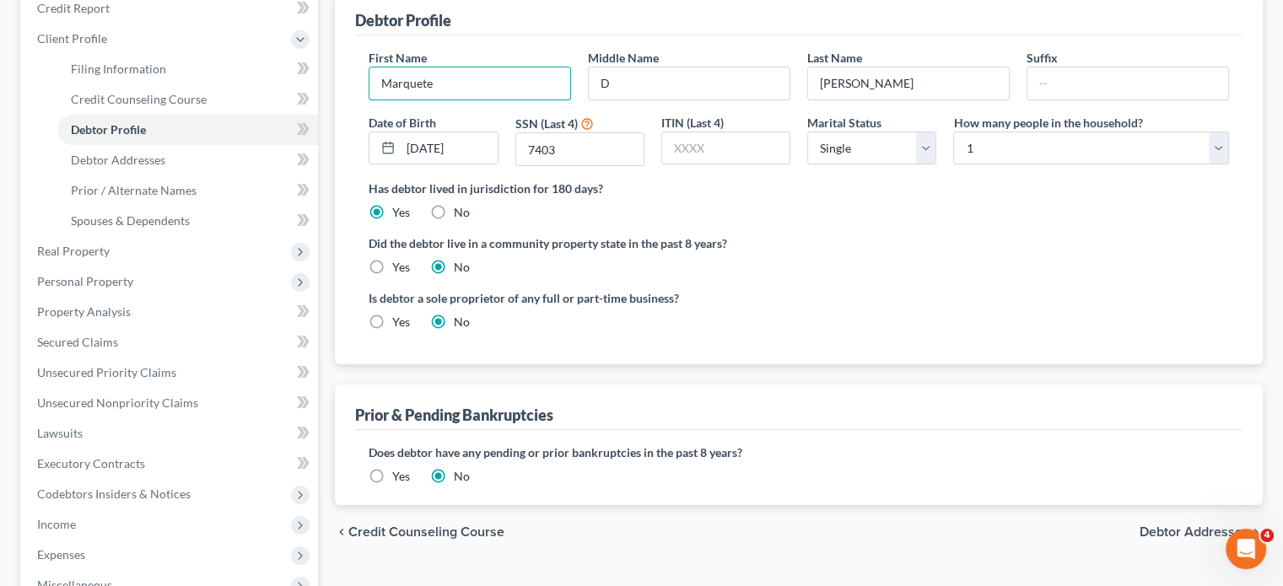
click at [398, 100] on input "Marquete" at bounding box center [470, 84] width 201 height 32
